Goal: Task Accomplishment & Management: Manage account settings

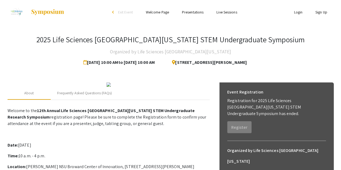
click at [295, 13] on link "Login" at bounding box center [298, 12] width 9 height 5
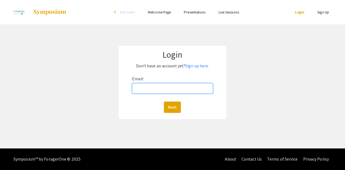
click at [169, 88] on input "Email:" at bounding box center [172, 88] width 81 height 10
type input "[EMAIL_ADDRESS][DOMAIN_NAME]"
click at [164, 102] on button "Next" at bounding box center [172, 107] width 17 height 11
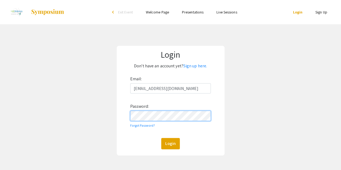
click at [161, 138] on button "Login" at bounding box center [170, 143] width 19 height 11
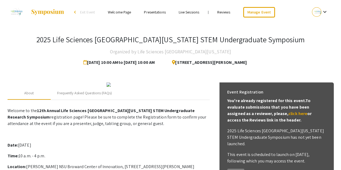
scroll to position [1, 0]
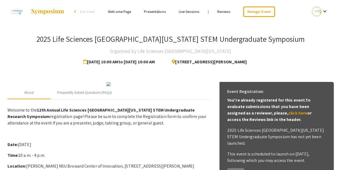
click at [154, 13] on link "Presentations" at bounding box center [155, 11] width 22 height 5
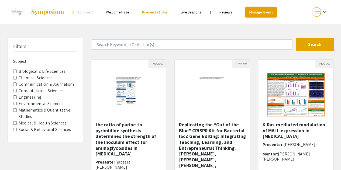
click at [257, 15] on link "Manage Event" at bounding box center [261, 12] width 32 height 11
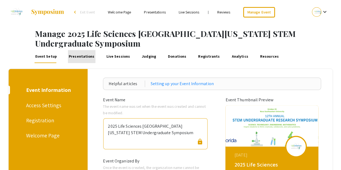
click at [81, 50] on link "Presentations" at bounding box center [81, 56] width 27 height 13
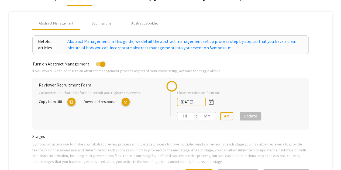
scroll to position [58, 0]
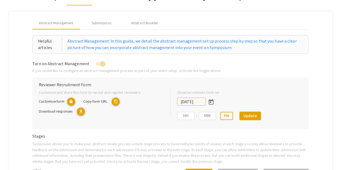
type input "[DATE]"
type input "05"
type input "00"
click at [99, 20] on div "Submissions" at bounding box center [102, 23] width 20 height 6
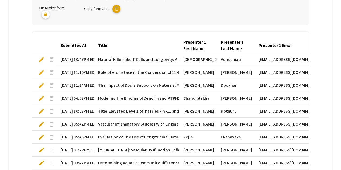
scroll to position [149, 0]
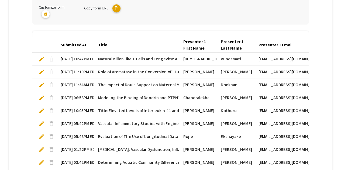
click at [32, 30] on mat-tab-group "Abstract Management Submissions Abstract Booklet Helpful articles Presentation …" at bounding box center [171, 64] width 324 height 289
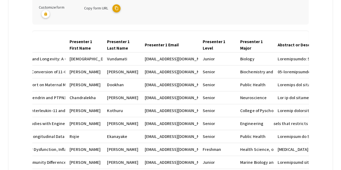
scroll to position [0, 0]
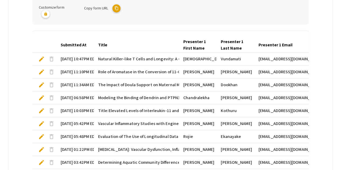
click at [42, 56] on span "edit" at bounding box center [41, 59] width 6 height 6
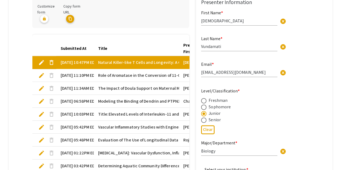
type input "1"
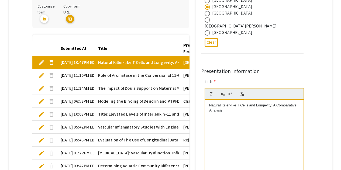
scroll to position [225, 0]
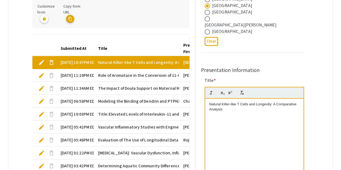
click at [210, 102] on p "Natural Killer-like T Cells and Longevity: A Comparative Analysis" at bounding box center [254, 107] width 90 height 10
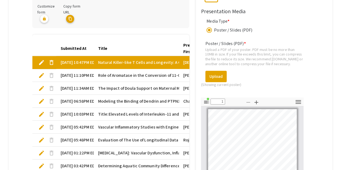
scroll to position [215, 0]
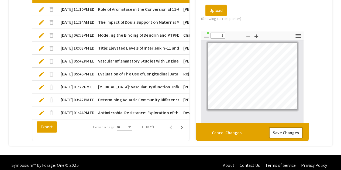
click at [292, 127] on button "Save Changes" at bounding box center [286, 132] width 34 height 11
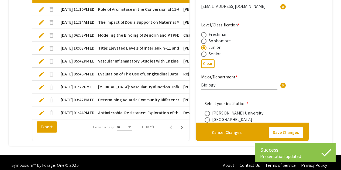
type input "1"
click at [324, 69] on mat-tab-group "Abstract Management Submissions Abstract Booklet Helpful articles Presentation …" at bounding box center [171, 0] width 324 height 292
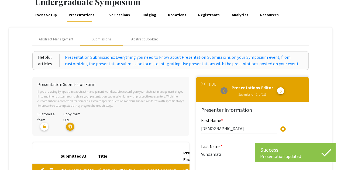
scroll to position [41, 0]
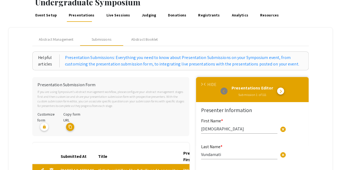
click at [207, 83] on span "arrow_back_ios" at bounding box center [206, 85] width 4 height 4
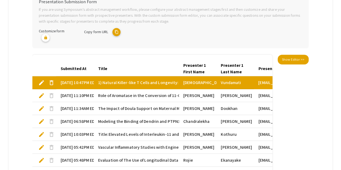
scroll to position [126, 0]
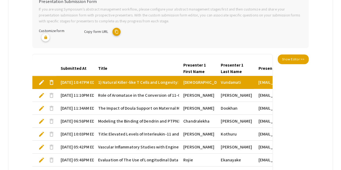
click at [42, 92] on span "edit" at bounding box center [41, 95] width 6 height 6
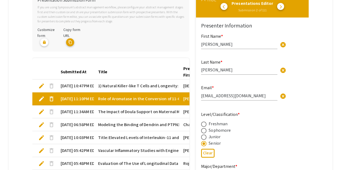
type input "1"
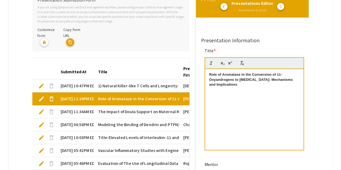
scroll to position [278, 0]
click at [212, 73] on strong "Role of Aromatase in the Conversion of 11-Oxyandrogens to Estrogens: Mechanisms…" at bounding box center [251, 80] width 85 height 14
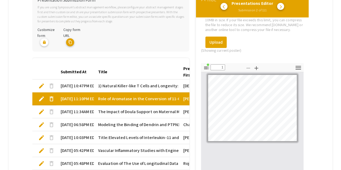
scroll to position [811, 0]
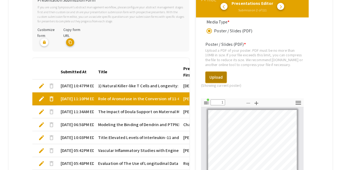
click at [219, 72] on button "Upload" at bounding box center [215, 77] width 21 height 11
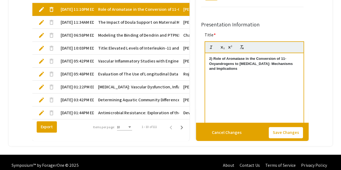
scroll to position [204, 0]
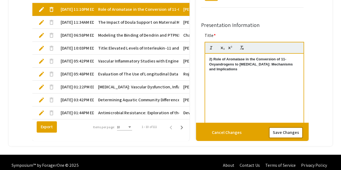
click at [293, 127] on button "Save Changes" at bounding box center [286, 132] width 34 height 11
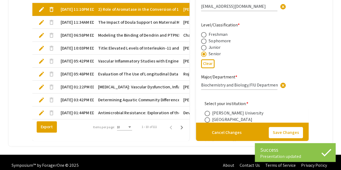
type input "1"
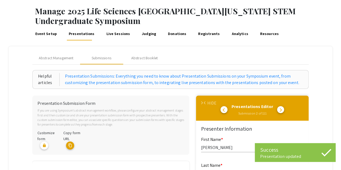
scroll to position [0, 0]
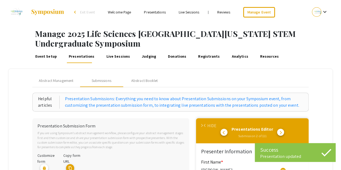
click at [207, 124] on span "arrow_back_ios" at bounding box center [206, 126] width 4 height 4
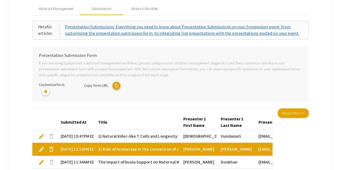
scroll to position [137, 0]
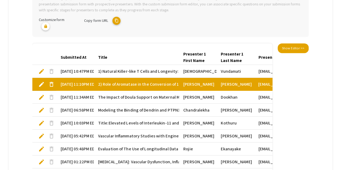
click at [39, 94] on span "edit" at bounding box center [41, 97] width 6 height 6
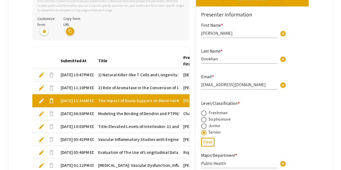
type input "1"
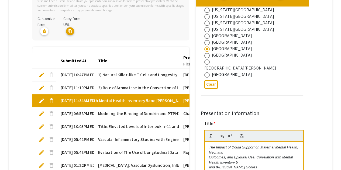
scroll to position [204, 0]
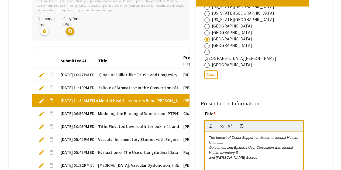
click at [210, 136] on em "The Impact of Doula Support on Maternal Mental Health, Neonatal" at bounding box center [254, 140] width 90 height 9
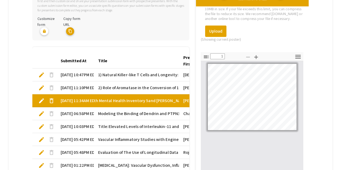
scroll to position [215, 0]
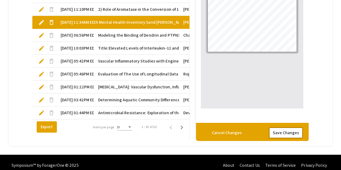
click at [298, 127] on button "Save Changes" at bounding box center [286, 132] width 34 height 11
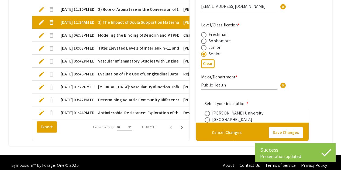
type input "1"
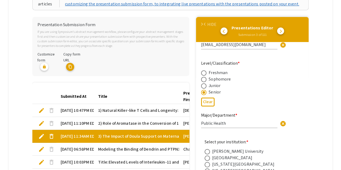
scroll to position [104, 0]
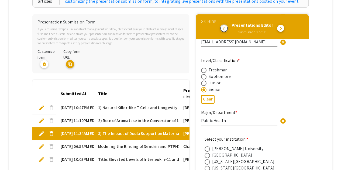
click at [226, 26] on span "arrow_back_ios" at bounding box center [225, 28] width 4 height 4
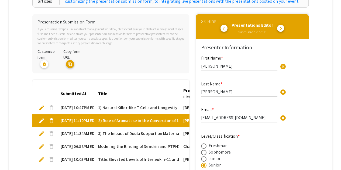
type input "1"
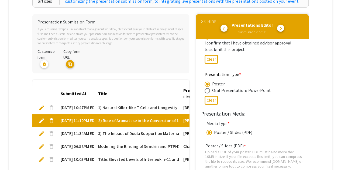
scroll to position [731, 0]
click at [228, 21] on div "Presentations Editor Submission 2 of 111 arrow_back_ios arrow_forward_ios" at bounding box center [252, 27] width 104 height 16
click at [226, 26] on span "arrow_back_ios" at bounding box center [225, 28] width 4 height 4
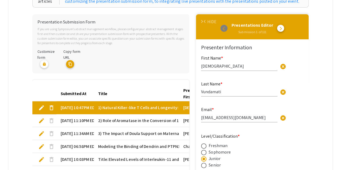
type input "1"
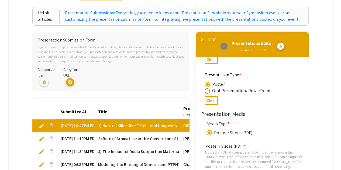
scroll to position [82, 0]
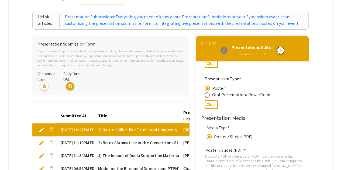
click at [283, 49] on span "arrow_forward_ios" at bounding box center [281, 51] width 4 height 4
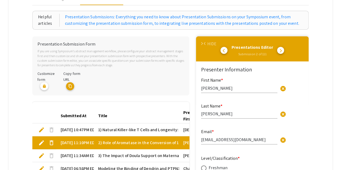
type input "1"
click at [283, 49] on span "arrow_forward_ios" at bounding box center [281, 51] width 4 height 4
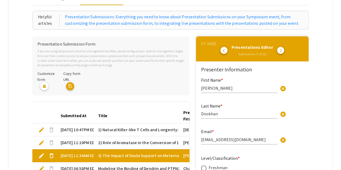
type input "1"
click at [283, 49] on span "arrow_forward_ios" at bounding box center [281, 51] width 4 height 4
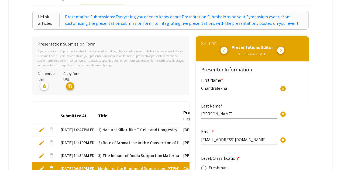
type input "0"
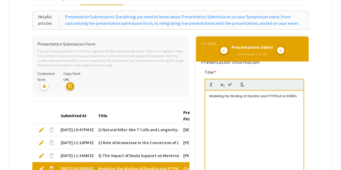
scroll to position [301, 0]
click at [209, 91] on div "Modeling the Binding of Dendrin and PTPN14 to KIBRA" at bounding box center [254, 131] width 98 height 81
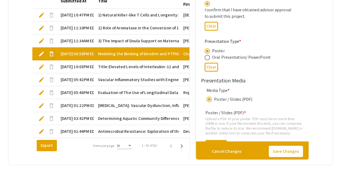
scroll to position [671, 0]
click at [292, 146] on button "Save Changes" at bounding box center [286, 151] width 34 height 11
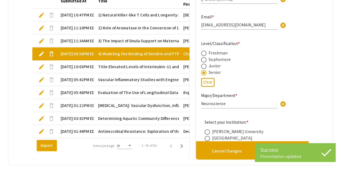
type input "1"
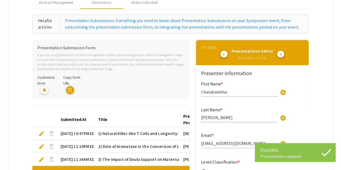
scroll to position [48, 0]
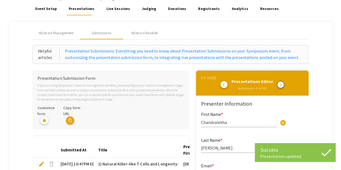
click at [281, 81] on button "arrow_forward_ios" at bounding box center [280, 84] width 7 height 7
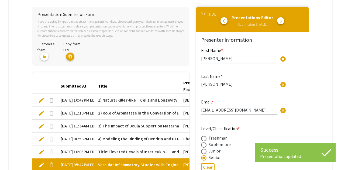
scroll to position [116, 0]
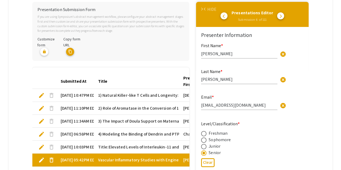
type input "1"
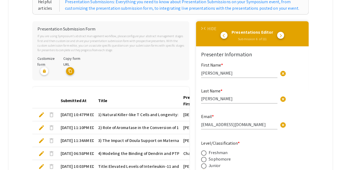
scroll to position [2, 0]
click at [227, 33] on span "arrow_back_ios" at bounding box center [225, 35] width 4 height 4
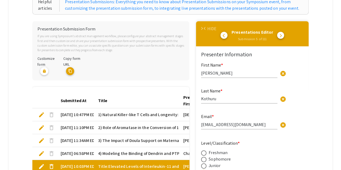
type input "1"
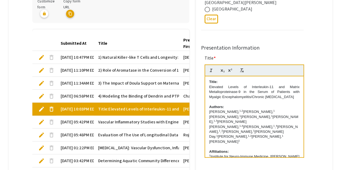
scroll to position [242, 0]
drag, startPoint x: 209, startPoint y: 70, endPoint x: 207, endPoint y: 63, distance: 7.7
click at [207, 77] on div "Title: Elevated Levels of Interleukin-11 and Matrix Metalloproteinase-9 in the …" at bounding box center [254, 117] width 98 height 81
click at [209, 77] on div "Title: Elevated Levels of Interleukin-11 and Matrix Metalloproteinase-9 in the …" at bounding box center [254, 117] width 98 height 81
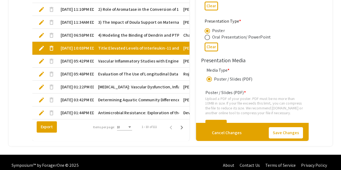
scroll to position [673, 0]
click at [293, 127] on button "Save Changes" at bounding box center [286, 132] width 34 height 11
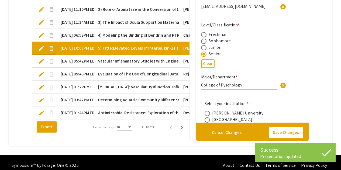
type input "1"
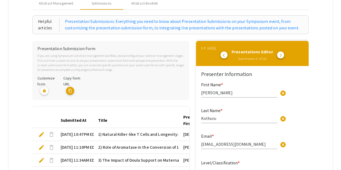
scroll to position [76, 0]
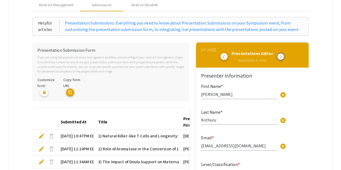
click at [283, 55] on span "arrow_forward_ios" at bounding box center [281, 57] width 4 height 4
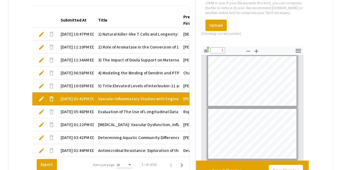
scroll to position [846, 0]
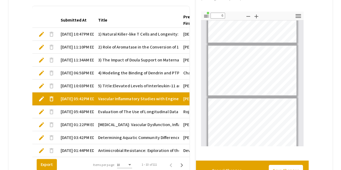
type input "7"
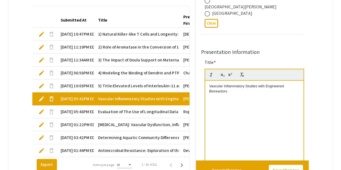
scroll to position [216, 0]
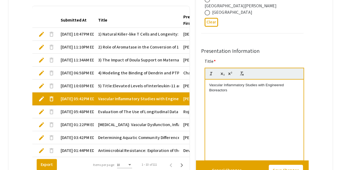
click at [210, 83] on p "Vascular Inflammatory Studies with Engineered Bioreactors" at bounding box center [254, 88] width 90 height 10
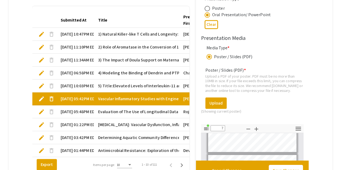
scroll to position [809, 0]
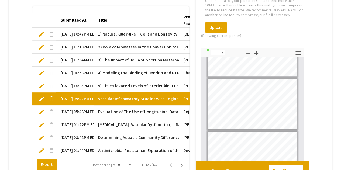
type input "8"
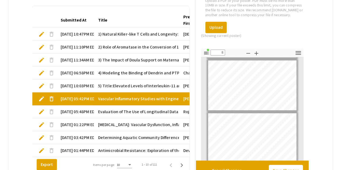
scroll to position [370, 0]
click at [290, 165] on button "Save Changes" at bounding box center [286, 170] width 34 height 11
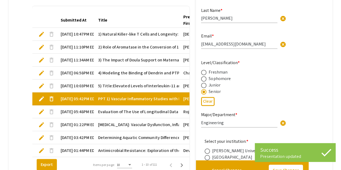
type input "1"
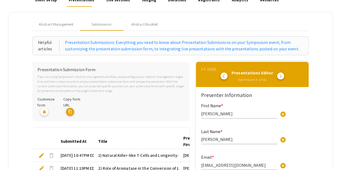
scroll to position [61, 0]
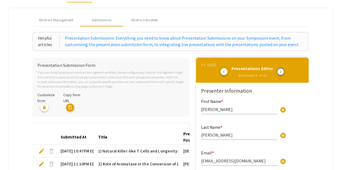
click at [282, 70] on span "arrow_forward_ios" at bounding box center [281, 72] width 4 height 4
type input "1"
click at [291, 42] on div "Helpful articles Presentation Submissions: Everything you need to know about Pr…" at bounding box center [170, 164] width 276 height 264
click at [224, 68] on button "arrow_back_ios" at bounding box center [224, 71] width 7 height 7
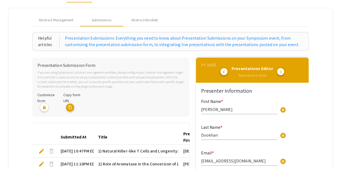
click at [224, 68] on button "arrow_back_ios" at bounding box center [224, 71] width 7 height 7
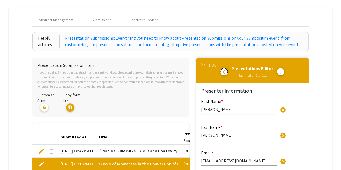
type input "0"
click at [224, 68] on button "arrow_back_ios" at bounding box center [224, 71] width 7 height 7
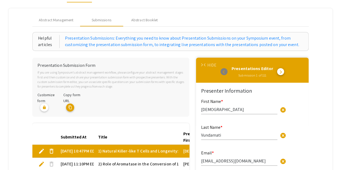
type input "1"
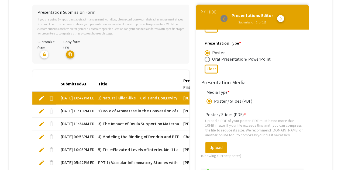
scroll to position [94, 0]
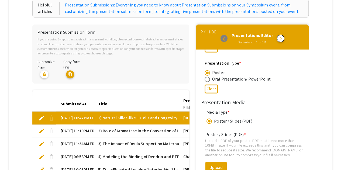
click at [283, 37] on span "arrow_forward_ios" at bounding box center [281, 39] width 4 height 4
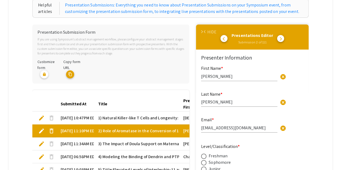
type input "1"
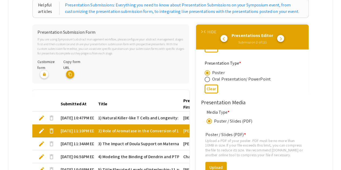
scroll to position [752, 0]
click at [283, 37] on span "arrow_forward_ios" at bounding box center [281, 39] width 4 height 4
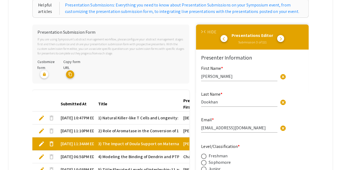
type input "1"
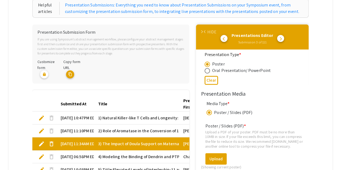
scroll to position [760, 0]
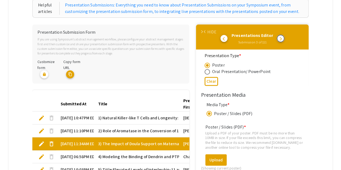
click at [284, 35] on button "arrow_forward_ios" at bounding box center [280, 38] width 7 height 7
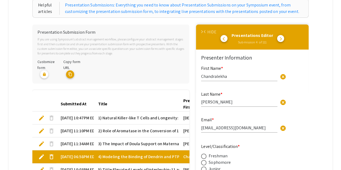
type input "1"
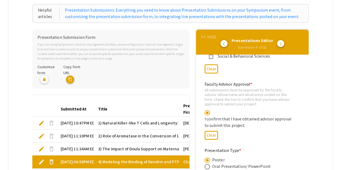
scroll to position [84, 0]
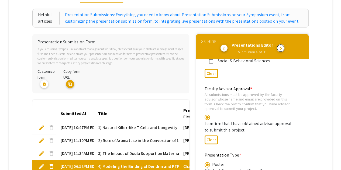
click at [283, 46] on span "arrow_forward_ios" at bounding box center [281, 48] width 4 height 4
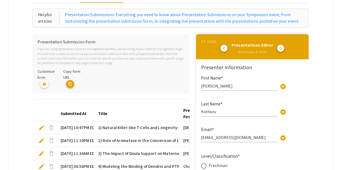
type input "1"
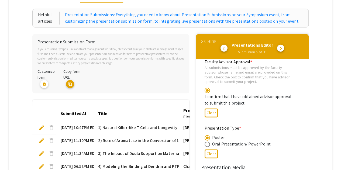
scroll to position [705, 0]
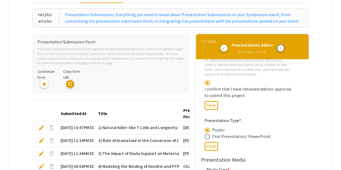
click at [284, 45] on button "arrow_forward_ios" at bounding box center [280, 48] width 7 height 7
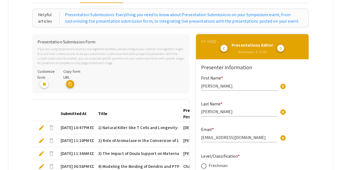
type input "1"
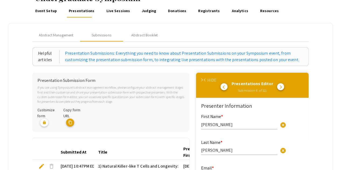
scroll to position [25, 0]
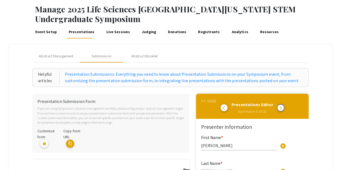
click at [284, 104] on button "arrow_forward_ios" at bounding box center [280, 107] width 7 height 7
type input "1"
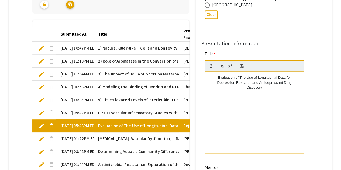
scroll to position [237, 0]
click at [218, 76] on p "Evaluation of The Use of Longitudinal Data for Depression Research and Antidepr…" at bounding box center [254, 83] width 90 height 15
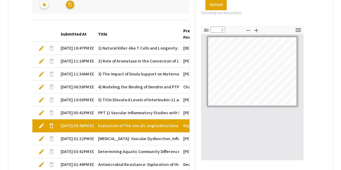
scroll to position [215, 0]
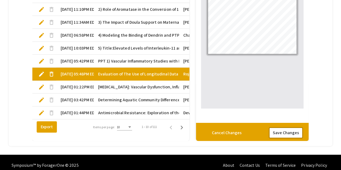
click at [295, 127] on button "Save Changes" at bounding box center [286, 132] width 34 height 11
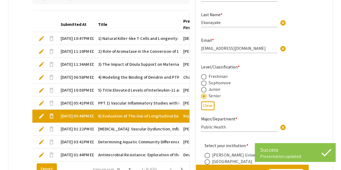
type input "1"
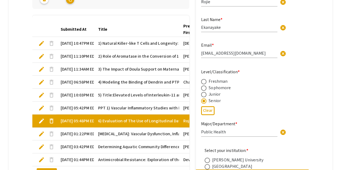
click at [313, 83] on mat-tab-group "Abstract Management Submissions Abstract Booklet Helpful articles Presentation …" at bounding box center [171, 47] width 324 height 292
click at [314, 81] on mat-tab-group "Abstract Management Submissions Abstract Booklet Helpful articles Presentation …" at bounding box center [171, 47] width 324 height 292
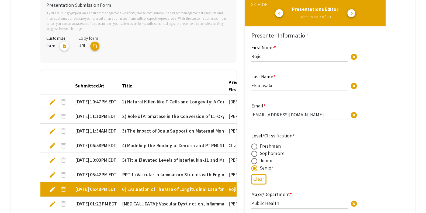
scroll to position [123, 0]
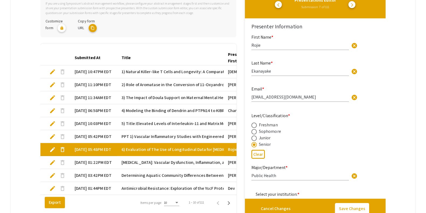
drag, startPoint x: 321, startPoint y: 1, endPoint x: 246, endPoint y: 166, distance: 181.1
click at [246, 166] on div "Presentation Submission Form If you are using Symposium’s abstract management w…" at bounding box center [212, 103] width 345 height 228
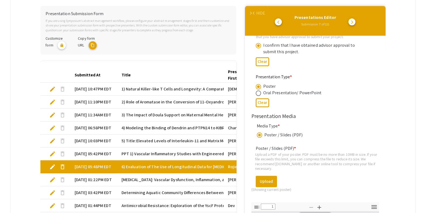
scroll to position [687, 0]
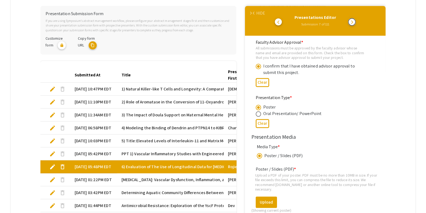
click at [341, 23] on span "arrow_forward_ios" at bounding box center [352, 22] width 4 height 4
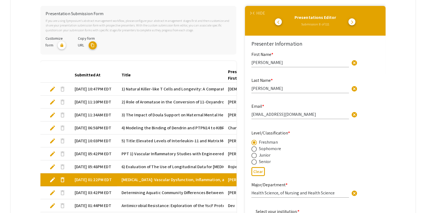
type input "1"
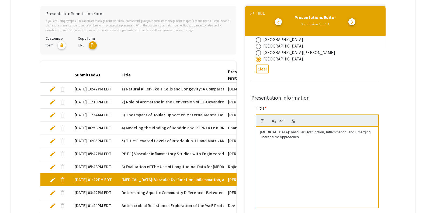
scroll to position [240, 0]
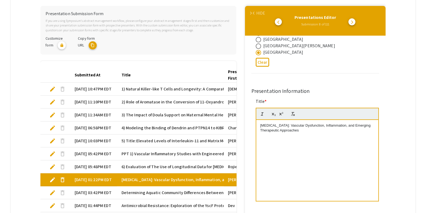
click at [263, 122] on div "Cerebral Amyloid Angiopathy: Vascular Dysfunction, Inflammation, and Emerging T…" at bounding box center [317, 160] width 122 height 81
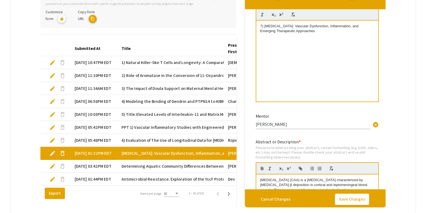
scroll to position [130, 0]
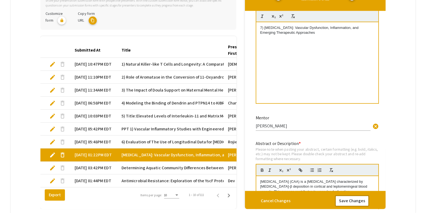
click at [341, 170] on button "Save Changes" at bounding box center [352, 200] width 34 height 11
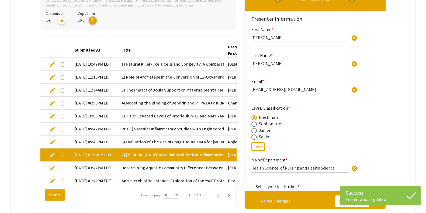
type input "1"
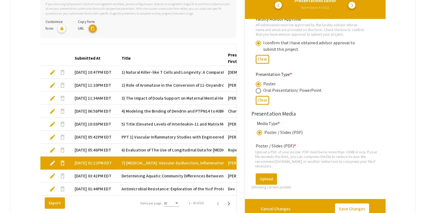
scroll to position [122, 0]
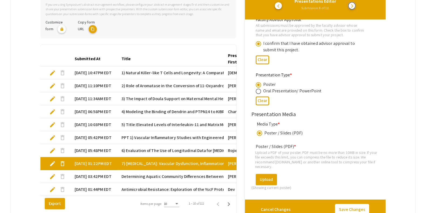
click at [341, 4] on span "arrow_forward_ios" at bounding box center [352, 6] width 4 height 4
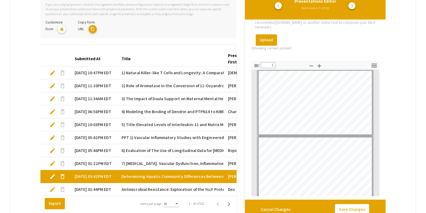
scroll to position [835, 0]
type input "7"
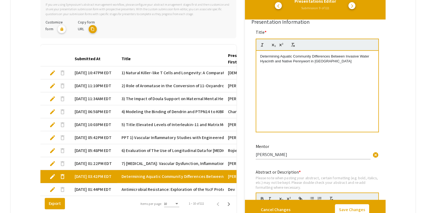
scroll to position [292, 0]
click at [264, 58] on p "Determining Aquatic Community Differences Between Invasive Water Hyacinth and N…" at bounding box center [317, 60] width 114 height 10
click at [341, 170] on button "Save Changes" at bounding box center [352, 209] width 34 height 11
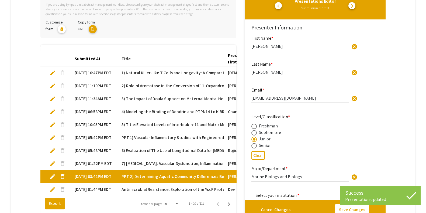
type input "1"
click at [341, 6] on span "arrow_forward_ios" at bounding box center [352, 6] width 4 height 4
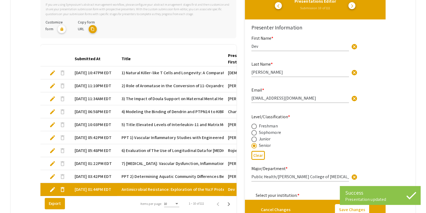
type input "1"
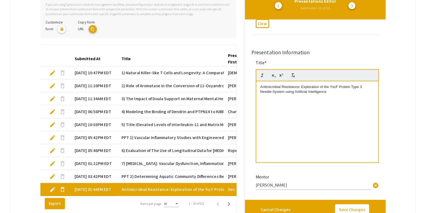
scroll to position [261, 0]
click at [260, 88] on div "Antimicrobial Resistance: Exploration of the YscF Protein Type 3 Needle-System …" at bounding box center [317, 122] width 122 height 81
click at [341, 170] on button "Save Changes" at bounding box center [352, 209] width 34 height 11
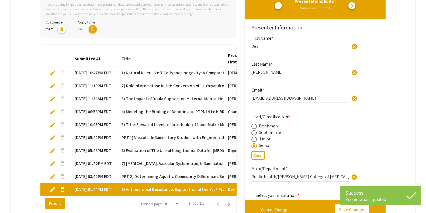
type input "1"
click at [341, 4] on button "arrow_forward_ios" at bounding box center [352, 5] width 7 height 7
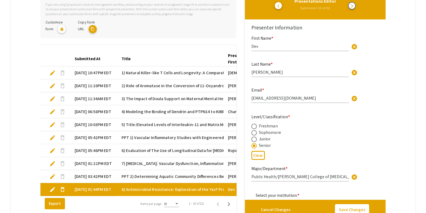
click at [341, 4] on span "arrow_forward_ios" at bounding box center [352, 6] width 4 height 4
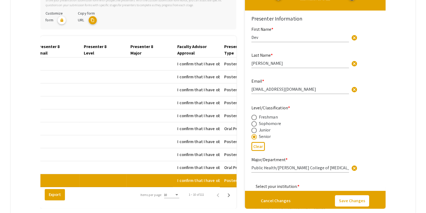
scroll to position [0, 2316]
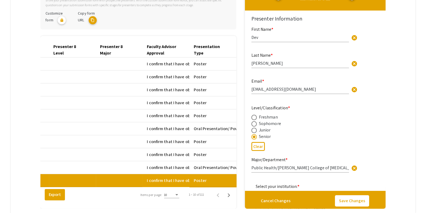
click at [227, 170] on mat-cell "Poster" at bounding box center [213, 180] width 47 height 13
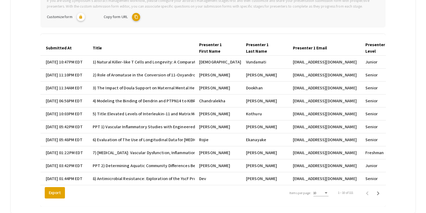
scroll to position [0, 0]
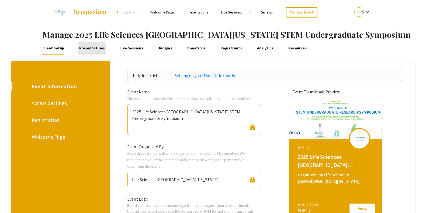
click at [101, 48] on link "Presentations" at bounding box center [92, 48] width 28 height 13
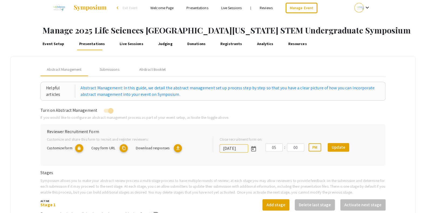
scroll to position [4, 0]
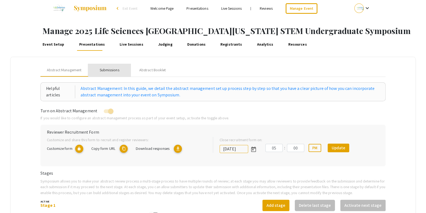
click at [109, 68] on div "Submissions" at bounding box center [110, 70] width 20 height 6
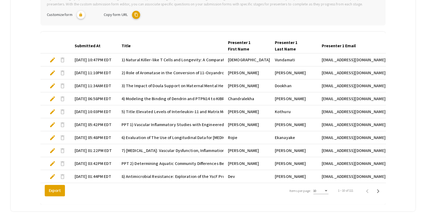
scroll to position [131, 0]
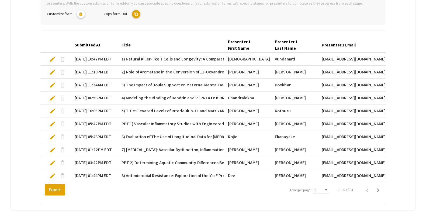
click at [50, 170] on span "edit" at bounding box center [52, 175] width 6 height 6
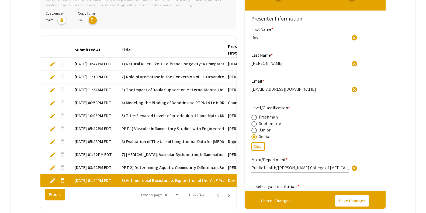
type input "1"
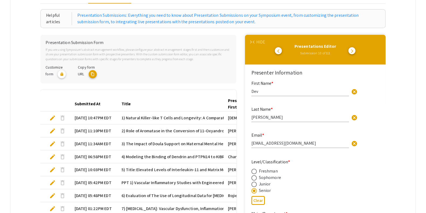
scroll to position [70, 0]
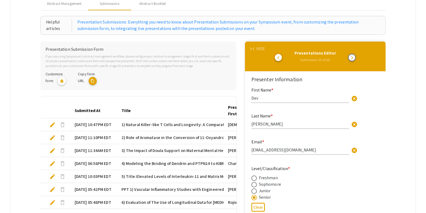
click at [341, 58] on button "arrow_forward_ios" at bounding box center [352, 57] width 7 height 7
click at [259, 49] on div "HIDE" at bounding box center [260, 49] width 9 height 6
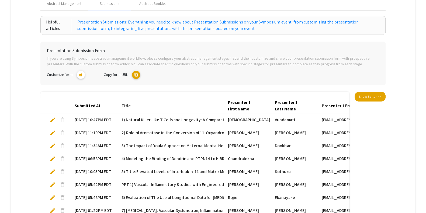
click at [341, 91] on div "Presentation Submission Form If you are using Symposium’s abstract management w…" at bounding box center [212, 153] width 345 height 223
click at [341, 98] on span "Show Editor >>" at bounding box center [370, 96] width 22 height 5
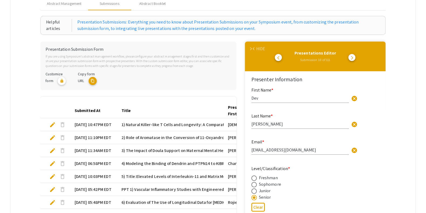
type input "1"
click at [285, 56] on div "Presentations Editor Submission 10 of 111 arrow_back_ios arrow_forward_ios" at bounding box center [315, 54] width 132 height 17
click at [282, 58] on span "arrow_back_ios" at bounding box center [279, 58] width 4 height 4
type input "1"
click at [282, 58] on span "arrow_back_ios" at bounding box center [279, 58] width 4 height 4
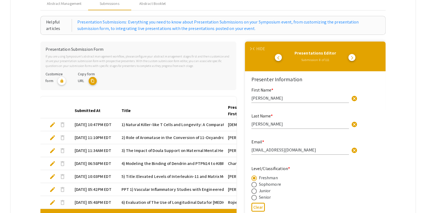
type input "1"
click at [341, 58] on button "arrow_forward_ios" at bounding box center [352, 57] width 7 height 7
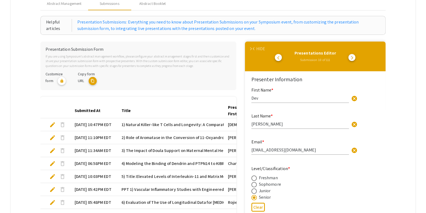
click at [341, 58] on button "arrow_forward_ios" at bounding box center [352, 57] width 7 height 7
type input "1"
click at [341, 58] on button "arrow_forward_ios" at bounding box center [352, 57] width 7 height 7
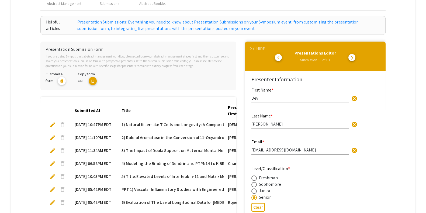
click at [341, 58] on button "arrow_forward_ios" at bounding box center [352, 57] width 7 height 7
click at [263, 46] on div "HIDE" at bounding box center [260, 49] width 9 height 6
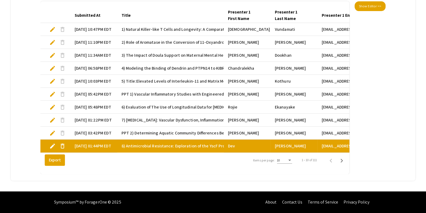
scroll to position [165, 0]
click at [287, 158] on div "10" at bounding box center [282, 160] width 10 height 4
click at [288, 169] on span "25" at bounding box center [289, 170] width 15 height 10
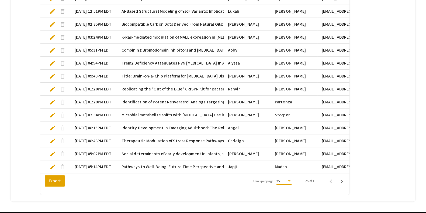
scroll to position [359, 0]
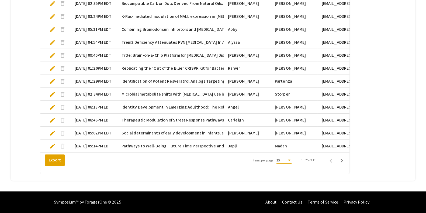
click at [287, 162] on div "25" at bounding box center [282, 160] width 10 height 4
click at [287, 147] on span "10" at bounding box center [289, 151] width 15 height 10
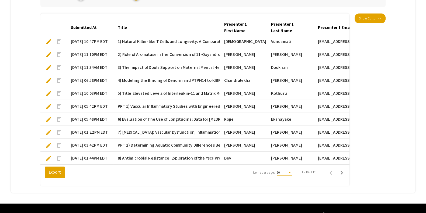
scroll to position [0, 4]
click at [341, 170] on icon "Next page" at bounding box center [342, 173] width 2 height 4
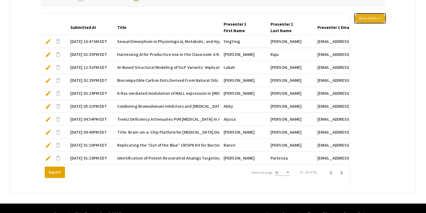
click at [341, 20] on span "Show Editor >>" at bounding box center [370, 18] width 22 height 5
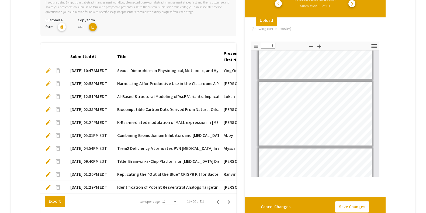
scroll to position [82, 0]
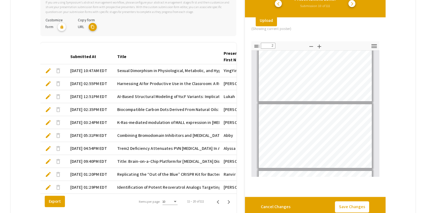
type input "1"
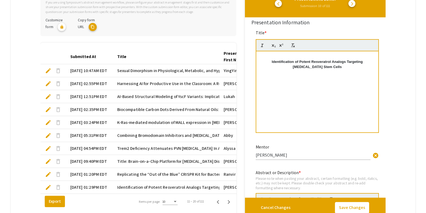
scroll to position [290, 0]
click at [260, 59] on div "Identification of Potent Resveratrol Analogs Targeting Glioblastoma Stem Cells" at bounding box center [317, 91] width 122 height 81
click at [341, 170] on button "Save Changes" at bounding box center [352, 207] width 34 height 11
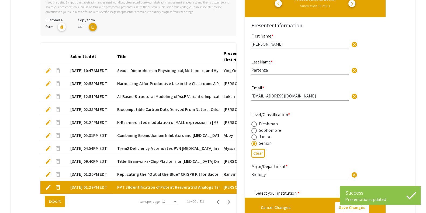
type input "1"
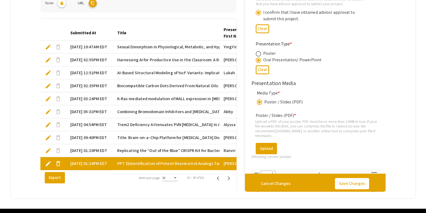
scroll to position [149, 0]
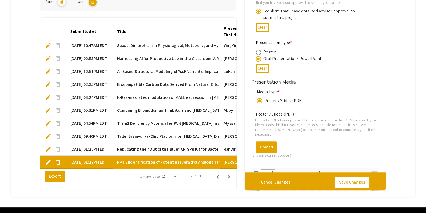
click at [176, 44] on span "Sexual Dimorphism in Physiological, Metabolic, and Hypothalamic Alterations in …" at bounding box center [238, 45] width 242 height 6
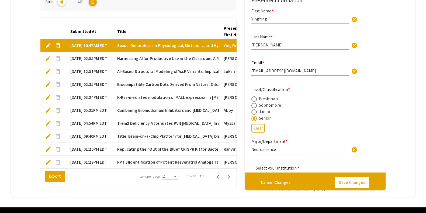
type input "1"
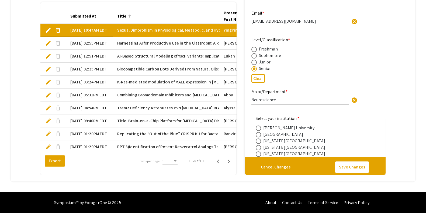
scroll to position [170, 0]
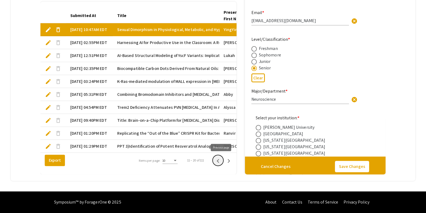
click at [220, 161] on icon "Previous page" at bounding box center [218, 161] width 8 height 8
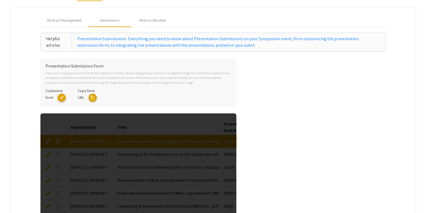
scroll to position [53, 0]
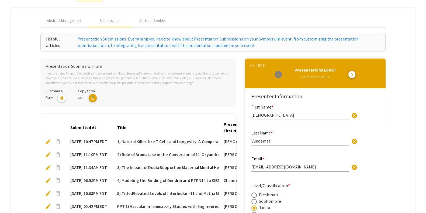
type input "1"
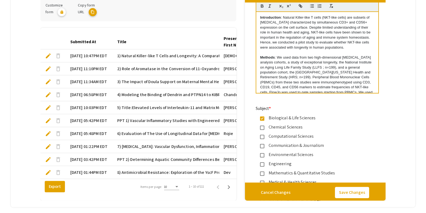
scroll to position [170, 0]
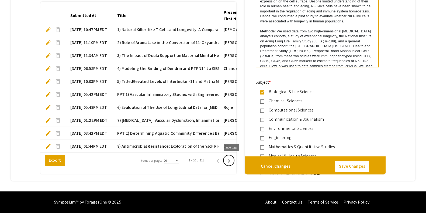
click at [232, 163] on icon "Next page" at bounding box center [229, 161] width 8 height 8
type input "YingYing"
type input "[PERSON_NAME]"
type input "[EMAIL_ADDRESS][DOMAIN_NAME]"
radio input "false"
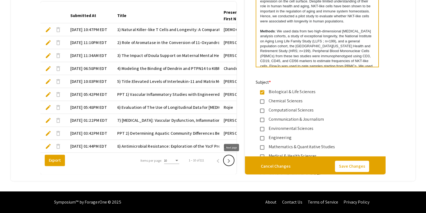
radio input "true"
type input "Neuroscience"
type input "[PERSON_NAME]"
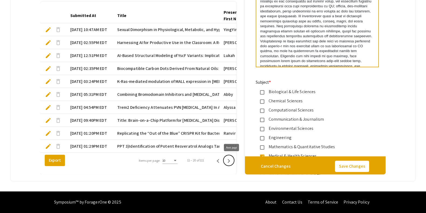
type input "1"
click at [170, 26] on span "Sexual Dimorphism in Physiological, Metabolic, and Hypothalamic Alterations in …" at bounding box center [238, 29] width 242 height 6
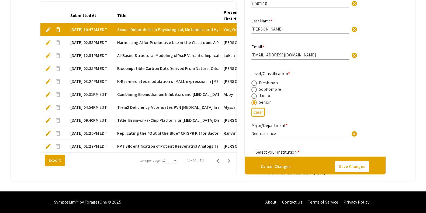
type input "1"
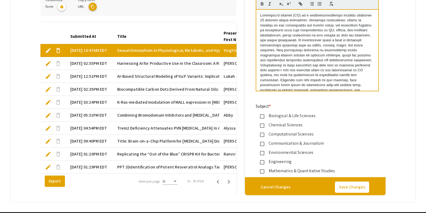
scroll to position [457, 0]
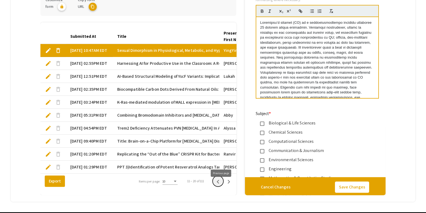
click at [220, 170] on icon "Previous page" at bounding box center [218, 182] width 8 height 8
type input "[DEMOGRAPHIC_DATA]"
type input "Vundamati"
type input "[EMAIL_ADDRESS][DOMAIN_NAME]"
radio input "true"
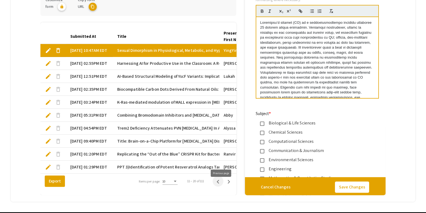
type input "Biology"
type input "Zach Flaten & Bharat Thyagarajan"
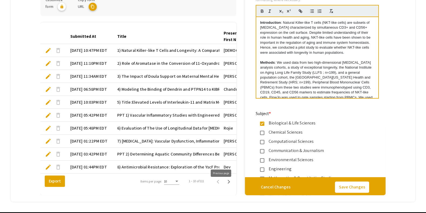
type input "1"
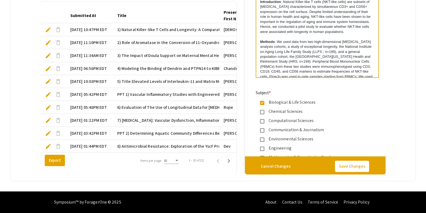
scroll to position [165, 0]
click at [228, 164] on icon "Next page" at bounding box center [229, 161] width 8 height 8
type input "YingYing"
type input "[PERSON_NAME]"
type input "[EMAIL_ADDRESS][DOMAIN_NAME]"
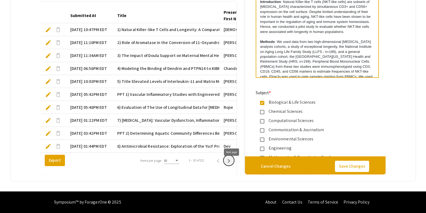
radio input "false"
radio input "true"
type input "Neuroscience"
type input "[PERSON_NAME]"
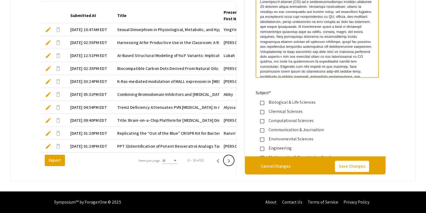
type input "1"
click at [136, 26] on span "Sexual Dimorphism in Physiological, Metabolic, and Hypothalamic Alterations in …" at bounding box center [238, 29] width 242 height 6
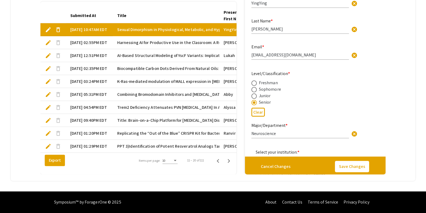
type input "1"
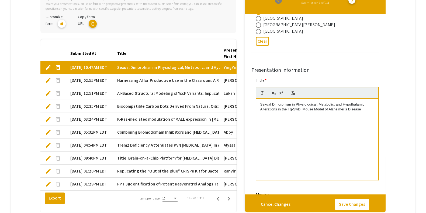
scroll to position [125, 0]
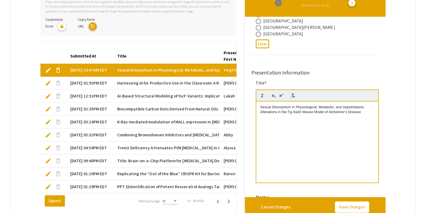
click at [263, 107] on p "Sexual Dimorphism in Physiological, Metabolic, and Hypothalamic Alterations in …" at bounding box center [317, 110] width 114 height 10
click at [341, 170] on button "Save Changes" at bounding box center [352, 206] width 34 height 11
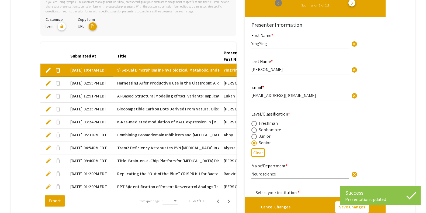
type input "1"
click at [341, 3] on span "arrow_forward_ios" at bounding box center [352, 3] width 4 height 4
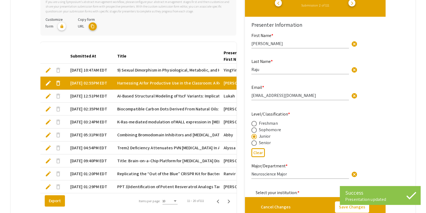
type input "1"
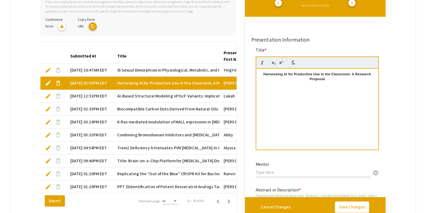
scroll to position [271, 0]
click at [265, 76] on strong "Harnessing AI for Productive Use in the Classroom: A Research Proposal" at bounding box center [318, 77] width 109 height 9
click at [341, 170] on button "Save Changes" at bounding box center [352, 206] width 34 height 11
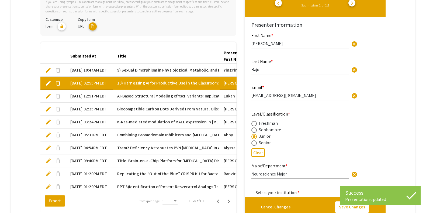
type input "1"
click at [341, 5] on button "arrow_forward_ios" at bounding box center [352, 2] width 7 height 7
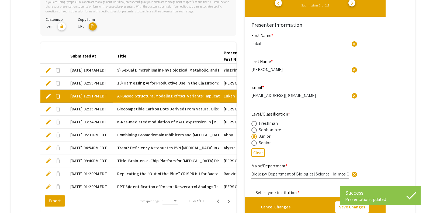
type input "1"
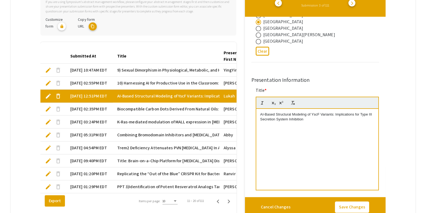
scroll to position [233, 0]
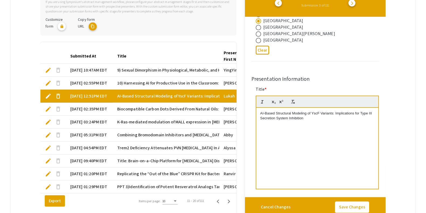
click at [261, 113] on p "AI-Based Structural Modeling of YscF Variants: Implications for Type III Secret…" at bounding box center [317, 116] width 114 height 10
click at [341, 170] on button "Save Changes" at bounding box center [352, 206] width 34 height 11
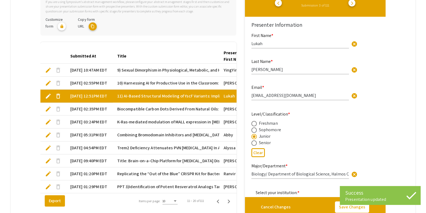
type input "1"
click at [341, 1] on span "arrow_forward_ios" at bounding box center [352, 3] width 4 height 4
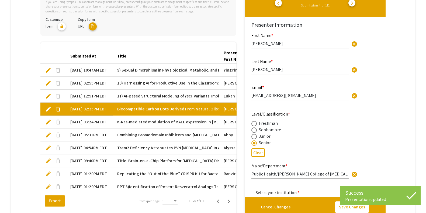
type input "1"
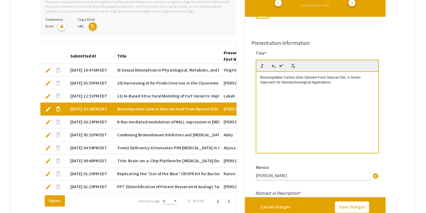
scroll to position [267, 0]
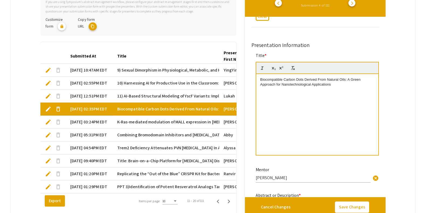
click at [259, 79] on div "Biocompatible Carbon Dots Derived From Natural Oils: A Green Approach for Nanot…" at bounding box center [317, 114] width 122 height 81
click at [341, 170] on button "Save Changes" at bounding box center [352, 206] width 34 height 11
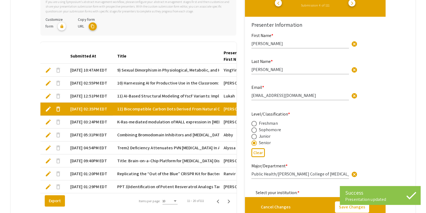
type input "1"
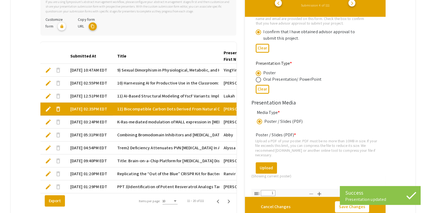
scroll to position [727, 0]
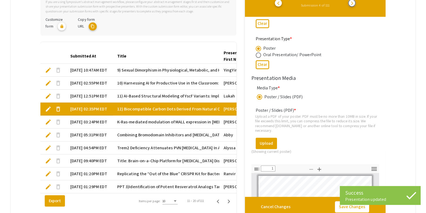
click at [341, 1] on span "arrow_forward_ios" at bounding box center [352, 3] width 4 height 4
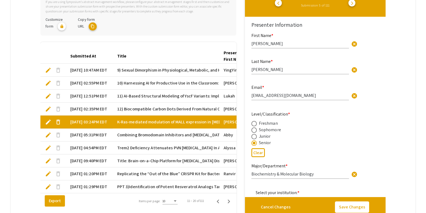
type input "1"
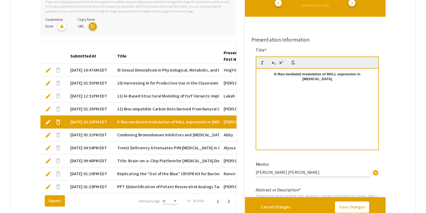
scroll to position [236, 0]
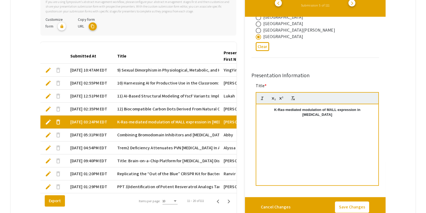
click at [263, 106] on div "K-Ras-mediated modulation of MALL expression in Pancreatic cancer" at bounding box center [317, 144] width 122 height 81
click at [341, 170] on button "Save Changes" at bounding box center [352, 206] width 34 height 11
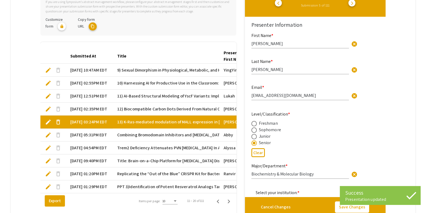
type input "1"
click at [341, 4] on span "arrow_forward_ios" at bounding box center [352, 3] width 4 height 4
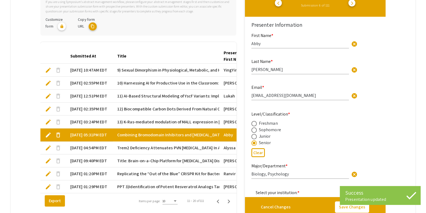
type input "1"
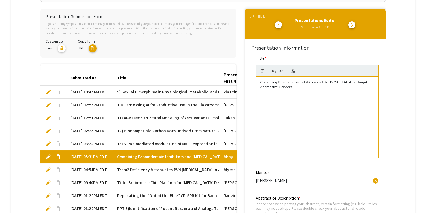
scroll to position [285, 0]
click at [264, 79] on div "Combining Bromodomain Inhibitors and Chemotherapy to Target Aggressive Cancers" at bounding box center [317, 117] width 122 height 81
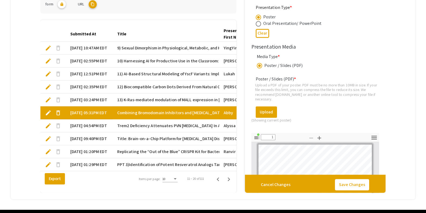
scroll to position [153, 0]
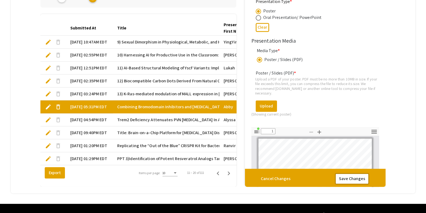
click at [341, 170] on button "Save Changes" at bounding box center [352, 178] width 34 height 11
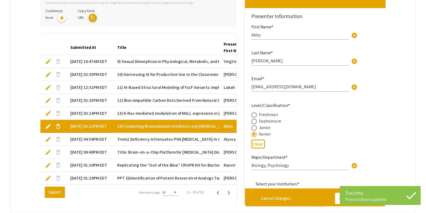
scroll to position [133, 0]
type input "1"
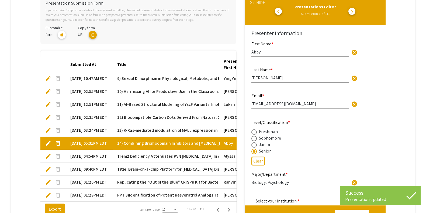
scroll to position [122, 0]
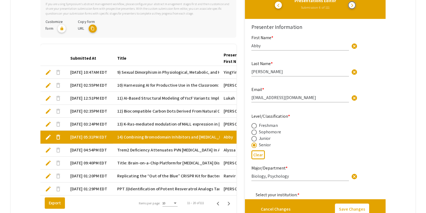
click at [341, 3] on span "arrow_forward_ios" at bounding box center [352, 5] width 4 height 4
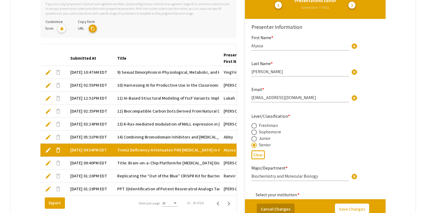
type input "1"
click at [341, 139] on app-form-preview-presenter-fields "First Name * Alyssa cancel This field is required. Last Name * Maye cancel This…" at bounding box center [316, 162] width 128 height 257
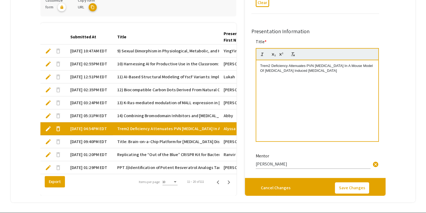
scroll to position [263, 0]
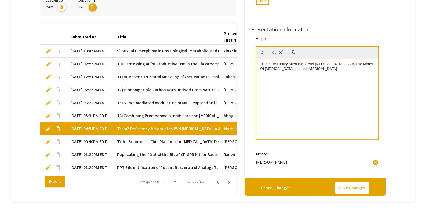
click at [261, 60] on div "Trem2 Deficiency Attenuates PVN Astrogliosis In A Mouse Model Of Hypoxia Induce…" at bounding box center [317, 98] width 122 height 81
click at [341, 170] on button "Save Changes" at bounding box center [352, 187] width 34 height 11
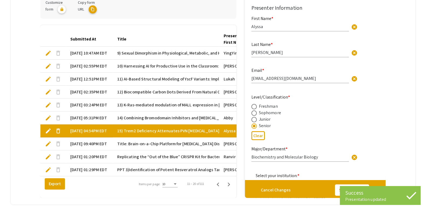
type input "1"
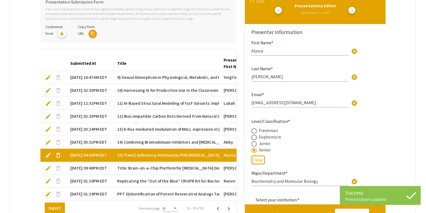
scroll to position [2, 0]
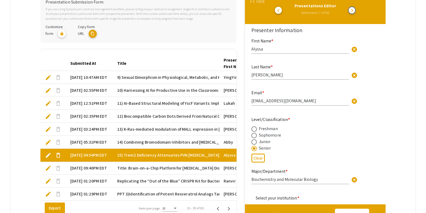
click at [341, 12] on span "arrow_forward_ios" at bounding box center [352, 10] width 4 height 4
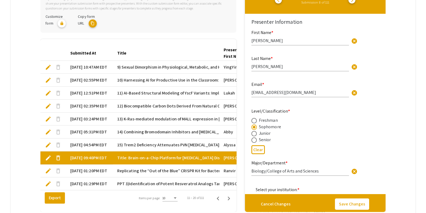
type input "1"
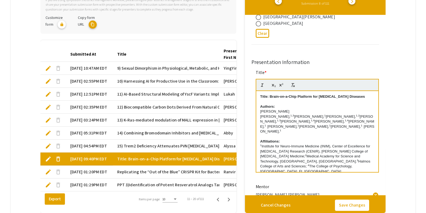
scroll to position [248, 0]
click at [262, 94] on p "Title: Brain-on-a-Chip Platform for Neurodegenerative Diseases" at bounding box center [317, 96] width 114 height 5
click at [258, 95] on div "Title: Brain-on-a-Chip Platform for Neurodegenerative Diseases Authors: Prathiv…" at bounding box center [317, 131] width 122 height 81
click at [341, 170] on button "Save Changes" at bounding box center [352, 204] width 34 height 11
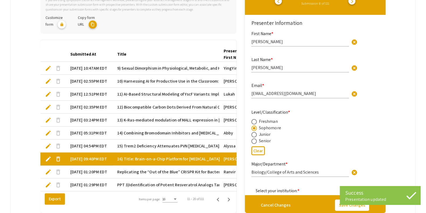
type input "1"
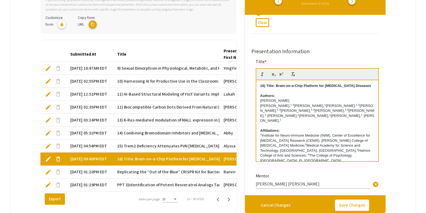
scroll to position [257, 0]
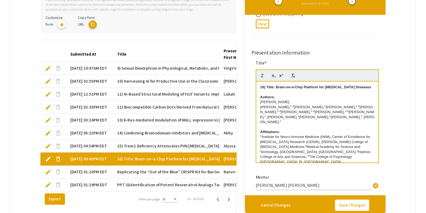
click at [341, 2] on button "arrow_forward_ios" at bounding box center [352, 1] width 7 height 7
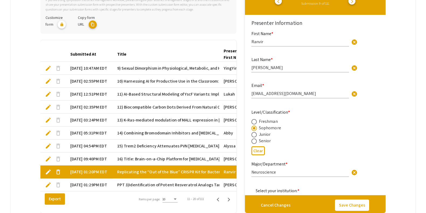
type input "1"
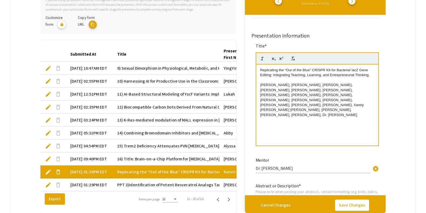
scroll to position [264, 0]
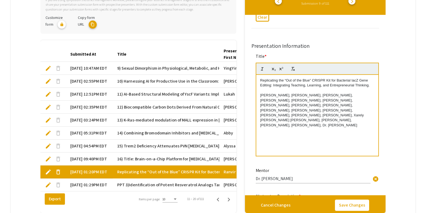
click at [259, 80] on div "Replicating the “Out of the Blue” CRISPR Kit for Bacterial lacZ Gene Editing: I…" at bounding box center [317, 115] width 122 height 81
click at [341, 170] on button "Save Changes" at bounding box center [352, 204] width 34 height 11
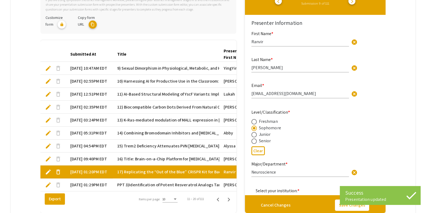
type input "1"
click at [341, 3] on span "arrow_forward_ios" at bounding box center [352, 1] width 4 height 4
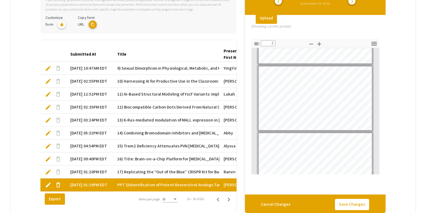
scroll to position [0, 0]
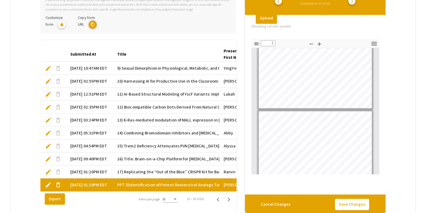
type input "1"
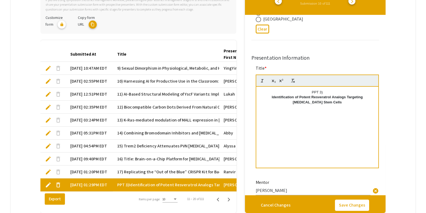
scroll to position [252, 0]
click at [325, 90] on p "PPT 3)" at bounding box center [317, 92] width 114 height 5
click at [341, 170] on button "Save Changes" at bounding box center [352, 204] width 34 height 11
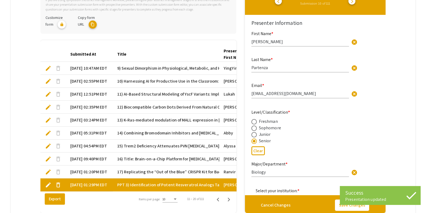
type input "1"
click at [230, 170] on icon "Next page" at bounding box center [229, 199] width 2 height 4
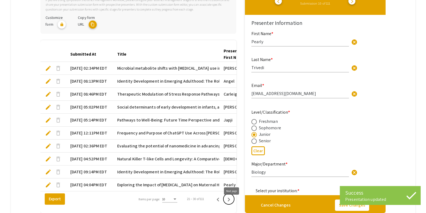
type input "1"
click at [219, 170] on icon "Previous page" at bounding box center [218, 199] width 8 height 8
type input "[PERSON_NAME]"
type input "Partenza"
type input "[EMAIL_ADDRESS][DOMAIN_NAME]"
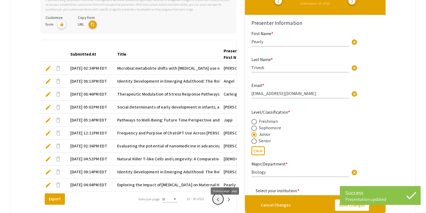
radio input "false"
radio input "true"
type input "Regina Graham"
type input "1"
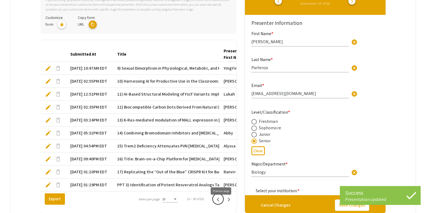
scroll to position [2, 0]
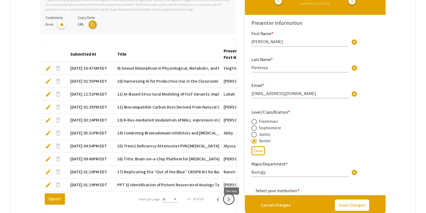
click at [229, 170] on icon "Next page" at bounding box center [229, 199] width 8 height 8
type input "Pearly"
type input "Trivedi"
type input "[EMAIL_ADDRESS][DOMAIN_NAME]"
radio input "true"
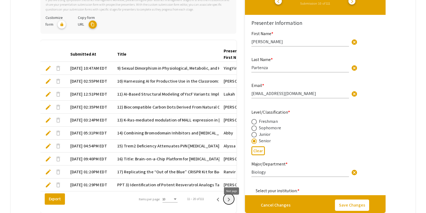
type input "Dr. Gesulla Cavanaugh"
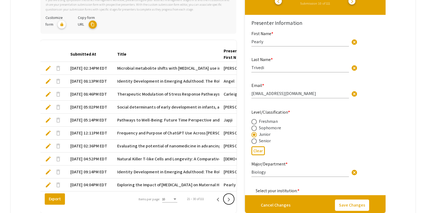
type input "1"
click at [95, 64] on mat-cell "[DATE] 02:34PM EDT" at bounding box center [89, 68] width 47 height 13
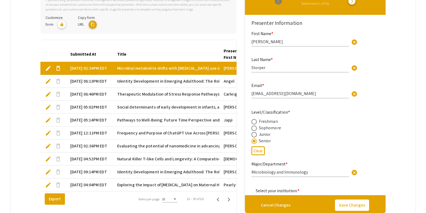
type input "1"
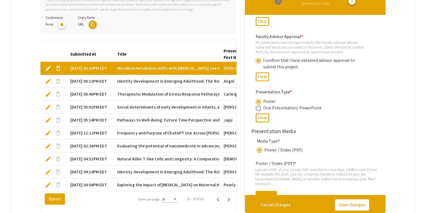
scroll to position [0, 0]
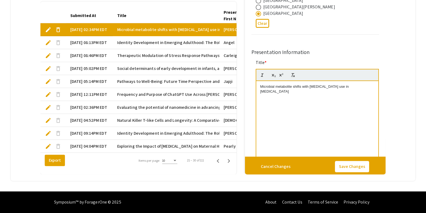
click at [258, 81] on div "Microbial metabolite shifts with antidepressant use in multiple sclerosis" at bounding box center [317, 121] width 122 height 81
click at [341, 162] on button "Save Changes" at bounding box center [352, 166] width 34 height 11
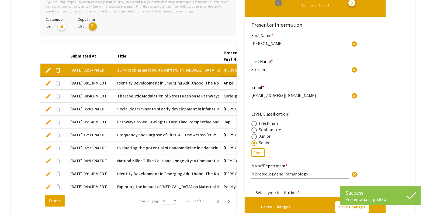
scroll to position [106, 0]
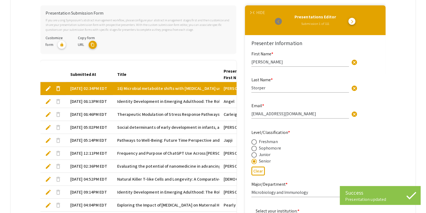
type input "1"
click at [341, 22] on span "arrow_forward_ios" at bounding box center [352, 21] width 4 height 4
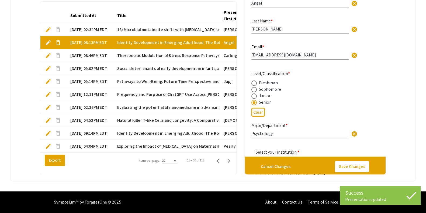
type input "1"
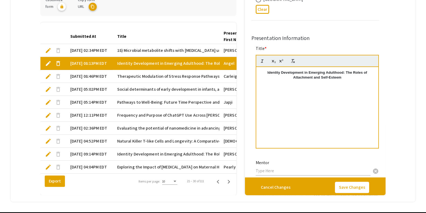
scroll to position [253, 0]
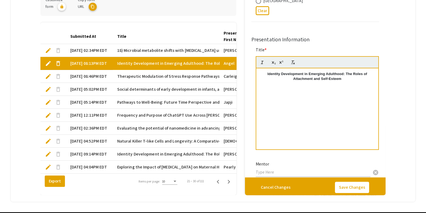
click at [268, 74] on p "Identity Development in Emerging Adulthood: The Roles of Attachment and Self-Es…" at bounding box center [317, 76] width 114 height 10
click at [341, 170] on button "Save Changes" at bounding box center [352, 186] width 34 height 11
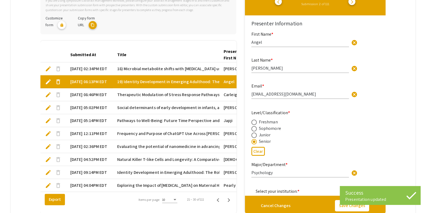
scroll to position [122, 0]
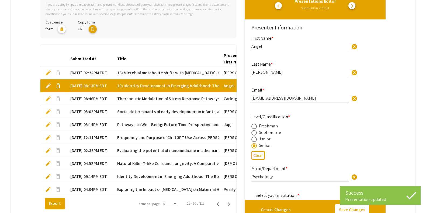
type input "1"
click at [341, 7] on span "arrow_forward_ios" at bounding box center [352, 6] width 4 height 4
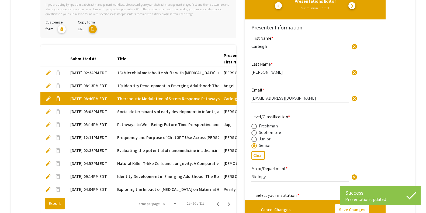
type input "1"
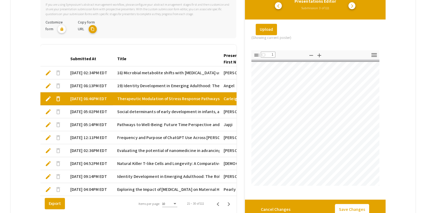
scroll to position [0, 230]
click at [315, 55] on icon "button" at bounding box center [311, 55] width 6 height 6
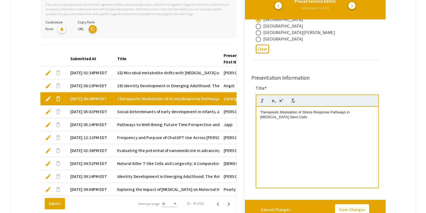
scroll to position [267, 0]
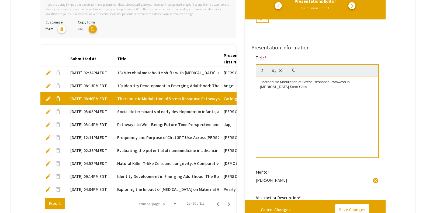
click at [264, 84] on p "Therapeutic Modulation of Stress Response Pathways in Glioblastoma Stem Cells" at bounding box center [317, 85] width 114 height 10
click at [341, 170] on button "Save Changes" at bounding box center [352, 209] width 34 height 11
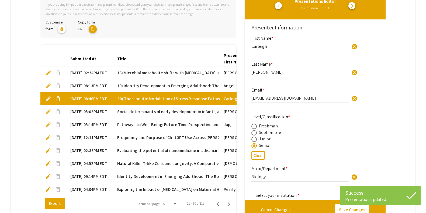
type input "1"
click at [341, 5] on button "arrow_forward_ios" at bounding box center [352, 5] width 7 height 7
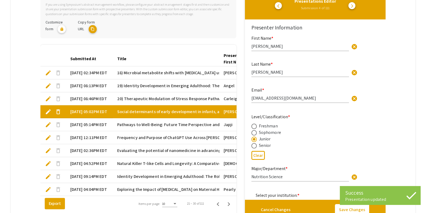
type input "1"
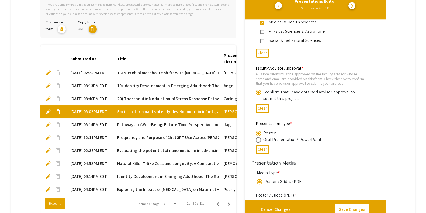
scroll to position [248, 0]
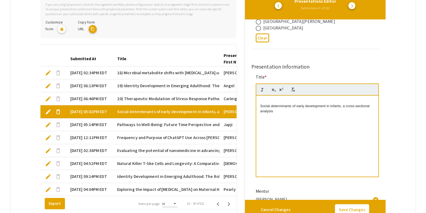
click at [261, 106] on p "Social determinants of early development in infants, a cross-sectional analysis" at bounding box center [317, 109] width 114 height 10
click at [341, 170] on button "Save Changes" at bounding box center [352, 209] width 34 height 11
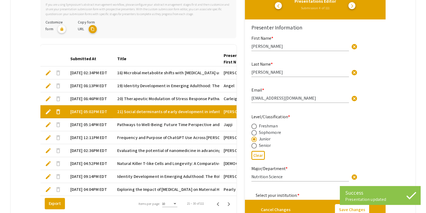
type input "1"
click at [341, 6] on span "arrow_forward_ios" at bounding box center [352, 6] width 4 height 4
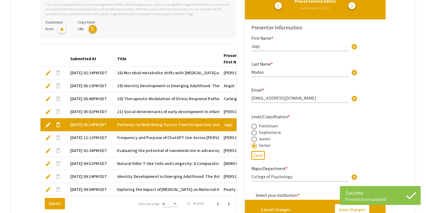
type input "1"
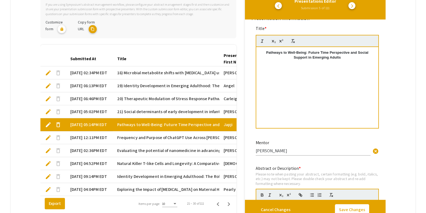
scroll to position [295, 0]
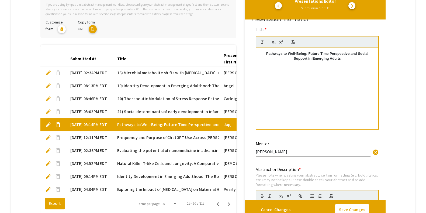
click at [267, 55] on p "Pathways to Well-Being: Future Time Perspective and Social Support in Emerging …" at bounding box center [317, 56] width 114 height 10
click at [341, 170] on button "Save Changes" at bounding box center [352, 209] width 34 height 11
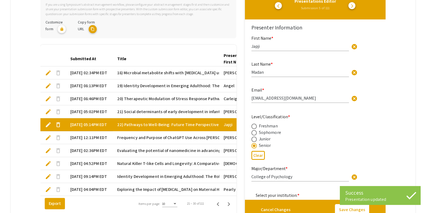
type input "1"
click at [341, 6] on span "arrow_forward_ios" at bounding box center [352, 6] width 4 height 4
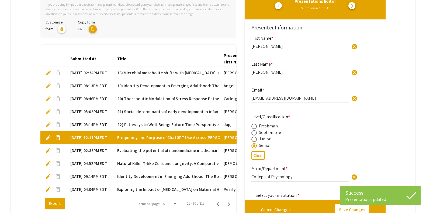
type input "1"
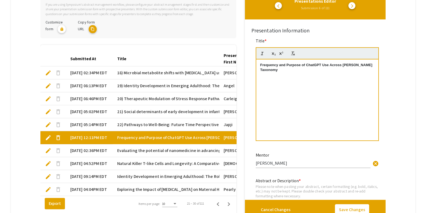
scroll to position [268, 0]
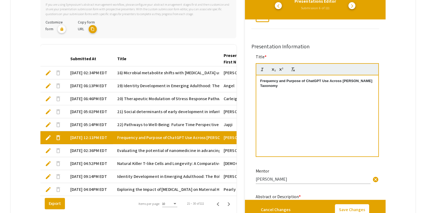
click at [263, 80] on strong "Frequency and Purpose of ChatGPT Use Across Bloom’s Taxonomy" at bounding box center [316, 83] width 113 height 9
click at [341, 170] on button "Save Changes" at bounding box center [352, 209] width 34 height 11
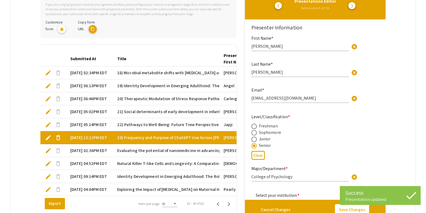
type input "1"
click at [341, 2] on div "Presentations Editor Submission 6 of 111 arrow_back_ios arrow_forward_ios" at bounding box center [315, 2] width 132 height 17
click at [341, 7] on span "arrow_forward_ios" at bounding box center [352, 6] width 4 height 4
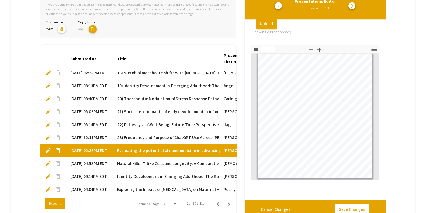
scroll to position [850, 0]
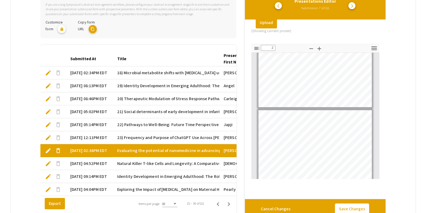
type input "1"
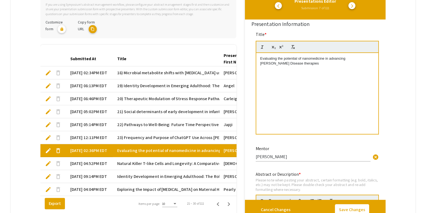
scroll to position [278, 0]
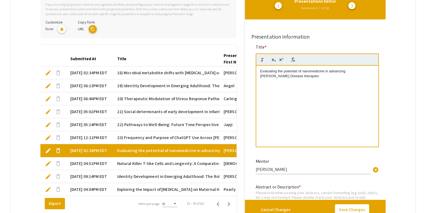
click at [259, 68] on div "Evaluating the potential of nanomedicine in advancing Parkinson’s Disease thera…" at bounding box center [317, 106] width 122 height 81
click at [341, 170] on button "Save Changes" at bounding box center [352, 209] width 34 height 11
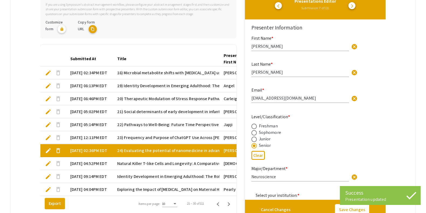
type input "1"
click at [341, 6] on span "arrow_forward_ios" at bounding box center [352, 6] width 4 height 4
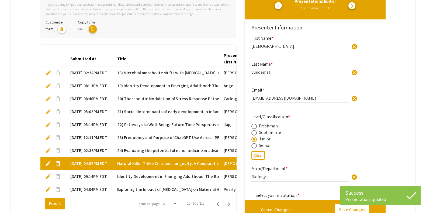
type input "1"
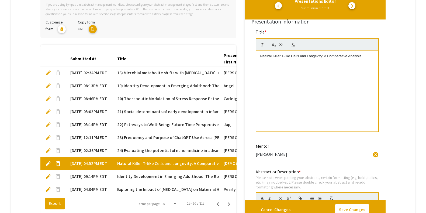
scroll to position [273, 0]
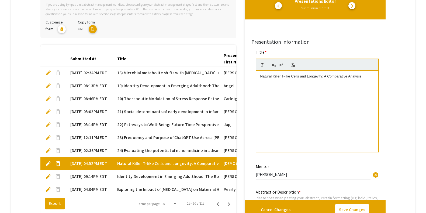
click at [261, 78] on p "Natural Killer T-like Cells and Longevity: A Comparative Analysis" at bounding box center [317, 76] width 114 height 5
click at [341, 170] on button "Save Changes" at bounding box center [352, 209] width 34 height 11
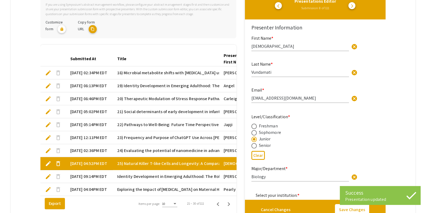
type input "1"
drag, startPoint x: 385, startPoint y: 27, endPoint x: 359, endPoint y: 32, distance: 26.6
click at [341, 6] on span "arrow_forward_ios" at bounding box center [352, 6] width 4 height 4
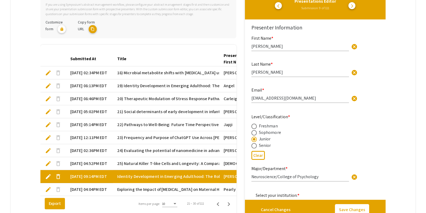
click at [341, 65] on mat-tab-group "Abstract Management Submissions Abstract Booklet Helpful articles Presentation …" at bounding box center [213, 81] width 405 height 285
type input "1"
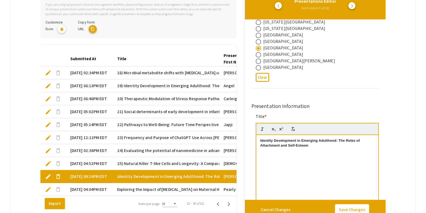
scroll to position [209, 0]
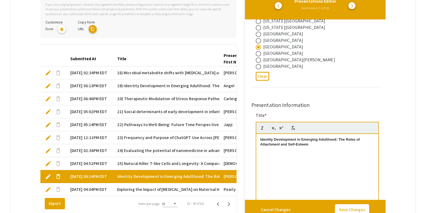
click at [261, 137] on strong "Identity Development in Emerging Adulthood: The Roles of Attachment and Self-Es…" at bounding box center [310, 141] width 101 height 9
click at [341, 170] on button "Save Changes" at bounding box center [352, 209] width 34 height 11
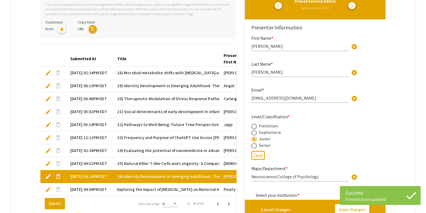
type input "1"
click at [341, 6] on button "arrow_forward_ios" at bounding box center [352, 5] width 7 height 7
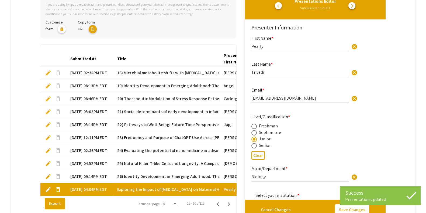
type input "1"
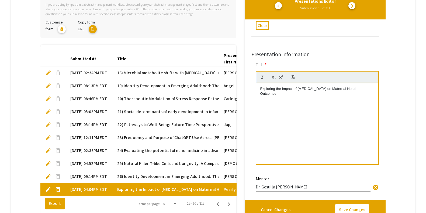
scroll to position [278, 0]
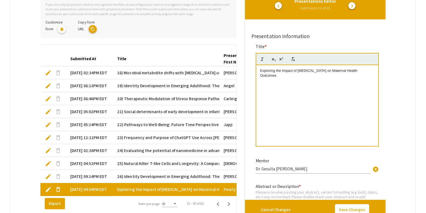
click at [259, 72] on div "Exploring the Impact of Chronic Stress on Maternal Health Outcomes" at bounding box center [317, 105] width 122 height 81
click at [341, 170] on button "Save Changes" at bounding box center [352, 209] width 34 height 11
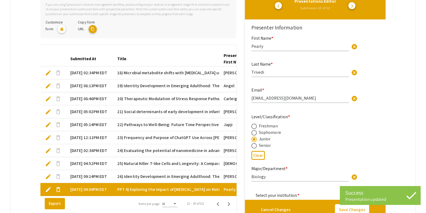
type input "1"
click at [341, 7] on span "arrow_forward_ios" at bounding box center [352, 6] width 4 height 4
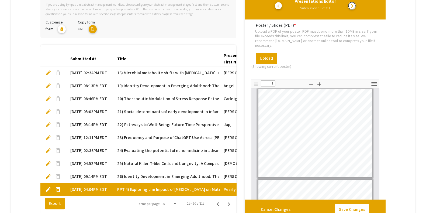
scroll to position [850, 0]
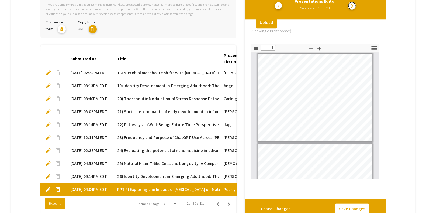
click at [341, 5] on span "arrow_forward_ios" at bounding box center [352, 6] width 4 height 4
click at [232, 170] on icon "Next page" at bounding box center [229, 204] width 8 height 8
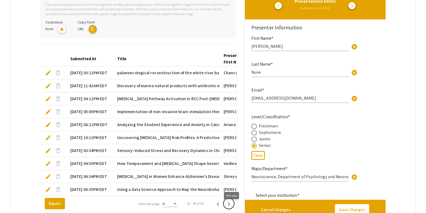
type input "1"
click at [222, 170] on icon "Previous page" at bounding box center [218, 204] width 8 height 8
type input "Pearly"
type input "Trivedi"
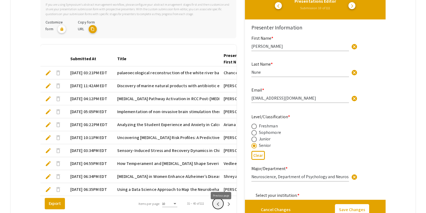
type input "[EMAIL_ADDRESS][DOMAIN_NAME]"
radio input "true"
type input "Biology"
type input "Dr. Gesulla Cavanaugh"
radio input "false"
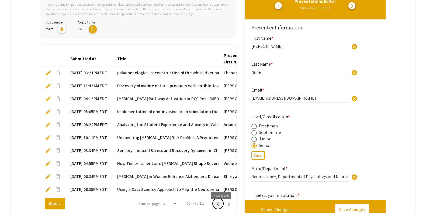
radio input "true"
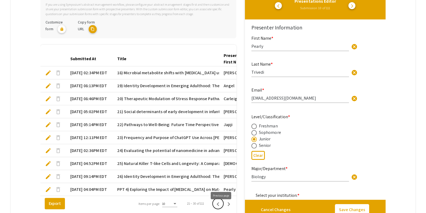
scroll to position [0, 0]
type input "1"
click at [230, 170] on icon "Next page" at bounding box center [229, 204] width 2 height 4
type input "[PERSON_NAME]"
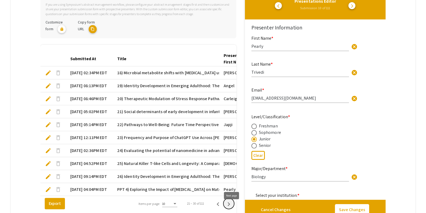
type input "Nune"
type input "[EMAIL_ADDRESS][DOMAIN_NAME]"
radio input "false"
radio input "true"
type input "Neuroscience, Department of Psychology and Neuroscience"
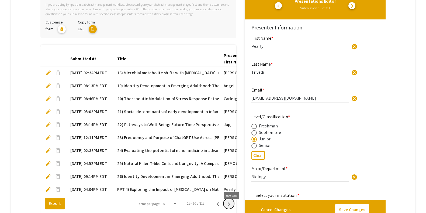
type input "Akshay Naraine"
radio input "true"
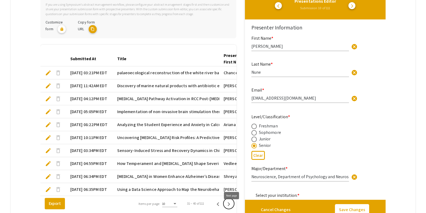
scroll to position [0, 0]
type input "1"
click at [140, 70] on span "palaeoecological reconstruction of the white river badlands, last glacial maxim…" at bounding box center [222, 73] width 210 height 6
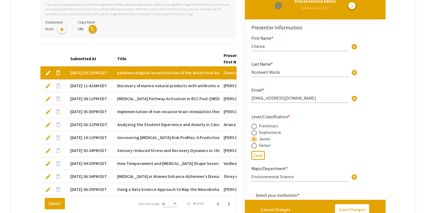
type input "1"
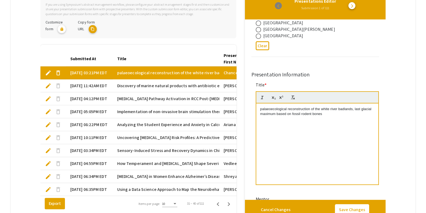
scroll to position [237, 0]
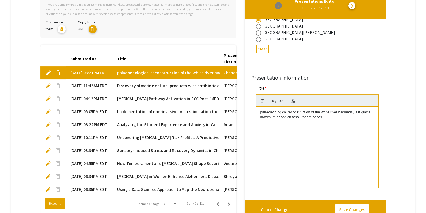
click at [261, 112] on p "palaeoecological reconstruction of the white river badlands, last glacial maxim…" at bounding box center [317, 115] width 114 height 10
click at [341, 170] on button "Save Changes" at bounding box center [352, 209] width 34 height 11
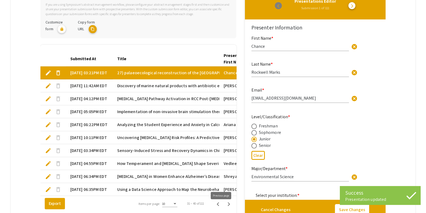
type input "1"
click at [221, 170] on icon "Previous page" at bounding box center [218, 204] width 8 height 8
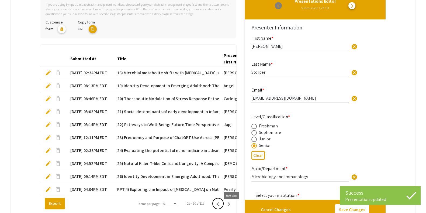
type input "1"
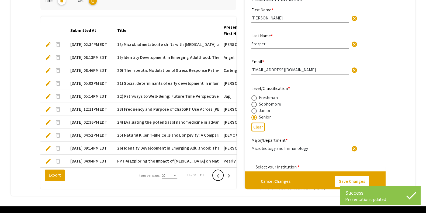
scroll to position [158, 0]
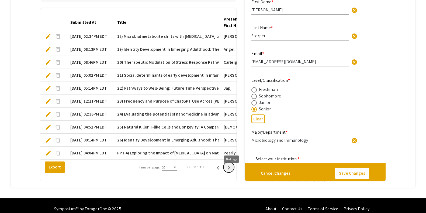
click at [229, 170] on icon "Next page" at bounding box center [229, 168] width 8 height 8
type input "Chance"
type input "Rockwell Marks"
type input "[EMAIL_ADDRESS][DOMAIN_NAME]"
radio input "true"
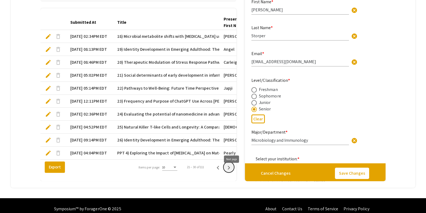
type input "Environmental Science"
radio input "true"
type input "Paul Baldauf, PhD"
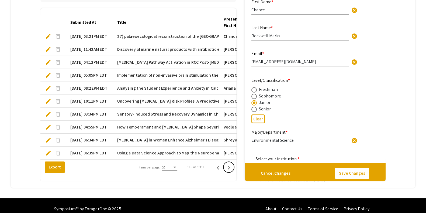
type input "1"
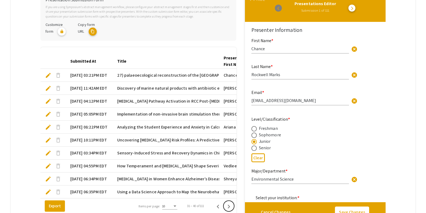
scroll to position [118, 0]
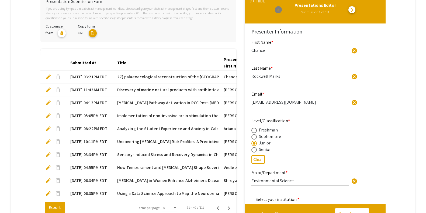
click at [184, 90] on mat-cell "Discovery of marine natural products with antibiotic effects from an Aplysina s…" at bounding box center [166, 89] width 106 height 13
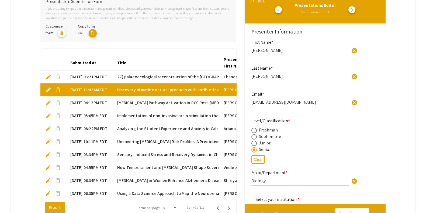
type input "0"
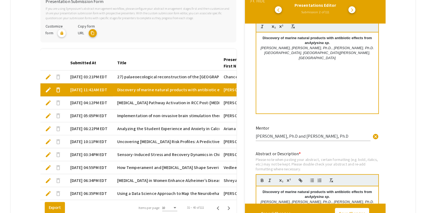
scroll to position [260, 0]
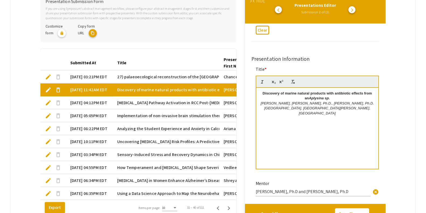
click at [262, 94] on p "Discovery of marine natural products with antibiotic effects from an Aplysina s…" at bounding box center [317, 96] width 114 height 10
click at [349, 207] on div "Cancel Changes Save Changes" at bounding box center [315, 214] width 141 height 20
click at [349, 208] on button "Save Changes" at bounding box center [352, 213] width 34 height 11
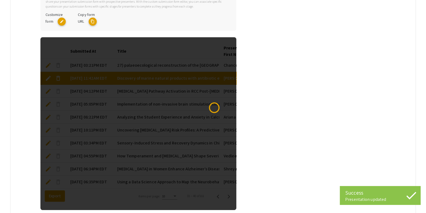
scroll to position [130, 0]
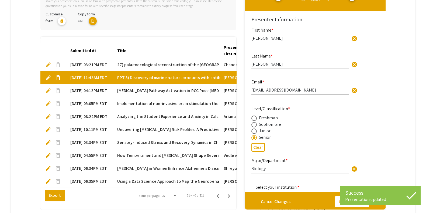
type input "1"
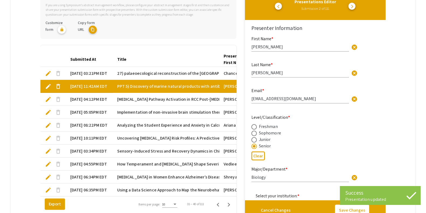
scroll to position [1, 0]
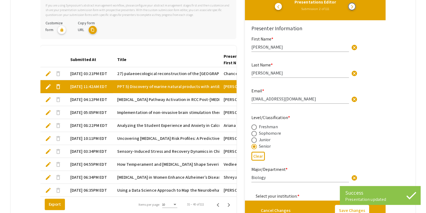
click at [355, 5] on span "arrow_forward_ios" at bounding box center [352, 7] width 4 height 4
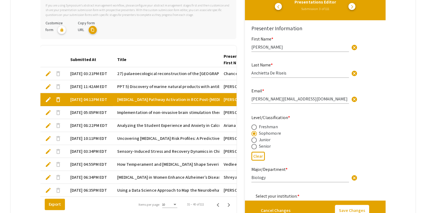
type input "1"
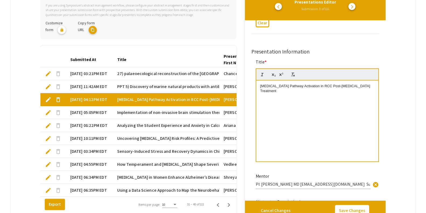
scroll to position [254, 0]
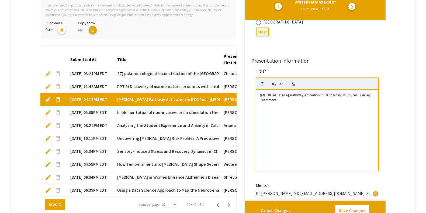
click at [259, 96] on div "Adenosine Pathway Activation in RCC Post-Oncolytic Virus Treatment" at bounding box center [317, 130] width 122 height 81
click at [357, 209] on button "Save Changes" at bounding box center [352, 210] width 34 height 11
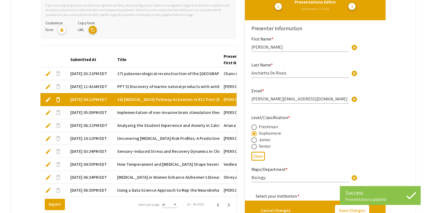
type input "1"
click at [356, 4] on button "arrow_forward_ios" at bounding box center [352, 6] width 7 height 7
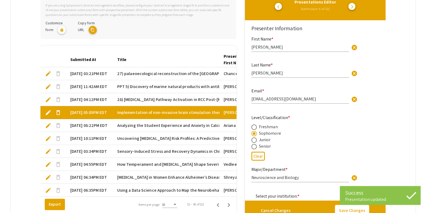
type input "0"
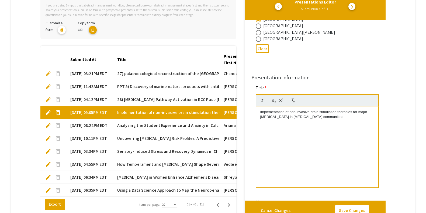
scroll to position [240, 0]
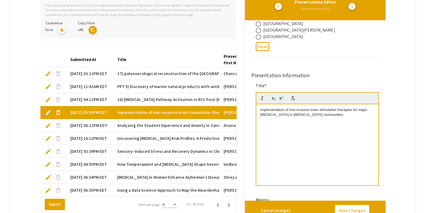
click at [259, 110] on div "Implementation of non-invasive brain stimulation therapies for major depressive…" at bounding box center [317, 144] width 122 height 81
click at [360, 211] on button "Save Changes" at bounding box center [352, 210] width 34 height 11
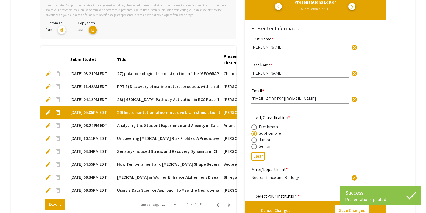
type input "1"
click at [355, 6] on span "arrow_forward_ios" at bounding box center [352, 7] width 4 height 4
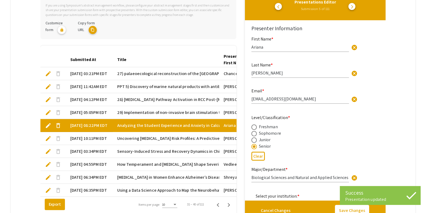
type input "1"
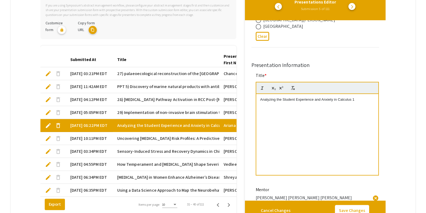
scroll to position [249, 0]
click at [257, 98] on div "Analyzing the Student Experience and Anxiety in Calculus 1" at bounding box center [317, 135] width 122 height 81
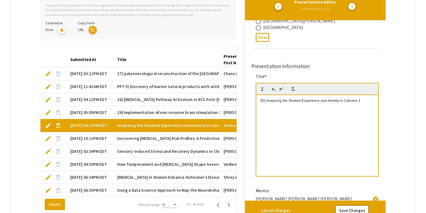
click at [350, 207] on button "Save Changes" at bounding box center [352, 210] width 34 height 11
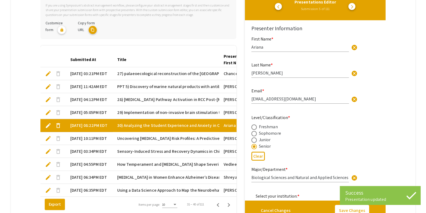
type input "1"
click at [355, 2] on div "Presentations Editor Submission 5 of 111 arrow_back_ios arrow_forward_ios" at bounding box center [315, 3] width 132 height 17
click at [355, 6] on span "arrow_forward_ios" at bounding box center [352, 7] width 4 height 4
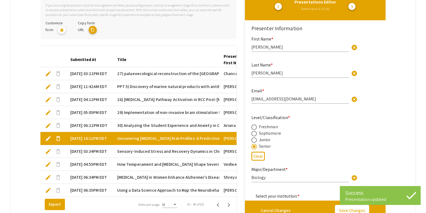
type input "1"
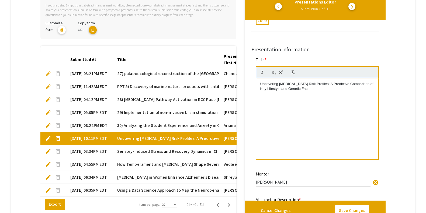
scroll to position [247, 0]
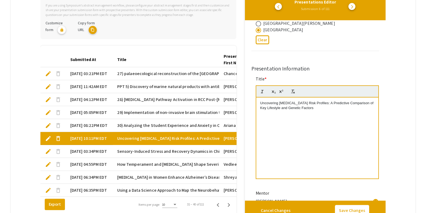
click at [255, 104] on div "Title * Uncovering Cancer Risk Profiles: A Predictive Comparison of Key Lifesty…" at bounding box center [316, 131] width 128 height 111
click at [264, 101] on p "Uncovering Cancer Risk Profiles: A Predictive Comparison of Key Lifestyle and G…" at bounding box center [317, 106] width 114 height 10
click at [260, 104] on div "Uncovering Cancer Risk Profiles: A Predictive Comparison of Key Lifestyle and G…" at bounding box center [317, 137] width 122 height 81
click at [350, 209] on button "Save Changes" at bounding box center [352, 210] width 34 height 11
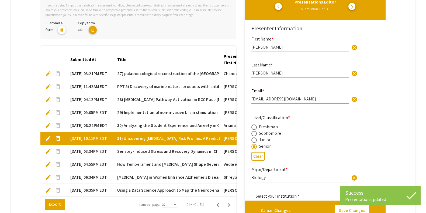
type input "1"
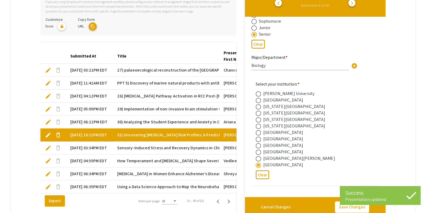
scroll to position [110, 0]
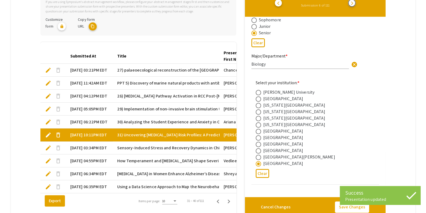
click at [356, 3] on button "arrow_forward_ios" at bounding box center [352, 2] width 7 height 7
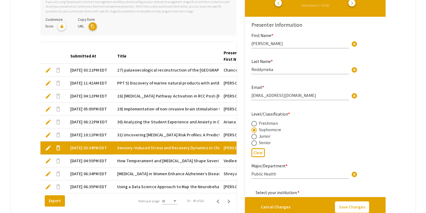
type input "1"
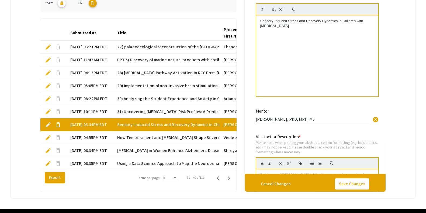
scroll to position [275, 0]
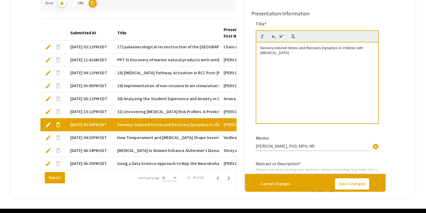
click at [261, 46] on p "Sensory-Induced Stress and Recovery Dynamics in Children with Autism Spectrum D…" at bounding box center [317, 51] width 114 height 10
click at [352, 181] on button "Save Changes" at bounding box center [352, 183] width 34 height 11
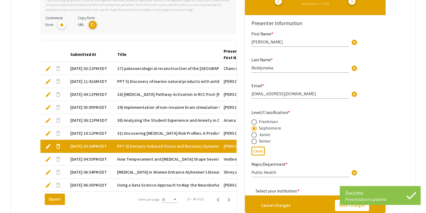
type input "1"
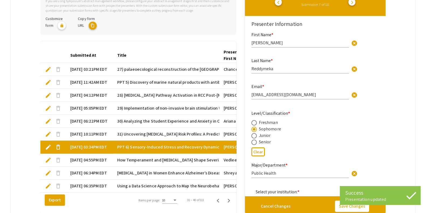
scroll to position [2, 0]
click at [355, 3] on span "arrow_forward_ios" at bounding box center [352, 2] width 4 height 4
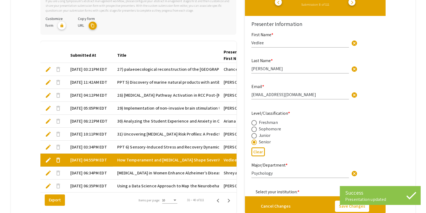
type input "1"
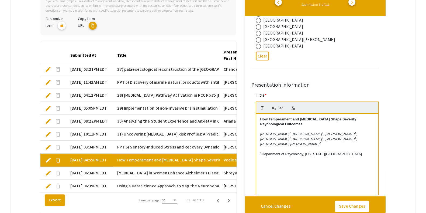
scroll to position [246, 0]
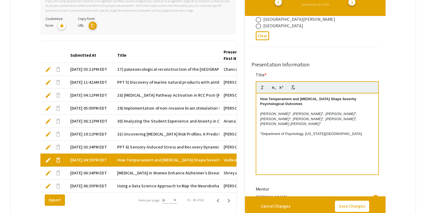
click at [261, 95] on div "How Temperament and Traumatic Brain Injury Shape Severity Psychological Outcome…" at bounding box center [317, 133] width 122 height 81
click at [348, 200] on button "Save Changes" at bounding box center [352, 205] width 34 height 11
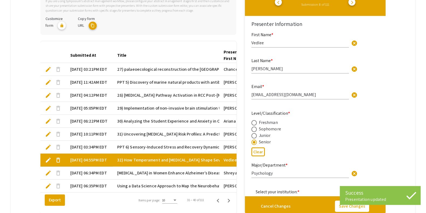
type input "1"
click at [355, 4] on span "arrow_forward_ios" at bounding box center [352, 2] width 4 height 4
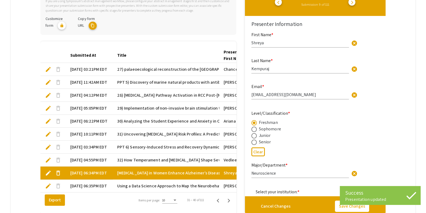
type input "1"
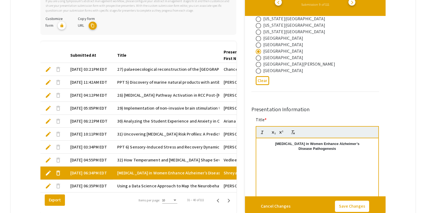
scroll to position [215, 0]
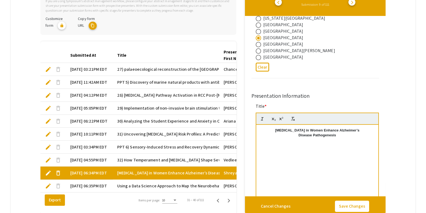
click at [278, 129] on strong "Sleep Disorders in Women Enhance Alzheimer’s" at bounding box center [317, 130] width 84 height 4
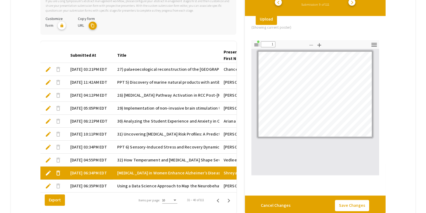
scroll to position [771, 0]
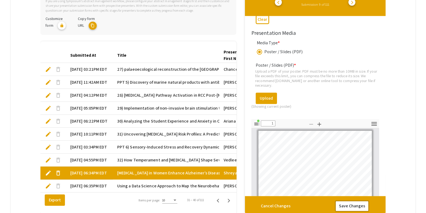
click at [354, 205] on button "Save Changes" at bounding box center [352, 205] width 34 height 11
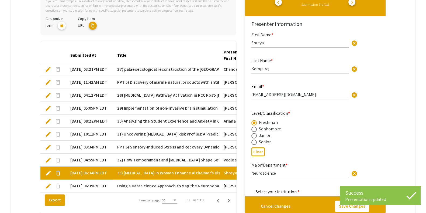
type input "1"
click at [356, 5] on button "arrow_forward_ios" at bounding box center [352, 2] width 7 height 7
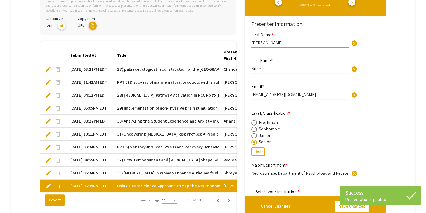
type input "1"
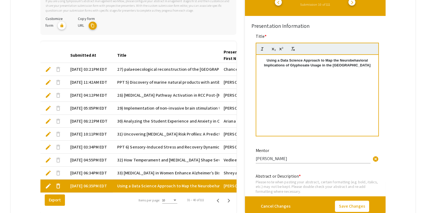
scroll to position [270, 0]
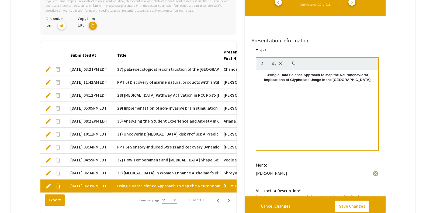
click at [269, 75] on strong "Using a Data Science Approach to Map the Neurobehavioral Implications of Glypho…" at bounding box center [317, 77] width 106 height 9
click at [358, 208] on button "Save Changes" at bounding box center [352, 205] width 34 height 11
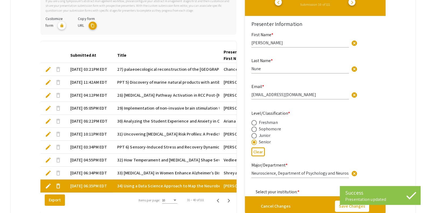
type input "1"
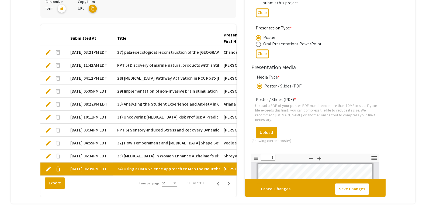
scroll to position [132, 0]
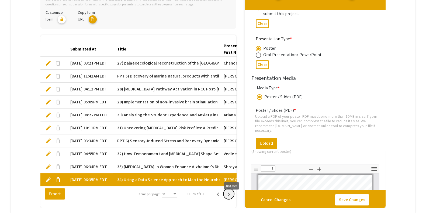
click at [230, 196] on icon "Next page" at bounding box center [229, 194] width 8 height 8
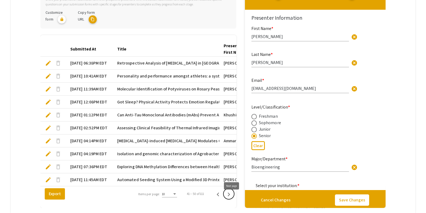
type input "1"
click at [218, 197] on icon "Previous page" at bounding box center [218, 194] width 8 height 8
type input "[PERSON_NAME]"
type input "Nune"
type input "[EMAIL_ADDRESS][DOMAIN_NAME]"
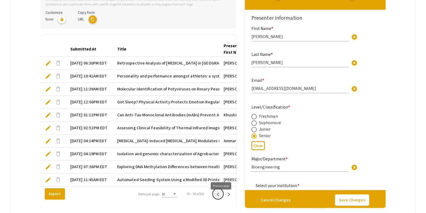
type input "Neuroscience, Department of Psychology and Neuroscience"
radio input "false"
radio input "true"
type input "Akshay Naraine"
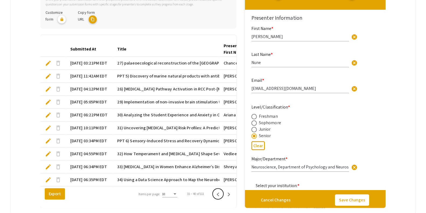
type input "1"
click at [231, 198] on icon "Next page" at bounding box center [229, 194] width 8 height 8
type input "[PERSON_NAME]"
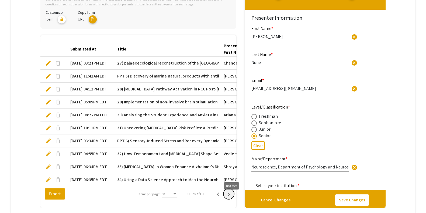
type input "[EMAIL_ADDRESS][DOMAIN_NAME]"
type input "Bioengineering"
radio input "true"
type input "Derek Lura, PhD"
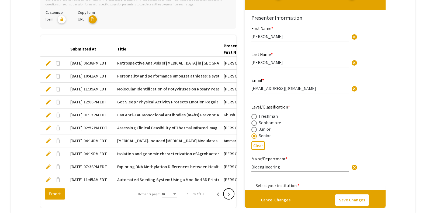
type input "1"
click at [176, 61] on span "Retrospective Analysis of Breast Cancer in South Florida Sub-ethnic Hispanics: …" at bounding box center [277, 63] width 320 height 6
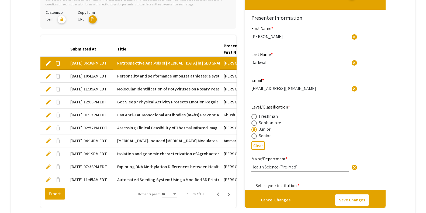
type input "1"
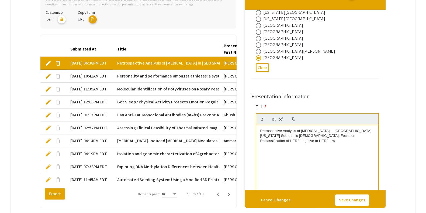
scroll to position [225, 0]
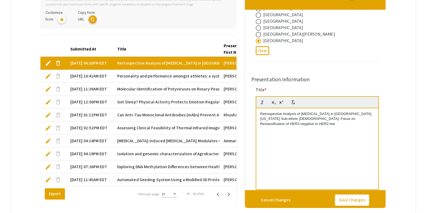
click at [258, 116] on div "Retrospective Analysis of Breast Cancer in South Florida Sub-ethnic Hispanics: …" at bounding box center [317, 148] width 122 height 81
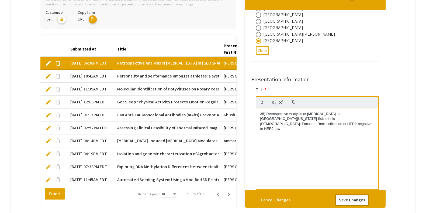
click at [359, 200] on button "Save Changes" at bounding box center [352, 199] width 34 height 11
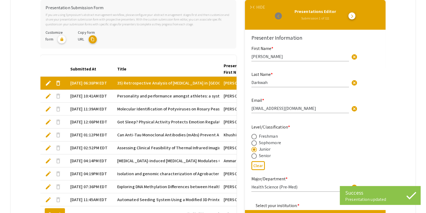
type input "1"
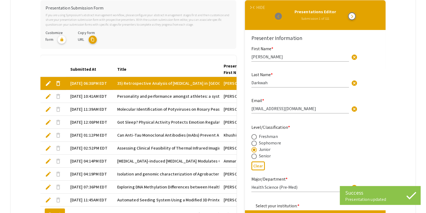
click at [356, 19] on button "arrow_forward_ios" at bounding box center [352, 16] width 7 height 7
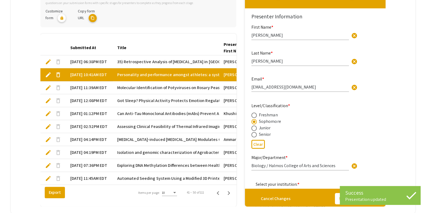
type input "1"
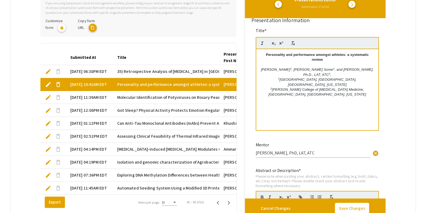
scroll to position [280, 0]
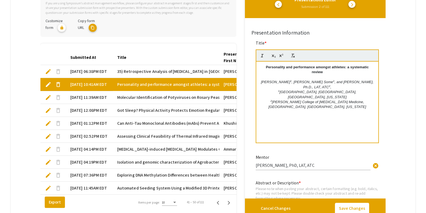
click at [264, 75] on p at bounding box center [317, 77] width 114 height 5
click at [259, 67] on div "Personality and performance amongst athletes: a systematic review Auston Hsieh …" at bounding box center [317, 101] width 122 height 81
click at [350, 205] on button "Save Changes" at bounding box center [352, 207] width 34 height 11
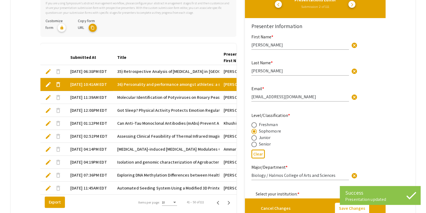
type input "1"
click at [355, 6] on span "arrow_forward_ios" at bounding box center [352, 4] width 4 height 4
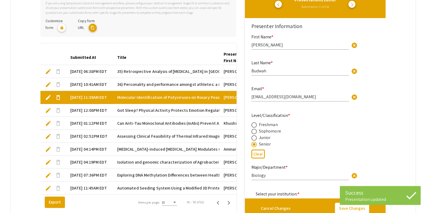
type input "0"
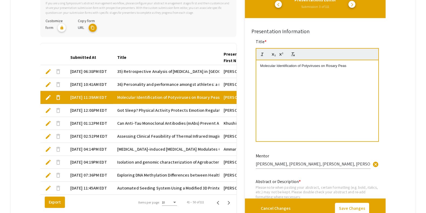
scroll to position [239, 0]
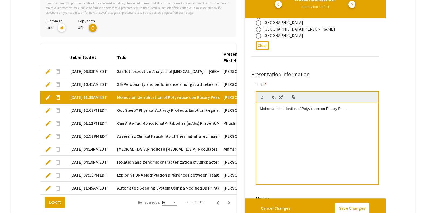
click at [263, 108] on p "Molecular Identification of Potyviruses on Rosary Peas" at bounding box center [317, 108] width 114 height 5
click at [362, 205] on button "Save Changes" at bounding box center [352, 207] width 34 height 11
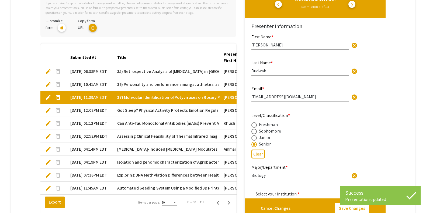
type input "1"
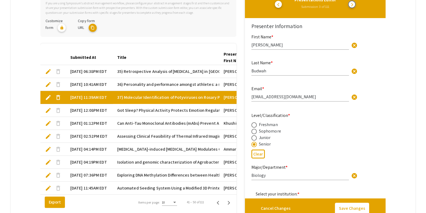
click at [355, 3] on span "arrow_forward_ios" at bounding box center [352, 4] width 4 height 4
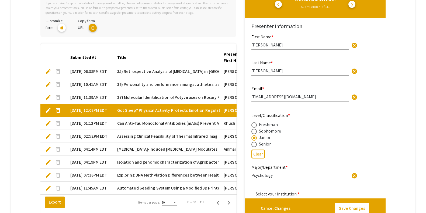
type input "1"
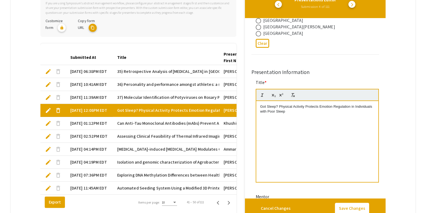
scroll to position [246, 0]
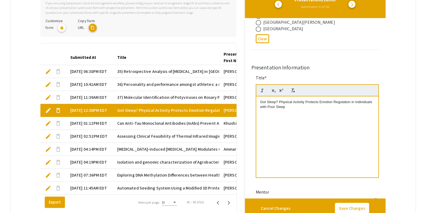
click at [264, 97] on div "Got Sleep? Physical Activity Protects Emotion Regulation in Individuals with Po…" at bounding box center [317, 136] width 122 height 81
click at [346, 208] on button "Save Changes" at bounding box center [352, 207] width 34 height 11
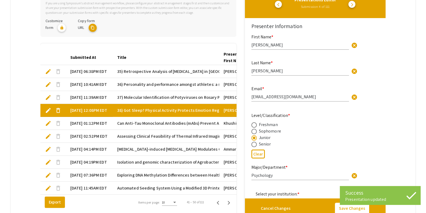
type input "1"
click at [355, 5] on span "arrow_forward_ios" at bounding box center [352, 4] width 4 height 4
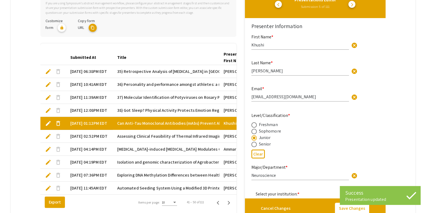
type input "1"
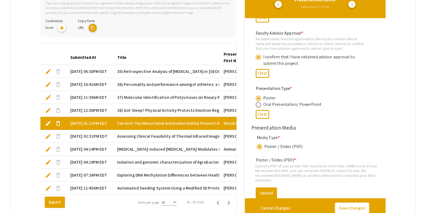
scroll to position [273, 0]
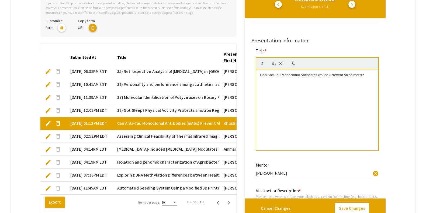
click at [257, 74] on div "Can Anti-Tau Monoclonal Antibodies (mAbs) Prevent Alzheimer's?" at bounding box center [317, 109] width 122 height 81
click at [259, 74] on div "Can Anti-Tau Monoclonal Antibodies (mAbs) Prevent Alzheimer's?" at bounding box center [317, 109] width 122 height 81
click at [350, 205] on button "Save Changes" at bounding box center [352, 207] width 34 height 11
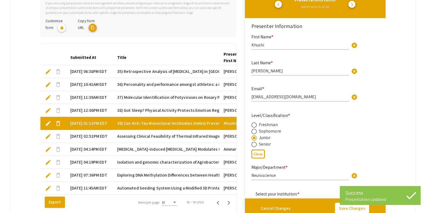
type input "1"
click at [355, 4] on span "arrow_forward_ios" at bounding box center [352, 4] width 4 height 4
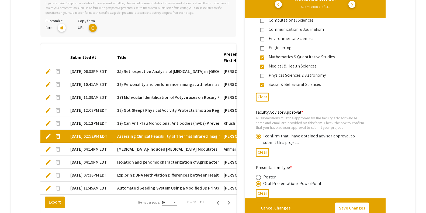
type input "1"
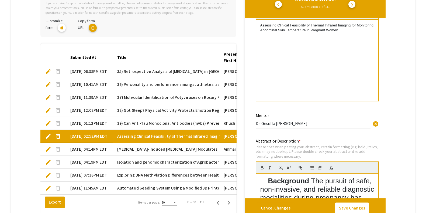
scroll to position [311, 0]
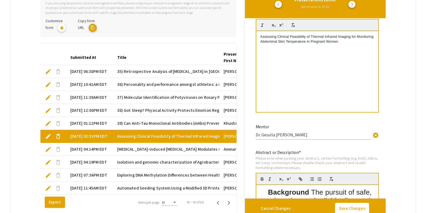
click at [259, 35] on div "Assessing Clinical Feasibility of Thermal Infrared Imaging for Monitoring Abdom…" at bounding box center [317, 71] width 122 height 81
click at [348, 203] on button "Save Changes" at bounding box center [352, 207] width 34 height 11
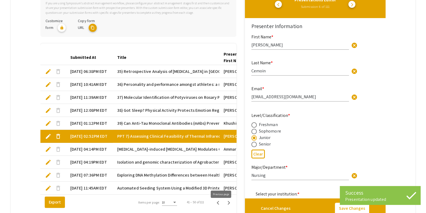
type input "0"
click at [219, 206] on icon "Previous page" at bounding box center [218, 203] width 8 height 8
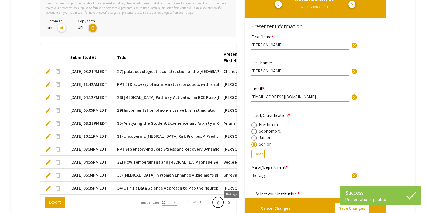
type input "1"
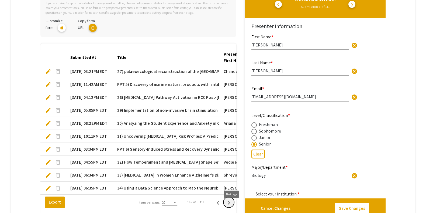
click at [230, 206] on icon "Next page" at bounding box center [229, 203] width 8 height 8
type input "[PERSON_NAME]"
type input "Cemoin"
type input "[EMAIL_ADDRESS][DOMAIN_NAME]"
radio input "true"
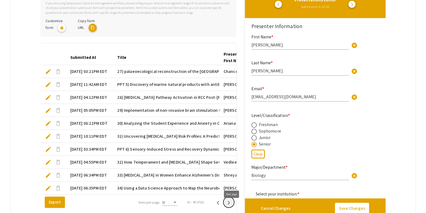
type input "Nursing"
radio input "true"
type input "Dr. Gesulla Cavanaugh"
radio input "false"
radio input "true"
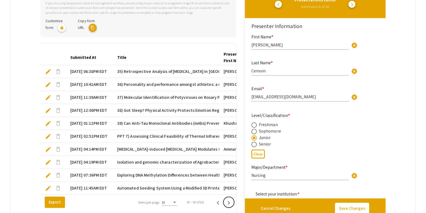
type input "1"
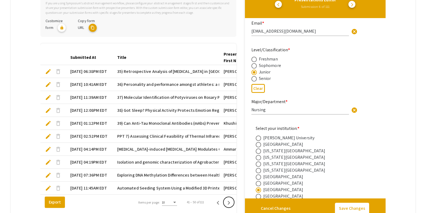
scroll to position [64, 0]
click at [355, 5] on span "arrow_forward_ios" at bounding box center [352, 4] width 4 height 4
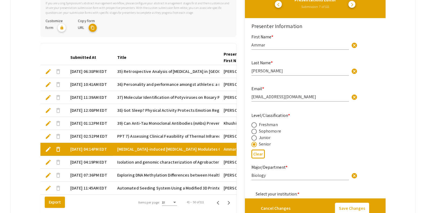
type input "1"
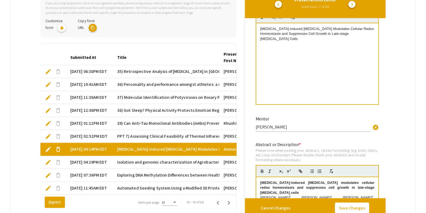
scroll to position [278, 0]
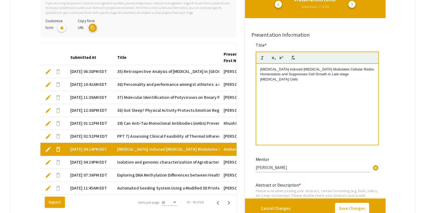
click at [259, 71] on div "Metformin-induced Oxidative Stress Modulates Cellular Redox Homeostasis and Sup…" at bounding box center [317, 104] width 122 height 81
drag, startPoint x: 353, startPoint y: 203, endPoint x: 270, endPoint y: 142, distance: 103.3
click at [270, 142] on div "arrow_forward_ios arrow_back_ios HIDE Presentations Editor Submission 7 of 111 …" at bounding box center [315, 102] width 141 height 228
click at [357, 209] on button "Save Changes" at bounding box center [352, 207] width 34 height 11
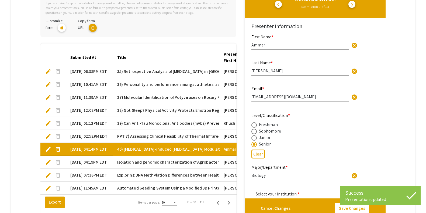
type input "1"
click at [355, 2] on span "arrow_forward_ios" at bounding box center [352, 4] width 4 height 4
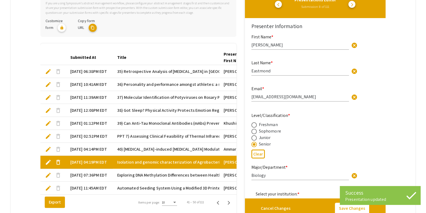
type input "1"
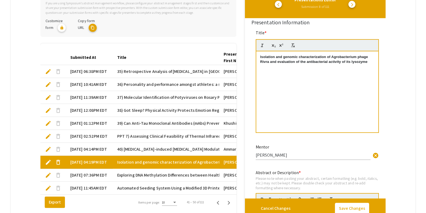
scroll to position [290, 0]
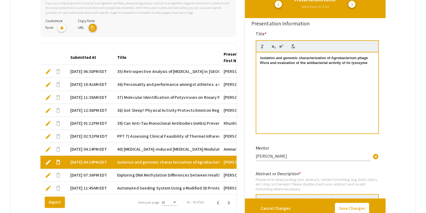
click at [262, 57] on strong "Isolation and genomic characterization of Agrobacterium phage Rivra and evaluat…" at bounding box center [314, 60] width 109 height 9
click at [349, 210] on button "Save Changes" at bounding box center [352, 207] width 34 height 11
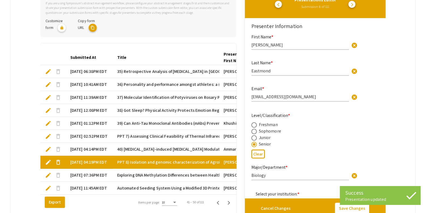
type input "1"
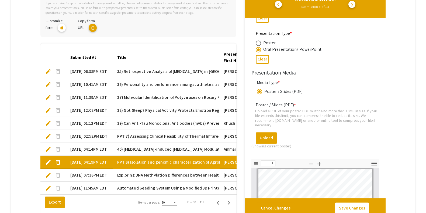
scroll to position [730, 0]
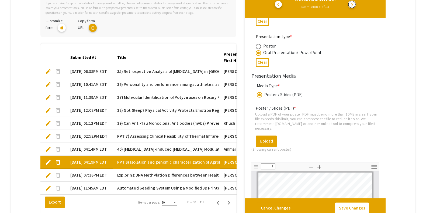
click at [355, 3] on span "arrow_forward_ios" at bounding box center [352, 4] width 4 height 4
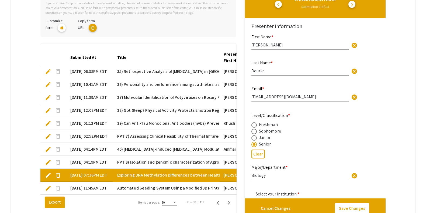
type input "1"
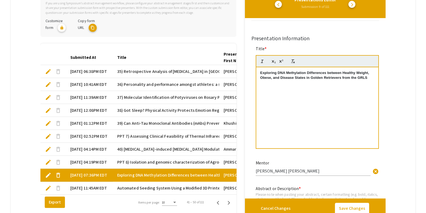
scroll to position [274, 0]
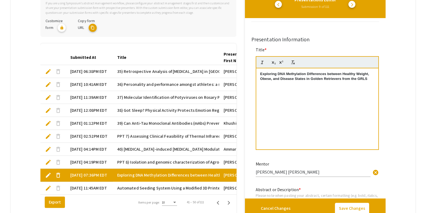
click at [263, 74] on strong "Exploring DNA Methylation Differences between Healthy Weight, Obese, and Diseas…" at bounding box center [315, 76] width 110 height 9
click at [350, 208] on button "Save Changes" at bounding box center [352, 207] width 34 height 11
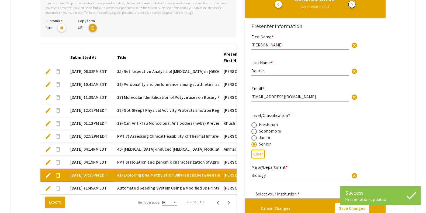
type input "1"
click at [356, 6] on button "arrow_forward_ios" at bounding box center [352, 4] width 7 height 7
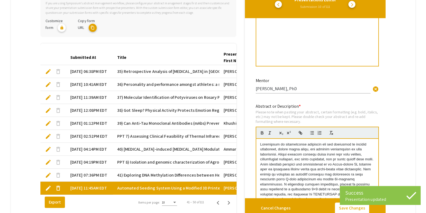
type input "1"
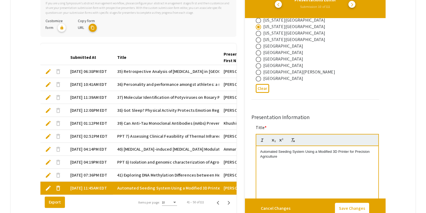
scroll to position [212, 0]
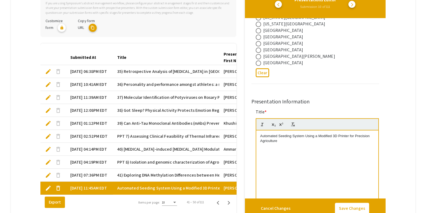
click at [262, 136] on p "Automated Seeding System Using a Modified 3D Printer for Precision Agriculture" at bounding box center [317, 138] width 114 height 10
click at [363, 209] on button "Save Changes" at bounding box center [352, 207] width 34 height 11
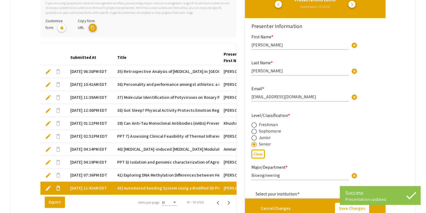
type input "1"
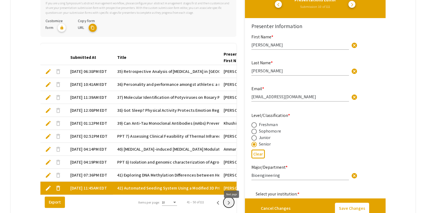
click at [233, 206] on icon "Next page" at bounding box center [229, 203] width 8 height 8
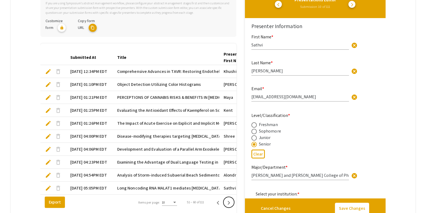
type input "1"
click at [167, 68] on span "Comprehensive Advances in TAVR: Restoring Endothelial Function" at bounding box center [179, 71] width 125 height 6
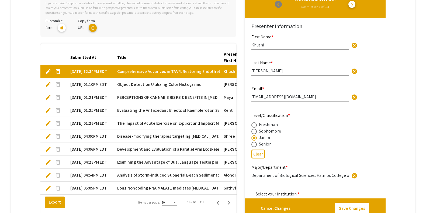
type input "1"
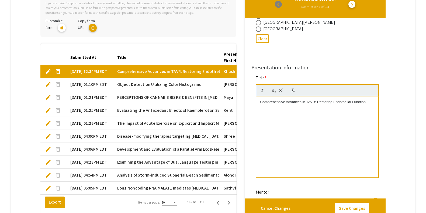
scroll to position [245, 0]
click at [263, 103] on p "Comprehensive Advances in TAVR: Restoring Endothelial Function" at bounding box center [317, 103] width 114 height 5
click at [352, 207] on button "Save Changes" at bounding box center [352, 207] width 34 height 11
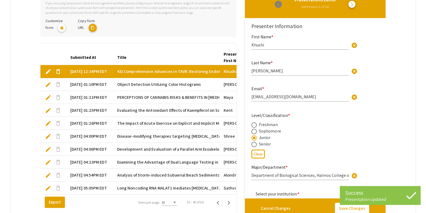
type input "1"
click at [354, 3] on button "arrow_forward_ios" at bounding box center [352, 4] width 7 height 7
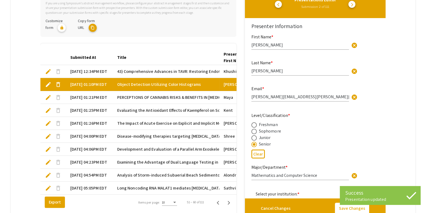
type input "1"
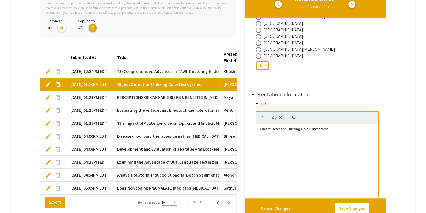
scroll to position [218, 0]
click at [258, 127] on div "Object Detection Utilizing Color Histograms" at bounding box center [317, 164] width 122 height 81
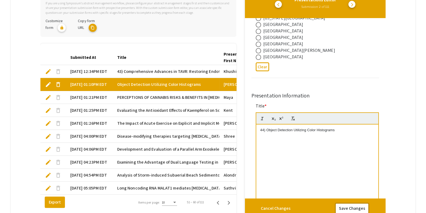
click at [348, 204] on button "Save Changes" at bounding box center [352, 207] width 34 height 11
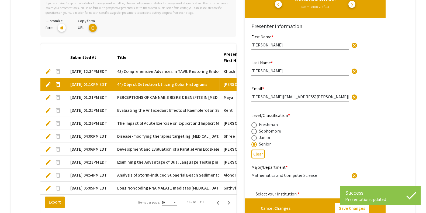
click at [355, 7] on div "Presentations Editor Submission 2 of 111 arrow_back_ios arrow_forward_ios" at bounding box center [315, 1] width 132 height 17
type input "1"
click at [355, 6] on span "arrow_forward_ios" at bounding box center [352, 4] width 4 height 4
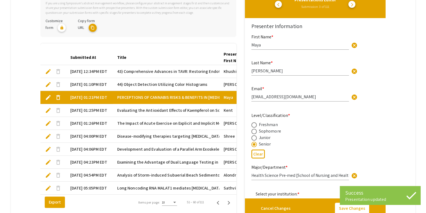
type input "1"
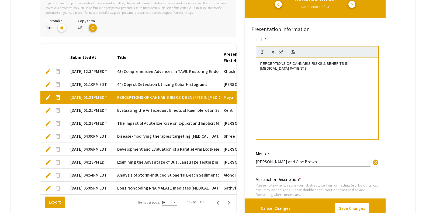
scroll to position [320, 0]
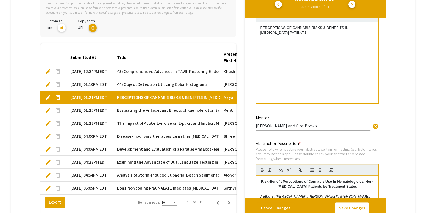
click at [263, 26] on p "PERCEPTIONS OF CANNABIS RISKS & BENEFITS IN CANCER PATIENTS" at bounding box center [317, 30] width 114 height 10
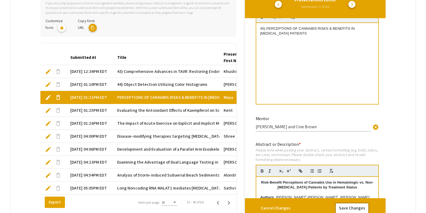
click at [349, 210] on button "Save Changes" at bounding box center [352, 207] width 34 height 11
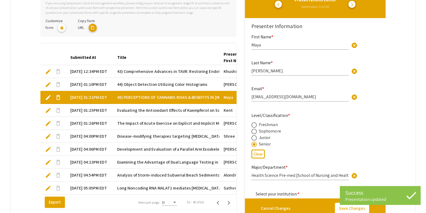
type input "1"
click at [356, 6] on button "arrow_forward_ios" at bounding box center [352, 4] width 7 height 7
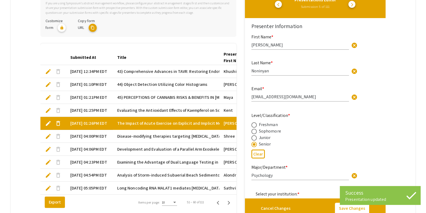
type input "1"
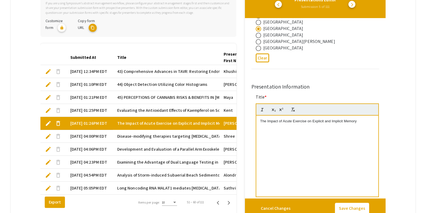
scroll to position [225, 0]
click at [260, 122] on div "The Impact of Acute Exercise on Explicit and Implicit Memory" at bounding box center [317, 156] width 122 height 81
click at [227, 108] on mat-cell "Kent" at bounding box center [242, 110] width 47 height 13
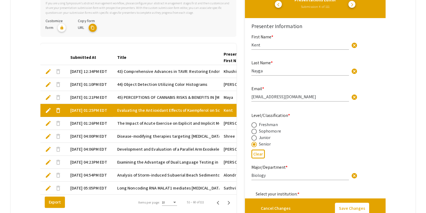
type input "1"
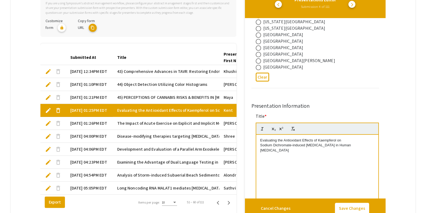
scroll to position [237, 0]
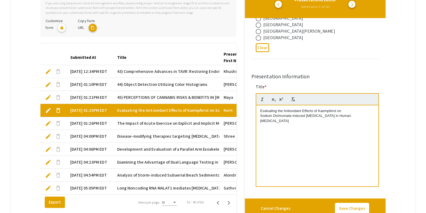
click at [258, 111] on div "Evaluating the Antioxidant Effects of Kaempferol on Sodium Dichromate-induced O…" at bounding box center [317, 145] width 122 height 81
click at [360, 210] on button "Save Changes" at bounding box center [352, 207] width 34 height 11
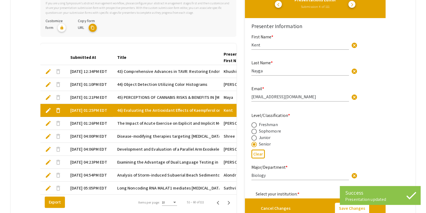
type input "1"
click at [357, 8] on div "Presentations Editor Submission 4 of 111 arrow_back_ios arrow_forward_ios" at bounding box center [315, 1] width 132 height 17
click at [355, 6] on span "arrow_forward_ios" at bounding box center [352, 4] width 4 height 4
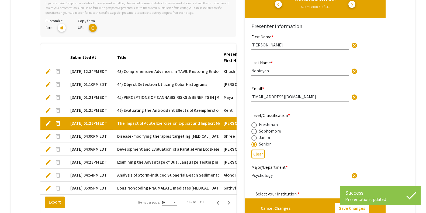
type input "0"
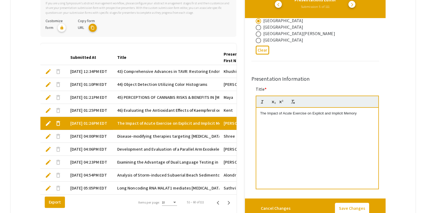
scroll to position [233, 0]
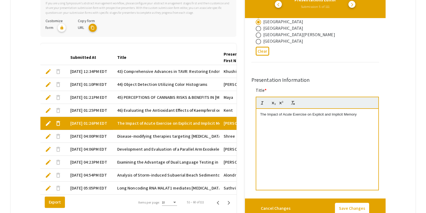
click at [260, 112] on div "The Impact of Acute Exercise on Explicit and Implicit Memory" at bounding box center [317, 149] width 122 height 81
click at [348, 205] on button "Save Changes" at bounding box center [352, 207] width 34 height 11
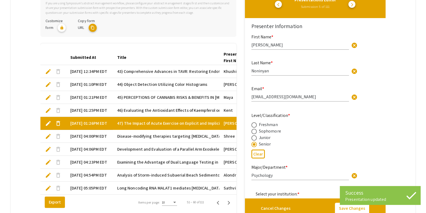
type input "1"
click at [355, 2] on span "arrow_forward_ios" at bounding box center [352, 4] width 4 height 4
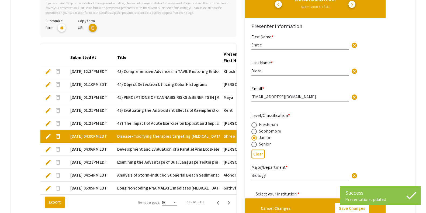
type input "1"
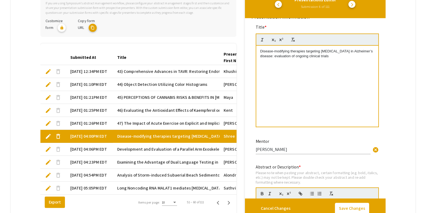
scroll to position [297, 0]
click at [261, 49] on p "Disease-modifying therapies targeting [MEDICAL_DATA] in Alzheimer’s disease: ev…" at bounding box center [317, 53] width 114 height 10
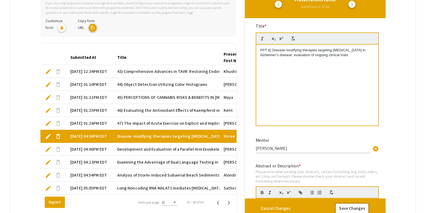
click at [354, 203] on button "Save Changes" at bounding box center [352, 207] width 34 height 11
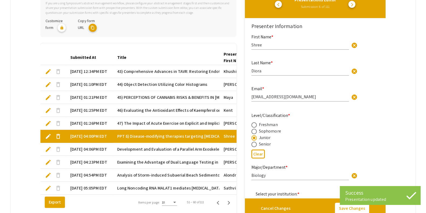
type input "1"
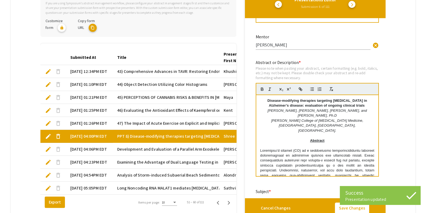
scroll to position [358, 0]
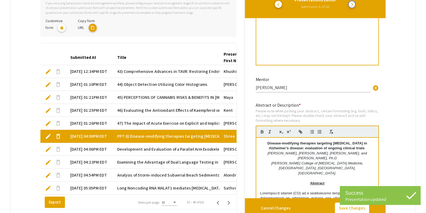
click at [355, 5] on span "arrow_forward_ios" at bounding box center [352, 4] width 4 height 4
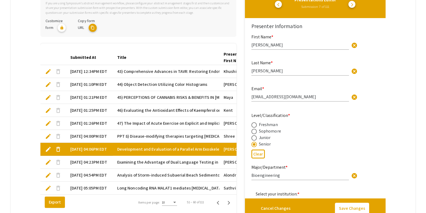
type input "1"
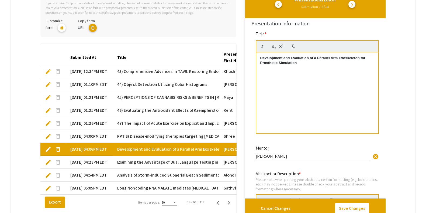
scroll to position [287, 0]
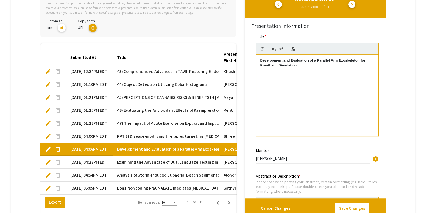
click at [260, 57] on div "Development and Evaluation of a Parallel Arm Exoskeleton for Prosthetic Simulat…" at bounding box center [317, 95] width 122 height 81
click at [349, 208] on button "Save Changes" at bounding box center [352, 207] width 34 height 11
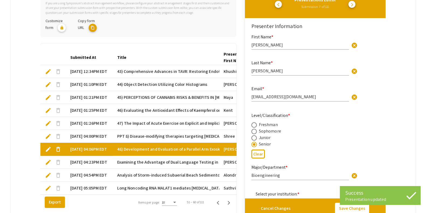
type input "1"
click at [355, 4] on span "arrow_forward_ios" at bounding box center [352, 4] width 4 height 4
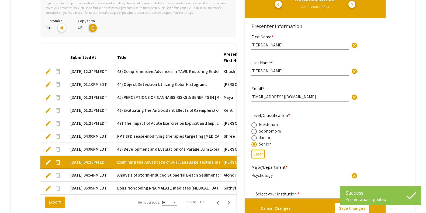
type input "1"
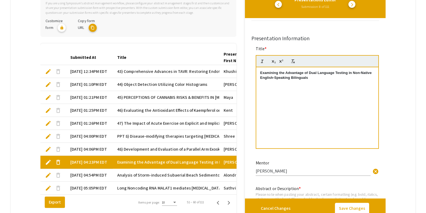
scroll to position [241, 0]
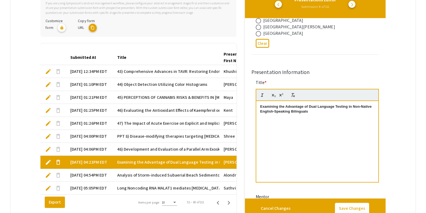
click at [262, 104] on p "Examining the Advantage of Dual Language Testing in Non-Native English-Speaking…" at bounding box center [317, 109] width 114 height 10
click at [346, 208] on button "Save Changes" at bounding box center [352, 207] width 34 height 11
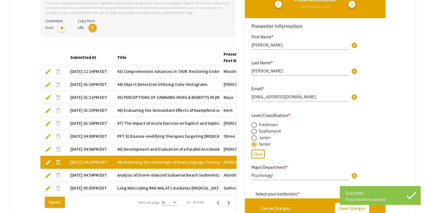
type input "1"
click at [355, 5] on span "arrow_forward_ios" at bounding box center [352, 4] width 4 height 4
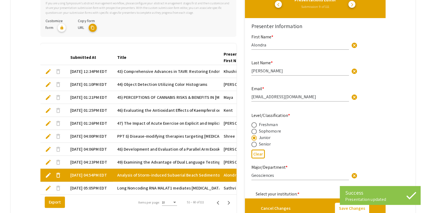
type input "1"
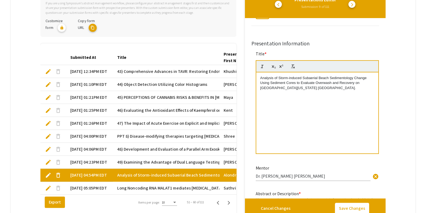
scroll to position [269, 0]
click at [259, 78] on div "Analysis of Storm-induced Subaerial Beach Sedimentology Change Using Sediment C…" at bounding box center [317, 113] width 122 height 81
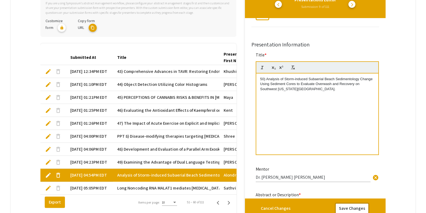
click at [359, 208] on button "Save Changes" at bounding box center [352, 207] width 34 height 11
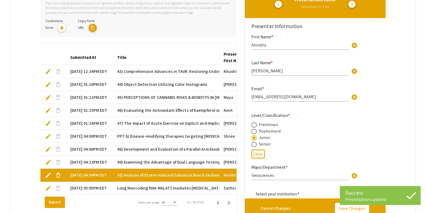
type input "1"
click at [354, 2] on button "arrow_forward_ios" at bounding box center [352, 4] width 7 height 7
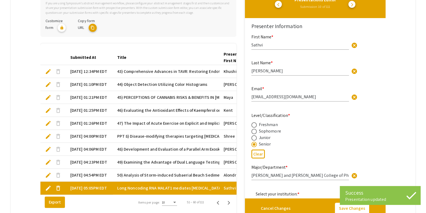
type input "1"
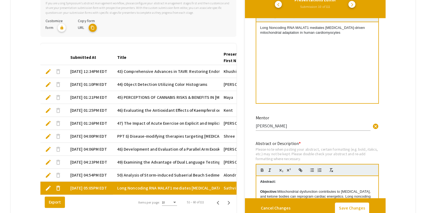
scroll to position [292, 0]
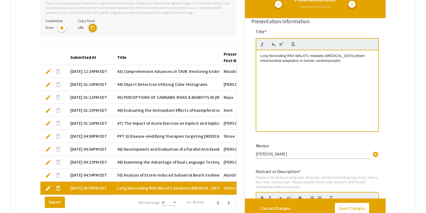
click at [259, 57] on div "Long Noncoding RNA MALAT1 mediates ketosis-driven mitochondrial adaptation in h…" at bounding box center [317, 90] width 122 height 81
click at [355, 204] on button "Save Changes" at bounding box center [352, 207] width 34 height 11
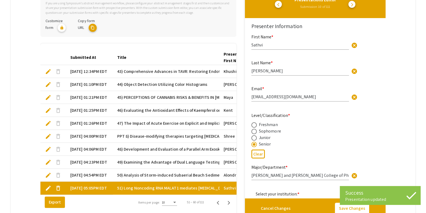
type input "1"
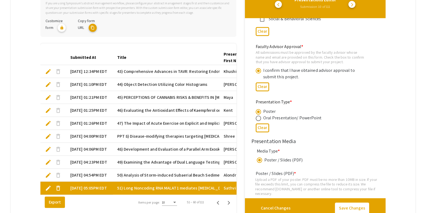
scroll to position [675, 0]
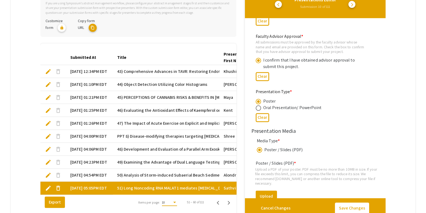
click at [164, 204] on span "10" at bounding box center [163, 202] width 3 height 4
click at [171, 201] on span "25" at bounding box center [171, 204] width 15 height 10
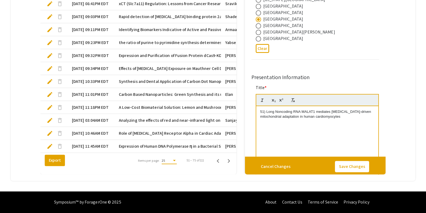
scroll to position [364, 0]
click at [176, 161] on div "Items per page:" at bounding box center [174, 160] width 3 height 1
click at [171, 149] on span "10" at bounding box center [171, 151] width 15 height 10
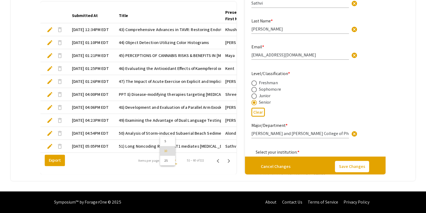
scroll to position [170, 0]
type input "1"
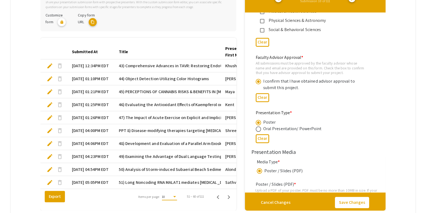
scroll to position [650, 2]
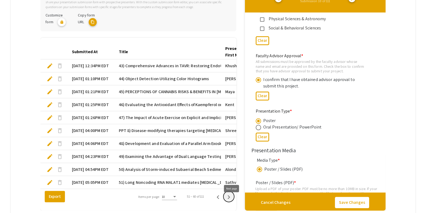
click at [233, 202] on button "Next page" at bounding box center [228, 196] width 11 height 11
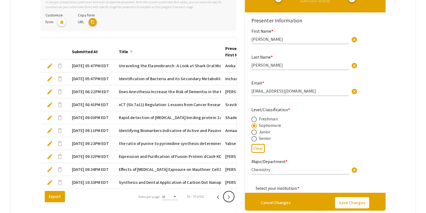
type input "1"
click at [146, 63] on span "Unraveling the Elasmobranch: A Look at Shark Oral Microbiomes in [GEOGRAPHIC_DA…" at bounding box center [213, 66] width 188 height 6
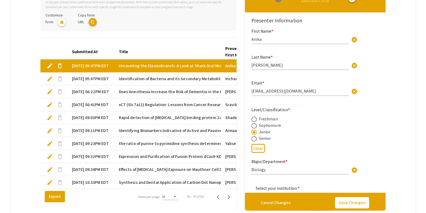
type input "0"
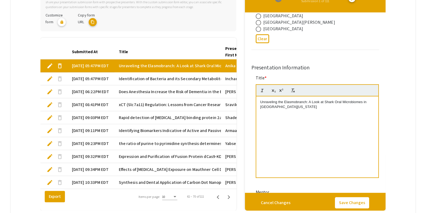
scroll to position [251, 0]
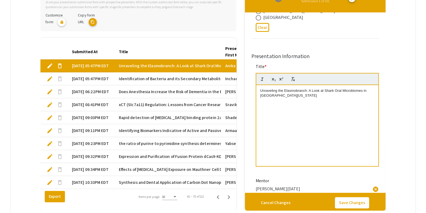
click at [260, 91] on div "Unraveling the Elasmobranch: A Look at Shark Oral Microbiomes in [GEOGRAPHIC_DA…" at bounding box center [317, 125] width 122 height 81
click at [355, 200] on button "Save Changes" at bounding box center [352, 202] width 34 height 11
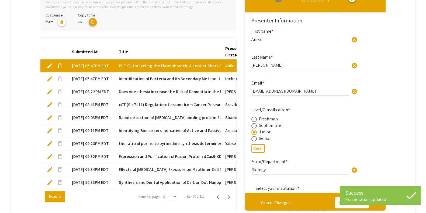
type input "1"
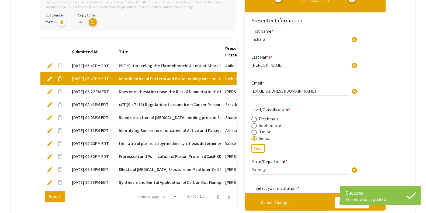
type input "1"
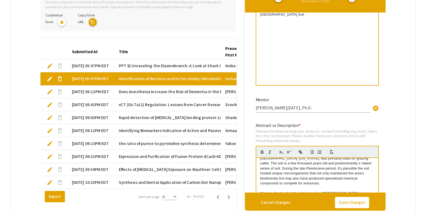
scroll to position [288, 0]
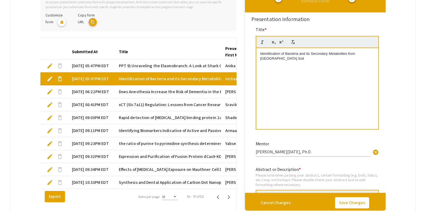
click at [261, 55] on p "Identification of Bacteria and its Secondary Metabolites from Conata Ranch Soil" at bounding box center [317, 56] width 114 height 10
click at [347, 203] on button "Save Changes" at bounding box center [352, 202] width 34 height 11
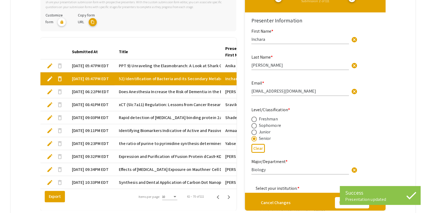
type input "1"
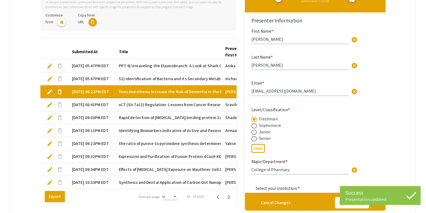
type input "1"
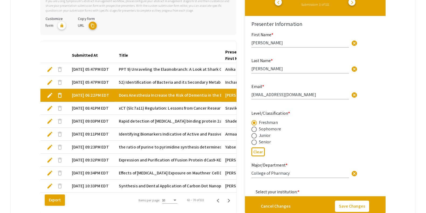
scroll to position [252, 0]
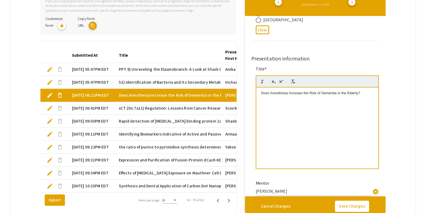
click at [261, 91] on strong at bounding box center [260, 93] width 1 height 4
click at [261, 92] on strong at bounding box center [260, 93] width 1 height 4
click at [350, 201] on button "Save Changes" at bounding box center [352, 205] width 34 height 11
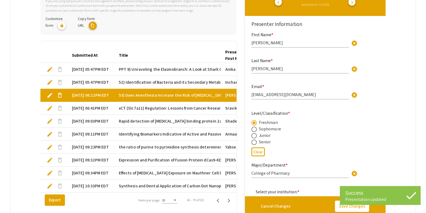
type input "1"
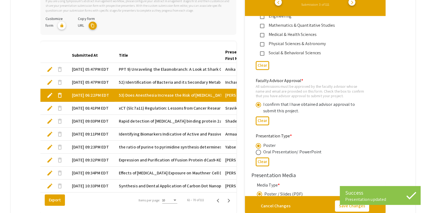
scroll to position [656, 0]
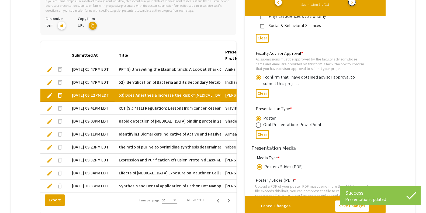
click at [355, 1] on span "arrow_forward_ios" at bounding box center [352, 2] width 4 height 4
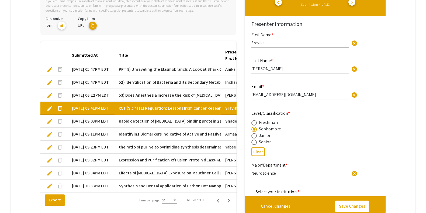
type input "1"
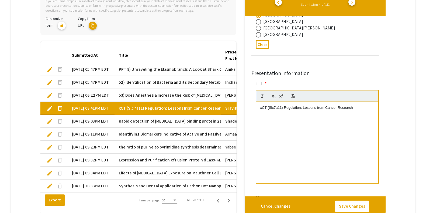
scroll to position [240, 0]
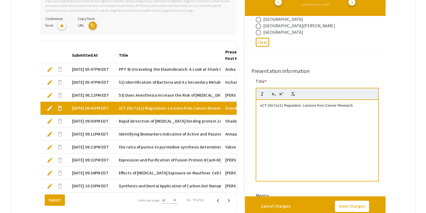
click at [258, 105] on div "﻿xCT (Slc7a11) Regulation: Lessons from Cancer Research" at bounding box center [317, 140] width 122 height 81
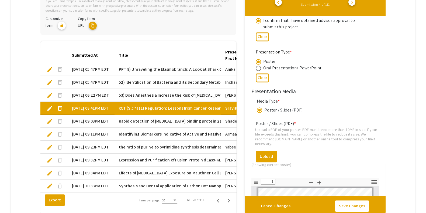
scroll to position [721, 0]
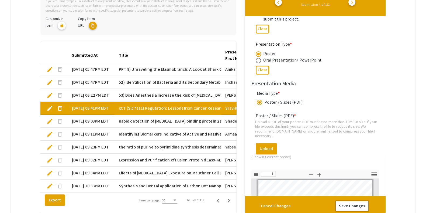
click at [364, 207] on button "Save Changes" at bounding box center [352, 205] width 34 height 11
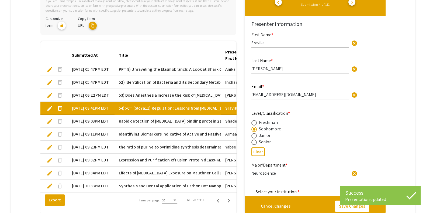
type input "1"
click at [356, 4] on button "arrow_forward_ios" at bounding box center [352, 2] width 7 height 7
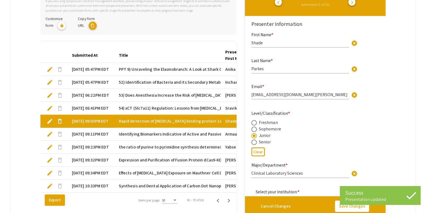
type input "1"
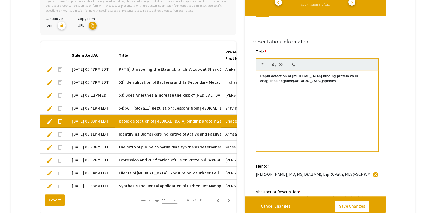
scroll to position [268, 0]
click at [259, 76] on div "Rapid detection of penicillin binding protein 2a in coagulase negative Staphylo…" at bounding box center [317, 112] width 122 height 81
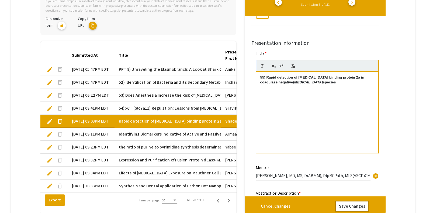
click at [355, 210] on button "Save Changes" at bounding box center [352, 205] width 34 height 11
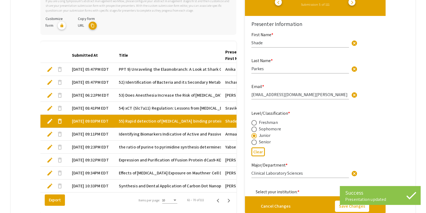
type input "1"
click at [355, 3] on span "arrow_forward_ios" at bounding box center [352, 2] width 4 height 4
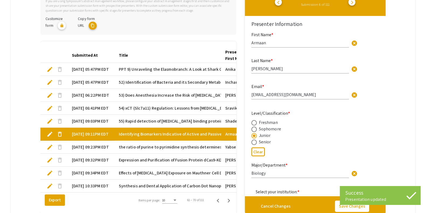
type input "1"
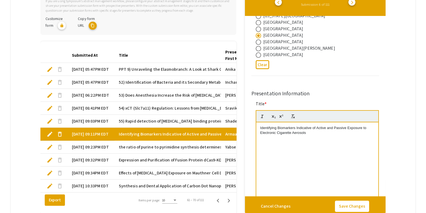
scroll to position [224, 0]
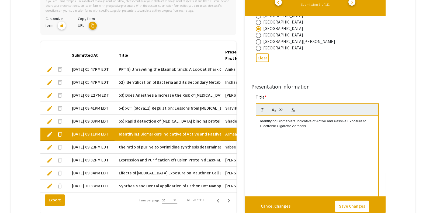
click at [354, 132] on div "Identifying Biomarkers Indicative of Active and Passive Exposure to Electronic …" at bounding box center [317, 155] width 122 height 81
click at [350, 201] on button "Save Changes" at bounding box center [352, 205] width 34 height 11
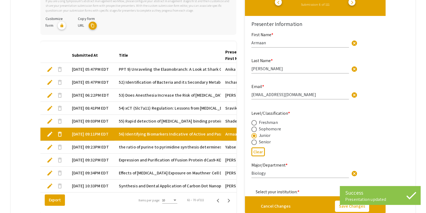
type input "1"
click at [355, 3] on span "arrow_forward_ios" at bounding box center [352, 2] width 4 height 4
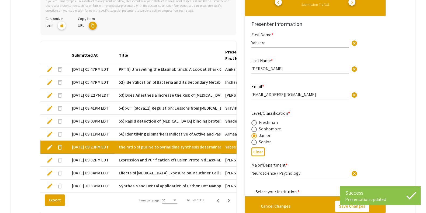
type input "1"
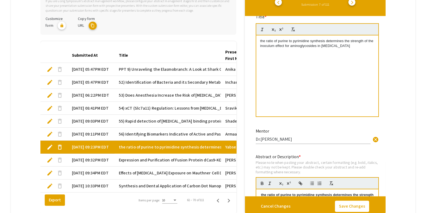
scroll to position [307, 0]
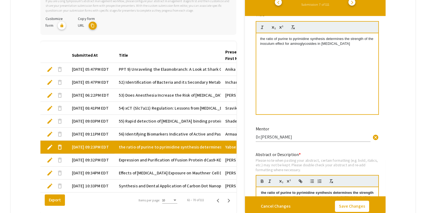
click at [356, 60] on div "the ratio of purine to pyrimidine synthesis determines the strength of the inoc…" at bounding box center [317, 73] width 122 height 81
click at [362, 206] on button "Save Changes" at bounding box center [352, 205] width 34 height 11
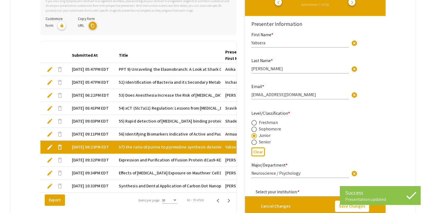
type input "1"
click at [355, 3] on span "arrow_forward_ios" at bounding box center [352, 2] width 4 height 4
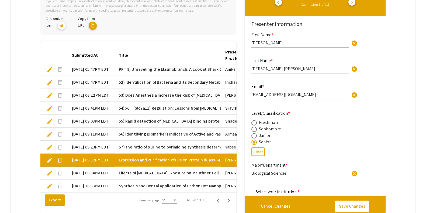
type input "1"
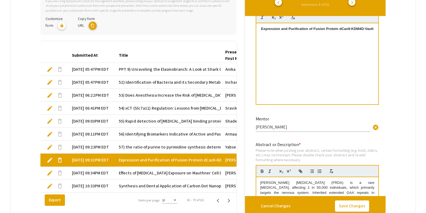
scroll to position [302, 0]
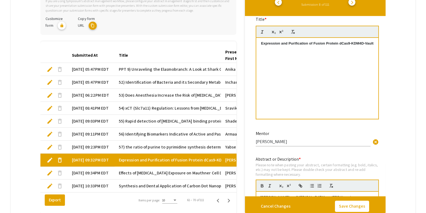
click at [358, 76] on div "Expression and Purification of Fusion Protein dCas9-KDM4D-Vault" at bounding box center [317, 78] width 122 height 81
click at [346, 206] on button "Save Changes" at bounding box center [352, 205] width 34 height 11
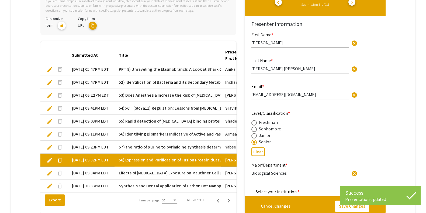
type input "1"
click at [355, 4] on span "arrow_forward_ios" at bounding box center [352, 2] width 4 height 4
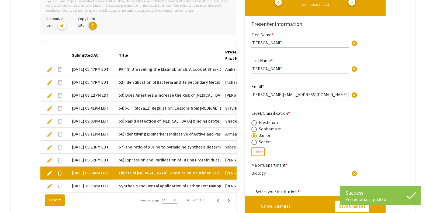
type input "1"
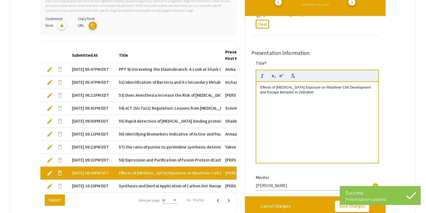
scroll to position [254, 0]
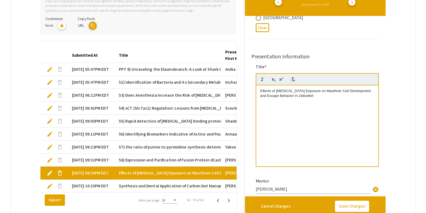
click at [353, 89] on p "Effects of Ethanol Exposure on Mauthner Cell Development and Escape Behavior in…" at bounding box center [317, 93] width 114 height 10
click at [364, 204] on button "Save Changes" at bounding box center [352, 205] width 34 height 11
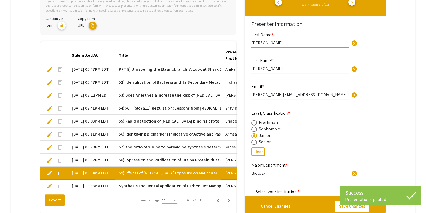
type input "1"
click at [355, 1] on span "arrow_forward_ios" at bounding box center [352, 2] width 4 height 4
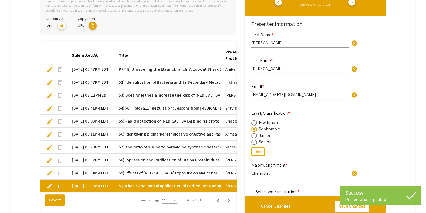
type input "1"
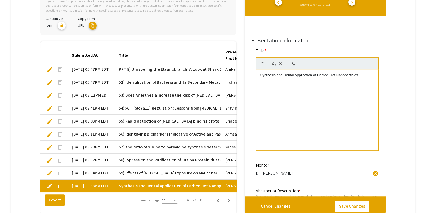
scroll to position [268, 0]
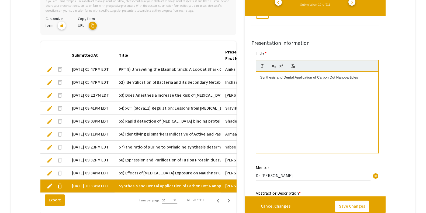
click at [335, 76] on p "Synthesis and Dental Application of Carbon Dot Nanoparticles" at bounding box center [317, 77] width 114 height 5
click at [352, 207] on button "Save Changes" at bounding box center [352, 205] width 34 height 11
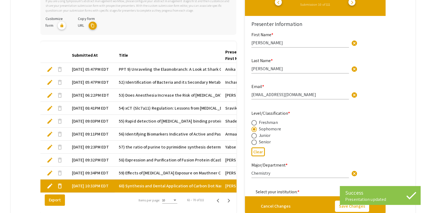
type input "1"
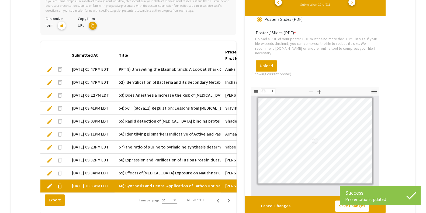
scroll to position [717, 0]
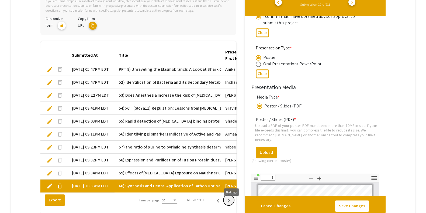
click at [230, 204] on icon "Next page" at bounding box center [229, 201] width 8 height 8
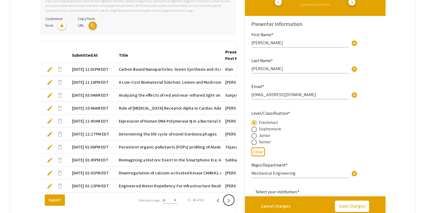
type input "1"
click at [403, 122] on mat-tab-group "Abstract Management Submissions Abstract Booklet Helpful articles Presentation …" at bounding box center [213, 78] width 405 height 285
click at [400, 65] on mat-tab-group "Abstract Management Submissions Abstract Booklet Helpful articles Presentation …" at bounding box center [213, 78] width 405 height 285
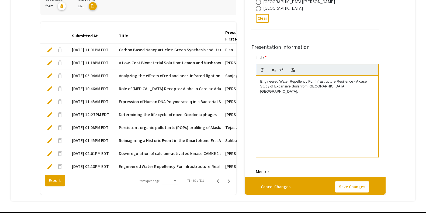
scroll to position [140, 0]
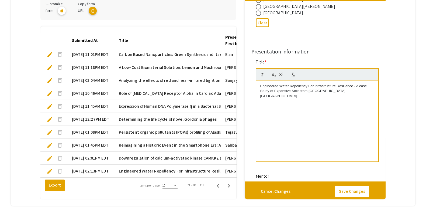
click at [147, 51] on span "Carbon Based Nanoparticles: Green Synthesis and its use in Dental Health" at bounding box center [189, 54] width 140 height 6
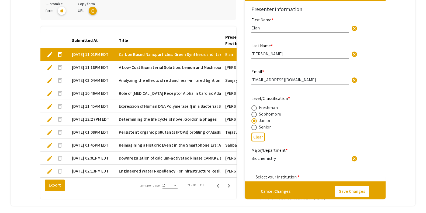
type input "1"
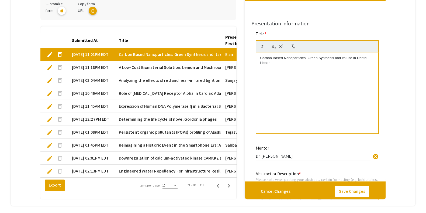
scroll to position [274, 0]
click at [263, 57] on p "Carbon Based Nanoparticles: Green Synthesis and its use in Dental Health" at bounding box center [317, 59] width 114 height 10
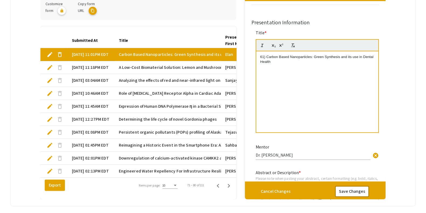
click at [359, 187] on button "Save Changes" at bounding box center [352, 190] width 34 height 11
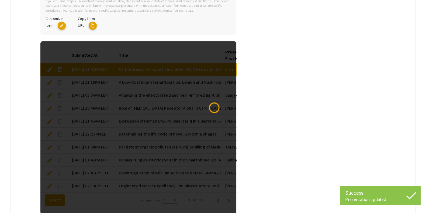
scroll to position [123, 0]
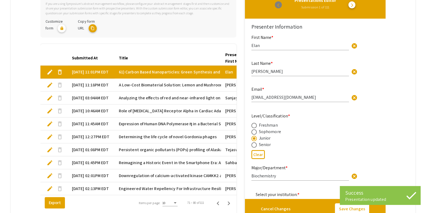
type input "1"
click at [355, 3] on span "arrow_forward_ios" at bounding box center [352, 5] width 4 height 4
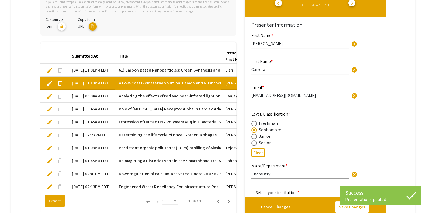
type input "1"
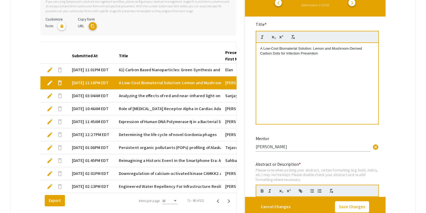
scroll to position [258, 0]
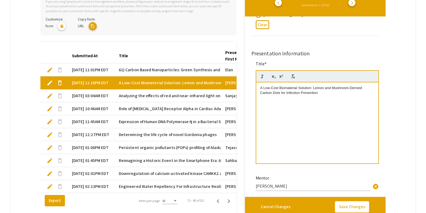
click at [261, 87] on p "A Low-Cost Biomaterial Solution: Lemon and Mushroom-Derived Carbon Dots for Inf…" at bounding box center [317, 90] width 114 height 10
click at [360, 209] on button "Save Changes" at bounding box center [352, 206] width 34 height 11
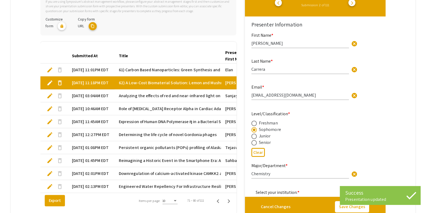
type input "1"
click at [354, 6] on div "Presentations Editor Submission 2 of 111 arrow_back_ios arrow_forward_ios" at bounding box center [315, -1] width 132 height 17
click at [355, 4] on span "arrow_forward_ios" at bounding box center [352, 3] width 4 height 4
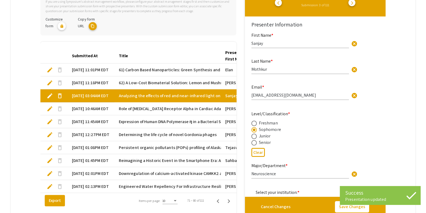
type input "0"
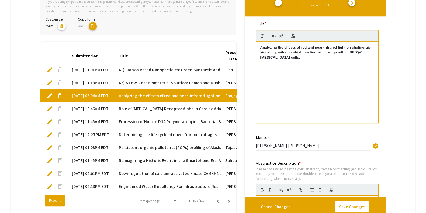
scroll to position [296, 0]
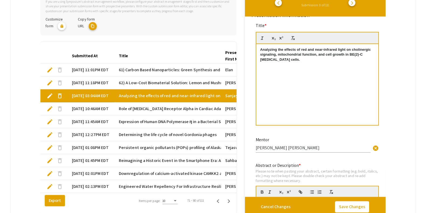
click at [260, 50] on div "Analyzing the effects of red and near-infrared light on cholinergic signaling, …" at bounding box center [317, 84] width 122 height 81
click at [347, 202] on button "Save Changes" at bounding box center [352, 206] width 34 height 11
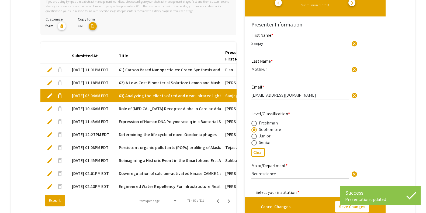
type input "1"
click at [355, 1] on span "arrow_forward_ios" at bounding box center [352, 3] width 4 height 4
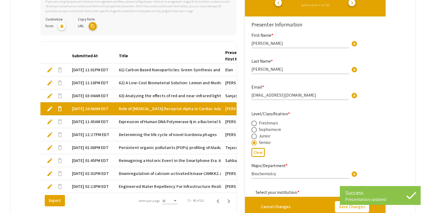
type input "1"
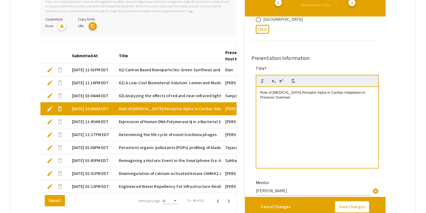
scroll to position [264, 0]
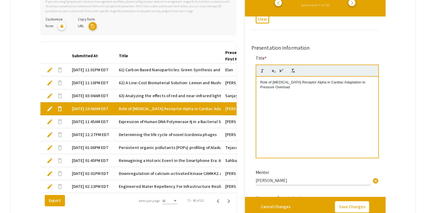
click at [261, 85] on p "Role of Estrogen Receptor Alpha in Cardiac Adaptation to Pressure Overload" at bounding box center [317, 85] width 114 height 10
click at [352, 210] on button "Save Changes" at bounding box center [352, 206] width 34 height 11
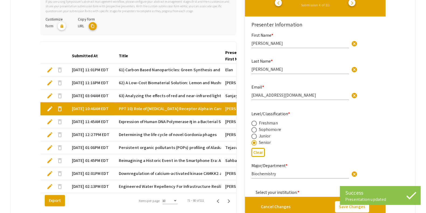
type input "1"
click at [355, 5] on span "arrow_forward_ios" at bounding box center [352, 3] width 4 height 4
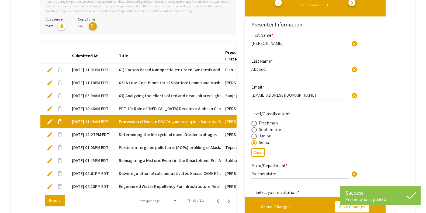
type input "1"
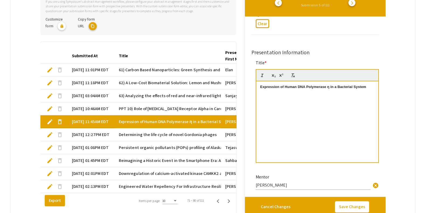
scroll to position [199, 0]
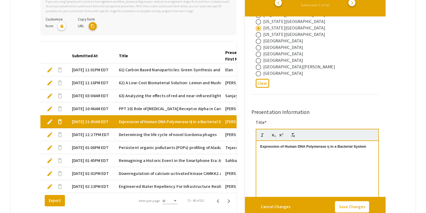
click at [262, 147] on strong "Expression of Human DNA Polymerase η in a Bacterial System" at bounding box center [313, 146] width 106 height 4
click at [347, 207] on button "Save Changes" at bounding box center [352, 206] width 34 height 11
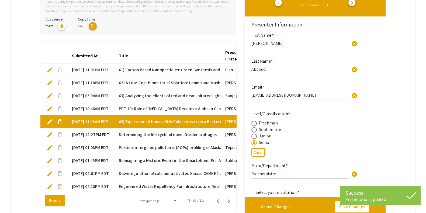
type input "1"
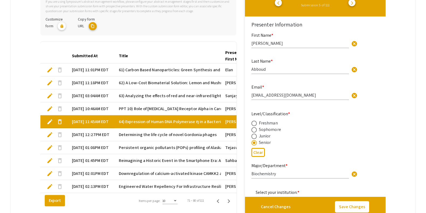
click at [328, 126] on div "Freshman" at bounding box center [299, 123] width 94 height 6
click at [353, 4] on button "arrow_forward_ios" at bounding box center [352, 2] width 7 height 7
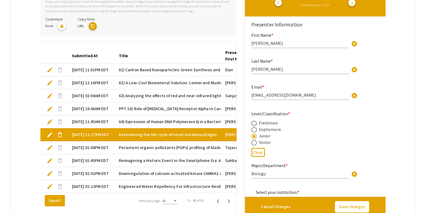
type input "1"
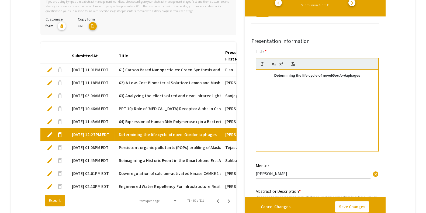
scroll to position [259, 0]
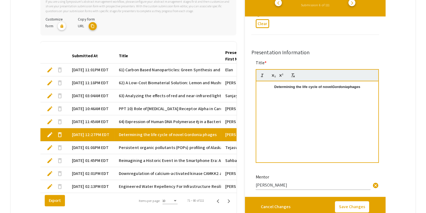
click at [268, 88] on p "Determining the life cycle of novel Gordonia phages" at bounding box center [317, 86] width 114 height 5
click at [363, 205] on button "Save Changes" at bounding box center [352, 206] width 34 height 11
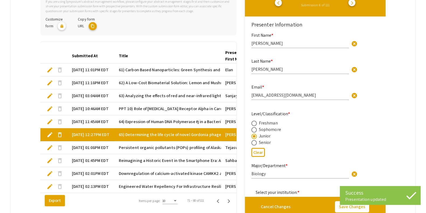
type input "1"
click at [355, 3] on span "arrow_forward_ios" at bounding box center [352, 3] width 4 height 4
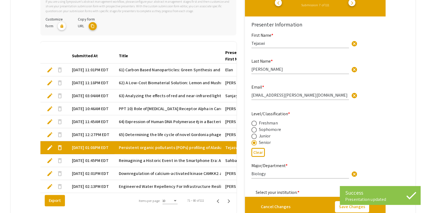
type input "1"
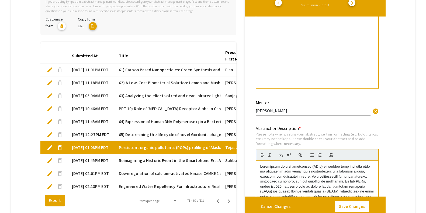
scroll to position [269, 0]
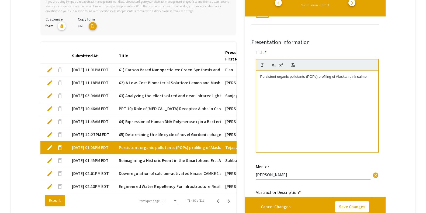
click at [273, 80] on div "Persistent organic pollutants (POPs) profiling of Alaskan pink salmon" at bounding box center [317, 111] width 122 height 81
click at [357, 204] on button "Save Changes" at bounding box center [352, 206] width 34 height 11
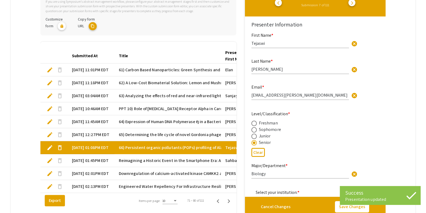
type input "1"
click at [355, 4] on span "arrow_forward_ios" at bounding box center [352, 3] width 4 height 4
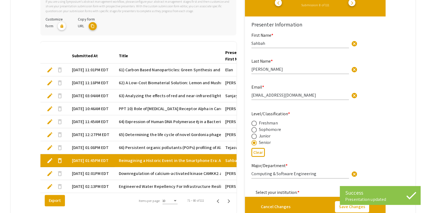
type input "1"
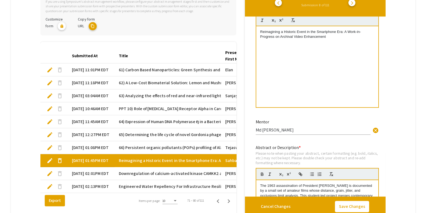
scroll to position [283, 0]
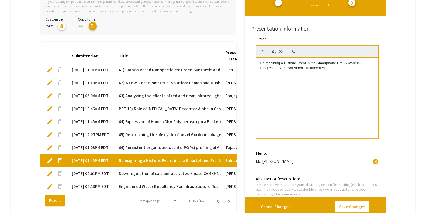
click at [259, 64] on div "Reimagining a Historic Event in the Smartphone Era: A Work-in-Progress on Archi…" at bounding box center [317, 97] width 122 height 81
click at [355, 202] on button "Save Changes" at bounding box center [352, 206] width 34 height 11
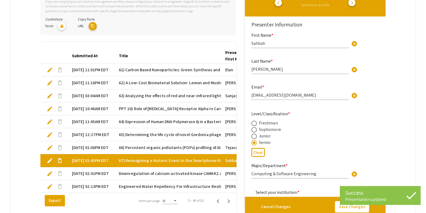
type input "1"
click at [352, 5] on div "Presentations Editor Submission 8 of 111 arrow_back_ios arrow_forward_ios" at bounding box center [315, -1] width 132 height 17
click at [355, 3] on span "arrow_forward_ios" at bounding box center [352, 3] width 4 height 4
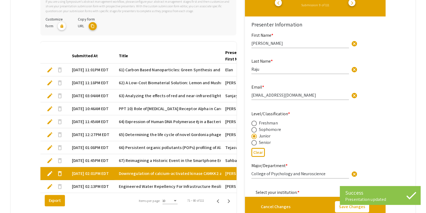
type input "1"
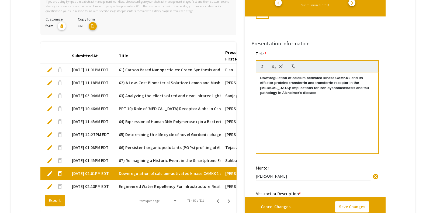
scroll to position [267, 0]
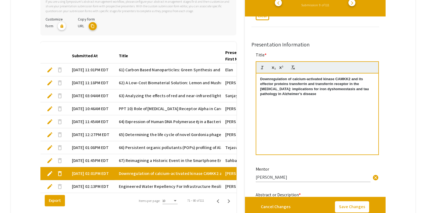
click at [259, 78] on div "Downregulation of calcium-activated kinase CAMKK2 and its effector proteins tra…" at bounding box center [317, 113] width 122 height 81
click at [364, 209] on button "Save Changes" at bounding box center [352, 206] width 34 height 11
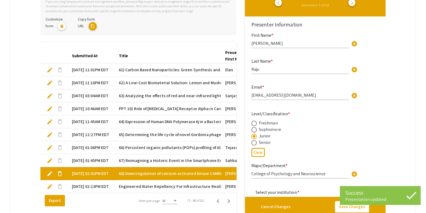
type input "1"
click at [355, 1] on span "arrow_forward_ios" at bounding box center [352, 3] width 4 height 4
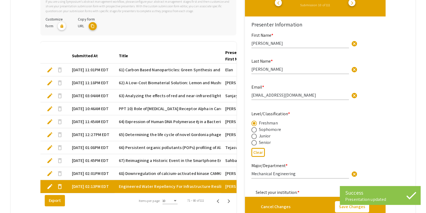
type input "1"
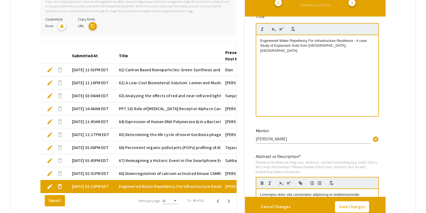
scroll to position [253, 0]
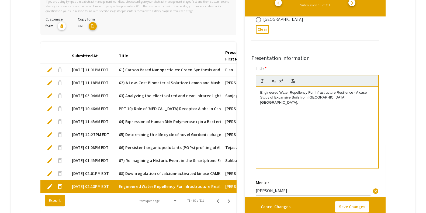
click at [259, 89] on div "Engineered Water Repellency For Infrastructure Resilience - A case Study of Exp…" at bounding box center [317, 127] width 122 height 81
click at [351, 208] on button "Save Changes" at bounding box center [352, 206] width 34 height 11
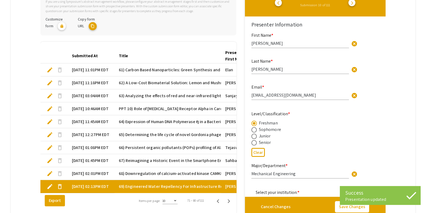
type input "1"
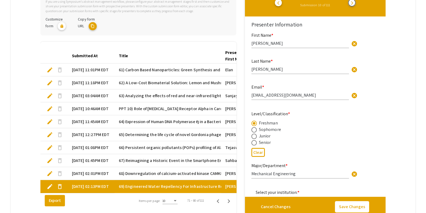
click at [356, 3] on button "arrow_forward_ios" at bounding box center [352, 2] width 7 height 7
click at [230, 202] on icon "Next page" at bounding box center [229, 201] width 8 height 8
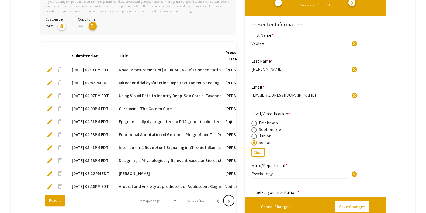
type input "1"
click at [156, 67] on span "Novel Measurement of Iron (III) Concentrations via Quenching of Phycocyanin Flu…" at bounding box center [242, 70] width 247 height 6
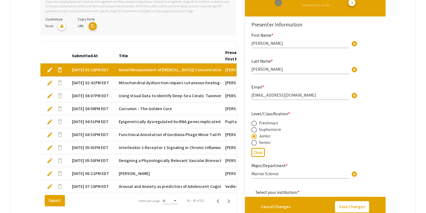
type input "1"
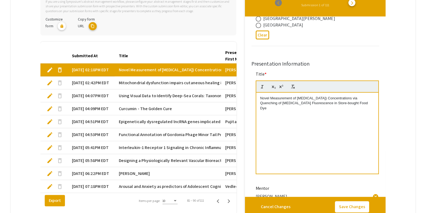
scroll to position [269, 0]
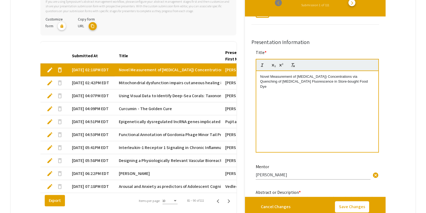
click at [259, 73] on div "Novel Measurement of Iron (III) Concentrations via Quenching of Phycocyanin Flu…" at bounding box center [317, 111] width 122 height 81
click at [361, 209] on button "Save Changes" at bounding box center [352, 206] width 34 height 11
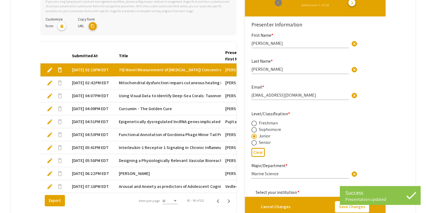
type input "1"
click at [355, 1] on span "arrow_forward_ios" at bounding box center [352, 3] width 4 height 4
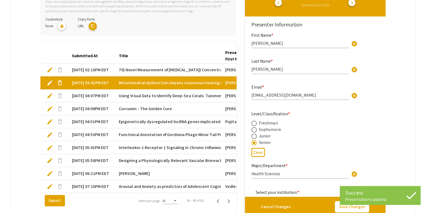
type input "1"
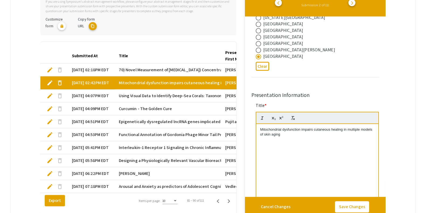
scroll to position [215, 0]
click at [260, 127] on div "Mitochondrial dysfunction impairs cutaneous healing in multiple models of skin …" at bounding box center [317, 165] width 122 height 81
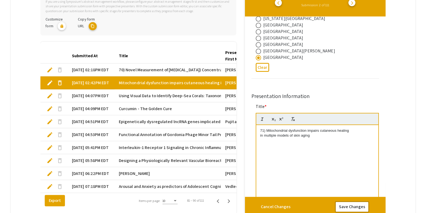
click at [363, 209] on button "Save Changes" at bounding box center [352, 206] width 34 height 11
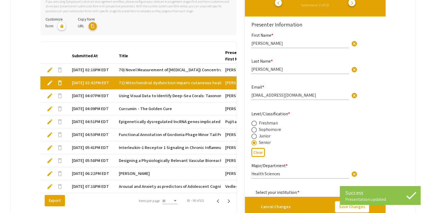
type input "1"
click at [356, 6] on div "Presentations Editor Submission 2 of 111 arrow_back_ios arrow_forward_ios" at bounding box center [315, -1] width 132 height 17
click at [355, 4] on span "arrow_forward_ios" at bounding box center [352, 3] width 4 height 4
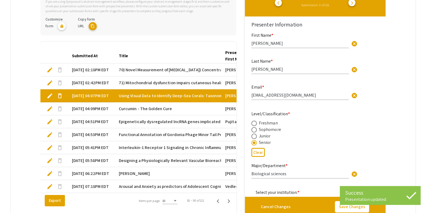
type input "1"
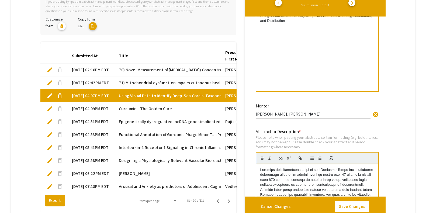
scroll to position [295, 0]
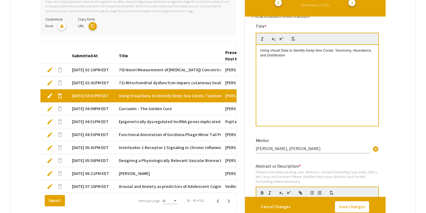
click at [258, 49] on div "Using Visual Data to Identify Deep-Sea Corals: Taxonomy, Abundance, and Distrib…" at bounding box center [317, 85] width 122 height 81
click at [350, 201] on button "Save Changes" at bounding box center [352, 206] width 34 height 11
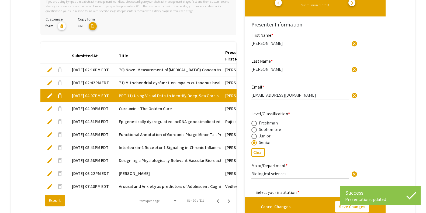
type input "1"
click at [356, 5] on button "arrow_forward_ios" at bounding box center [352, 2] width 7 height 7
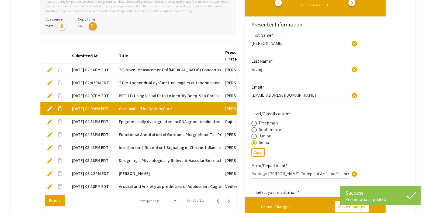
type input "1"
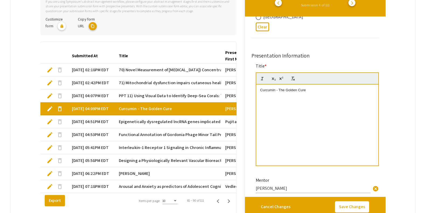
scroll to position [254, 0]
click at [268, 92] on p "Curcumin - The Golden Cure" at bounding box center [317, 91] width 114 height 5
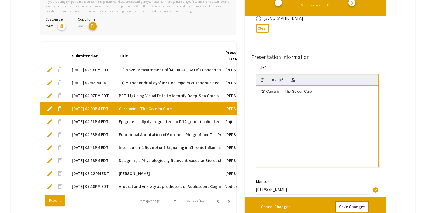
click at [356, 202] on button "Save Changes" at bounding box center [352, 206] width 34 height 11
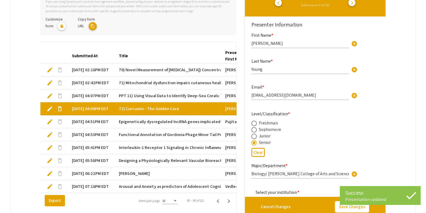
type input "1"
click at [355, 2] on span "arrow_forward_ios" at bounding box center [352, 3] width 4 height 4
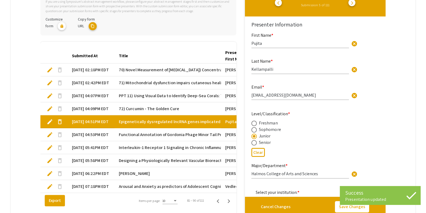
type input "1"
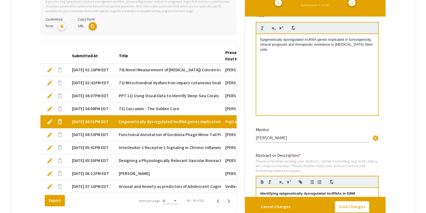
scroll to position [290, 0]
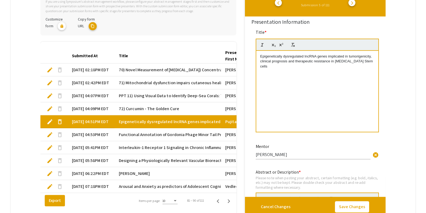
click at [268, 58] on p "Epigenetically dysregulated lncRNA genes implicated in tumorigenicity, clinical…" at bounding box center [317, 61] width 114 height 15
click at [350, 206] on button "Save Changes" at bounding box center [352, 206] width 34 height 11
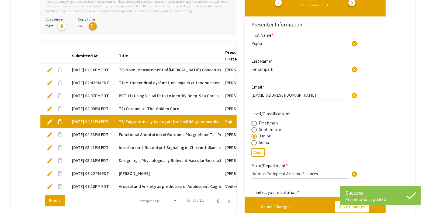
type input "1"
click at [353, 6] on div "Presentations Editor Submission 5 of 111 arrow_back_ios arrow_forward_ios" at bounding box center [315, -1] width 132 height 17
click at [355, 4] on span "arrow_forward_ios" at bounding box center [352, 3] width 4 height 4
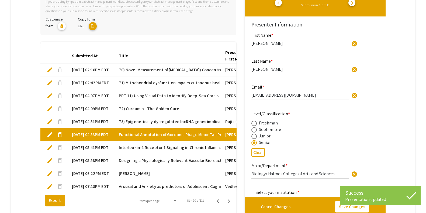
type input "1"
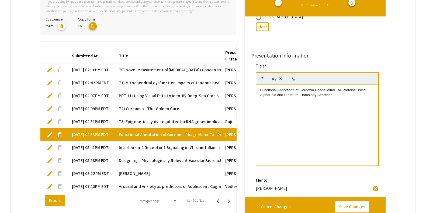
scroll to position [258, 0]
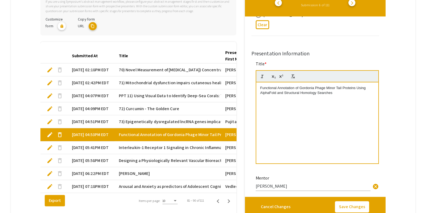
click at [269, 89] on p "Functional Annotation of Gordonia Phage Minor Tail Proteins Using AlphaFold and…" at bounding box center [317, 90] width 114 height 10
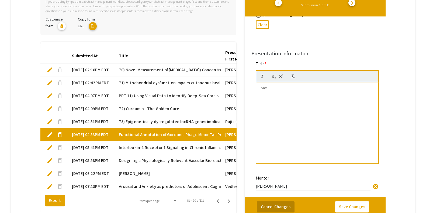
click at [278, 206] on button "Cancel Changes" at bounding box center [276, 206] width 38 height 11
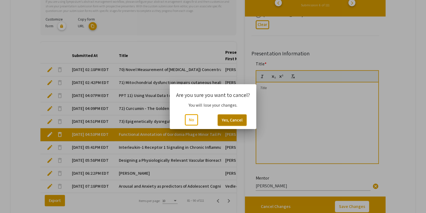
click at [229, 118] on button "Yes, Cancel" at bounding box center [232, 119] width 29 height 11
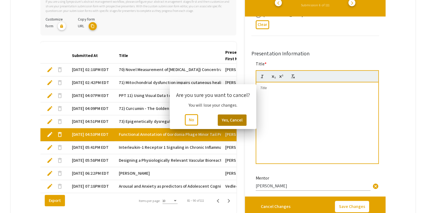
scroll to position [125, 0]
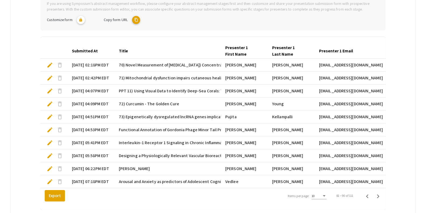
click at [174, 126] on span "Functional Annotation of Gordonia Phage Minor Tail Proteins Using AlphaFold and…" at bounding box center [226, 129] width 214 height 6
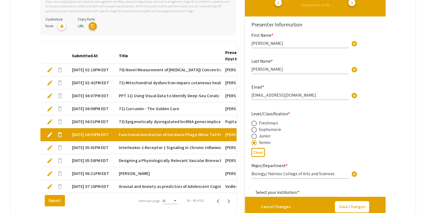
type input "1"
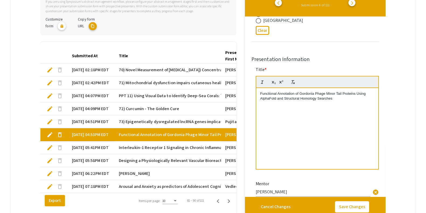
scroll to position [254, 0]
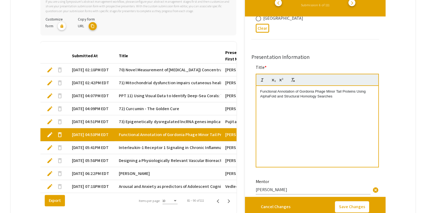
click at [258, 91] on div "Functional Annotation of Gordonia Phage Minor Tail Proteins Using AlphaFold and…" at bounding box center [317, 126] width 122 height 81
click at [352, 202] on button "Save Changes" at bounding box center [352, 206] width 34 height 11
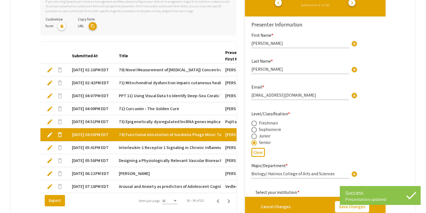
type input "1"
click at [355, 4] on span "arrow_forward_ios" at bounding box center [352, 3] width 4 height 4
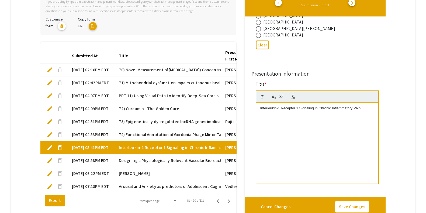
scroll to position [269, 0]
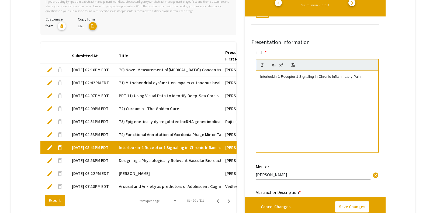
click at [260, 75] on div "Interleukin-1 Receptor 1 Signaling in Chronic Inflammatory Pain" at bounding box center [317, 111] width 122 height 81
click at [346, 201] on button "Save Changes" at bounding box center [352, 206] width 34 height 11
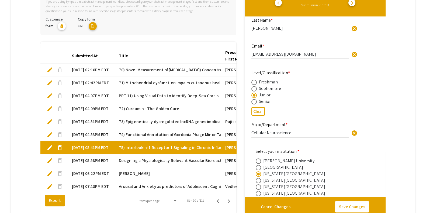
scroll to position [85, 0]
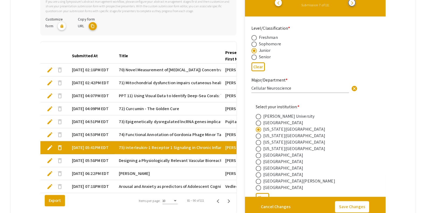
click at [355, 3] on span "arrow_forward_ios" at bounding box center [352, 3] width 4 height 4
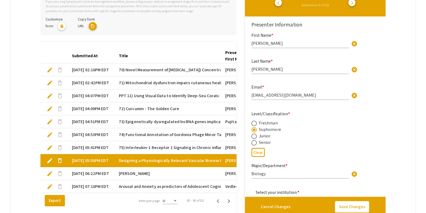
drag, startPoint x: 385, startPoint y: 10, endPoint x: 388, endPoint y: 11, distance: 3.6
click at [386, 11] on div "arrow_forward_ios arrow_back_ios HIDE Presentations Editor Submission 8 of 111 …" at bounding box center [315, 101] width 141 height 228
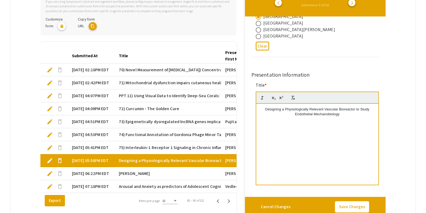
scroll to position [234, 0]
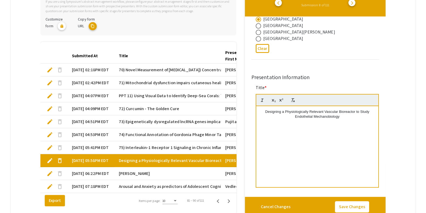
click at [267, 115] on p "Designing a Physiologically Relevant Vascular Bioreactor to Study Endothelial M…" at bounding box center [317, 114] width 114 height 10
click at [267, 112] on p "Designing a Physiologically Relevant Vascular Bioreactor to Study Endothelial M…" at bounding box center [317, 114] width 114 height 10
click at [362, 204] on button "Save Changes" at bounding box center [352, 206] width 34 height 11
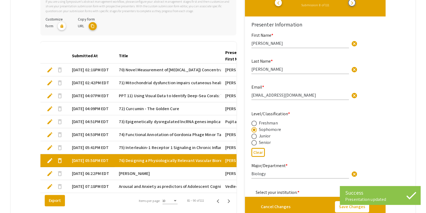
click at [355, 5] on span "arrow_forward_ios" at bounding box center [352, 3] width 4 height 4
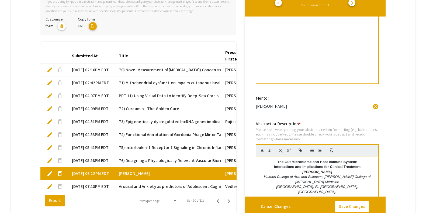
scroll to position [270, 0]
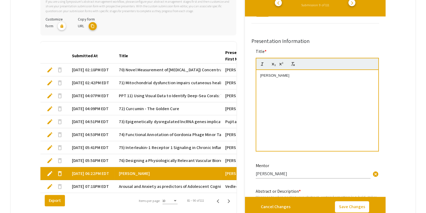
click at [261, 73] on p "Ananya Annamraju" at bounding box center [317, 75] width 114 height 5
click at [364, 207] on button "Save Changes" at bounding box center [352, 206] width 34 height 11
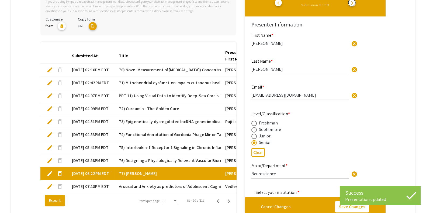
click at [355, 2] on span "arrow_forward_ios" at bounding box center [352, 3] width 4 height 4
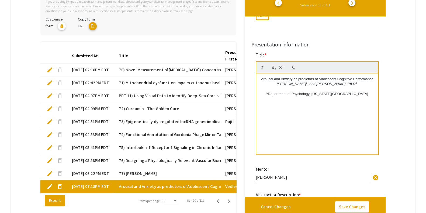
scroll to position [266, 0]
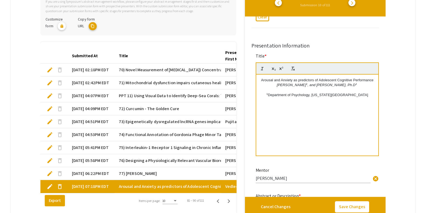
click at [261, 80] on p "Arousal and Anxiety as predictors of Adolescent Cognitive Performance" at bounding box center [317, 80] width 114 height 5
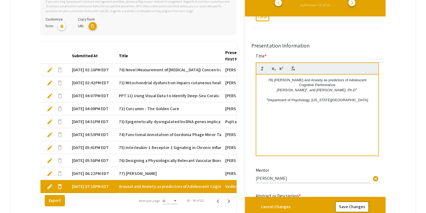
click at [357, 207] on button "Save Changes" at bounding box center [352, 206] width 34 height 11
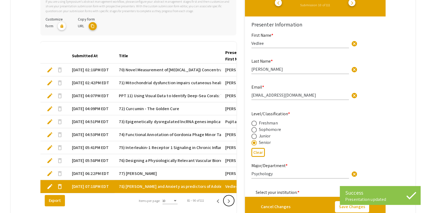
click at [233, 204] on icon "Next page" at bounding box center [229, 201] width 8 height 8
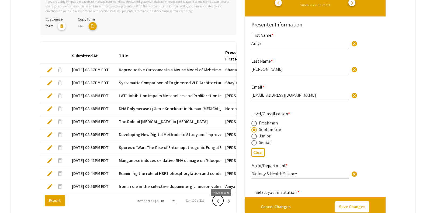
click at [223, 201] on button "Previous page" at bounding box center [218, 200] width 11 height 11
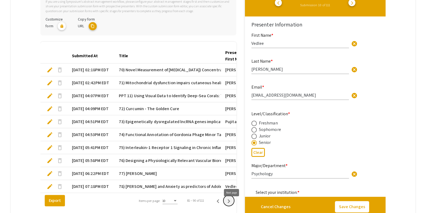
click at [230, 202] on icon "Next page" at bounding box center [229, 201] width 8 height 8
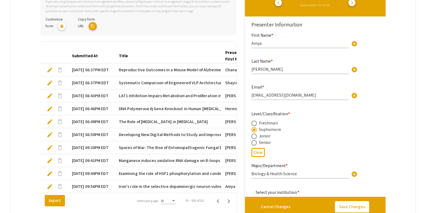
click at [202, 69] on span "Reproductive Outcomes in a Mouse Model of Alzheimer’s Disease" at bounding box center [180, 70] width 122 height 6
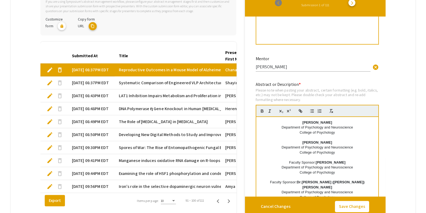
scroll to position [245, 0]
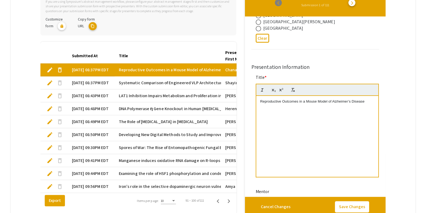
click at [260, 106] on div "Reproductive Outcomes in a Mouse Model of Alzheimer’s Disease" at bounding box center [317, 136] width 122 height 81
click at [359, 210] on button "Save Changes" at bounding box center [352, 206] width 34 height 11
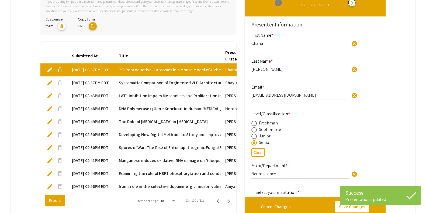
click at [355, 1] on span "arrow_forward_ios" at bounding box center [352, 3] width 4 height 4
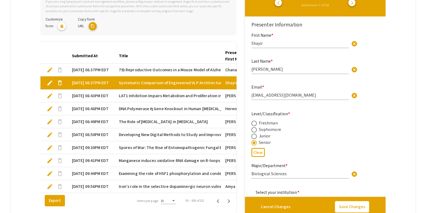
click at [329, 119] on div "Level/Classification * Freshman Sophomore Junior Senior" at bounding box center [299, 128] width 94 height 35
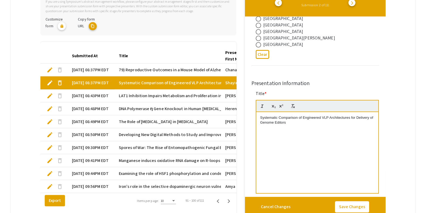
scroll to position [230, 0]
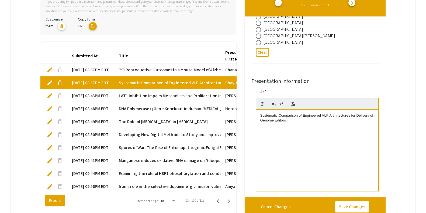
click at [276, 115] on p "Systematic Comparison of Engineered VLP Architectures for Delivery of Genome Ed…" at bounding box center [317, 118] width 114 height 10
click at [356, 204] on button "Save Changes" at bounding box center [352, 206] width 34 height 11
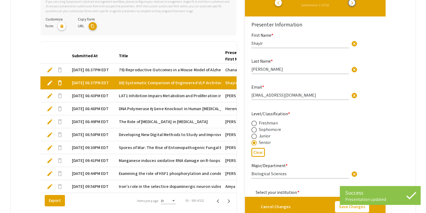
click at [355, 3] on span "arrow_forward_ios" at bounding box center [352, 3] width 4 height 4
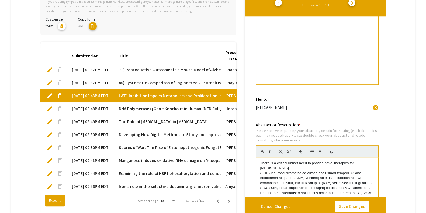
scroll to position [266, 0]
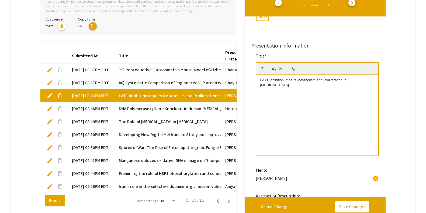
click at [357, 78] on p "LAT1 Inhibition Impairs Metabolism and Proliferation in Colorectal Cancer" at bounding box center [317, 83] width 114 height 10
click at [355, 202] on button "Save Changes" at bounding box center [352, 206] width 34 height 11
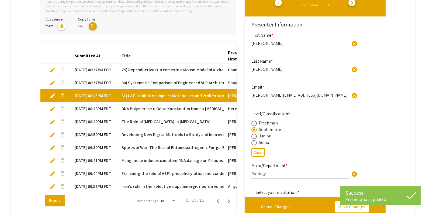
click at [355, 5] on span "arrow_forward_ios" at bounding box center [352, 3] width 4 height 4
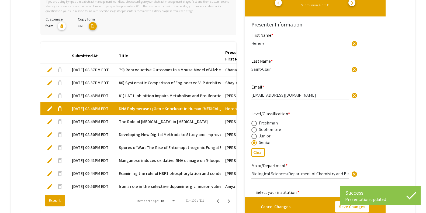
type input "1"
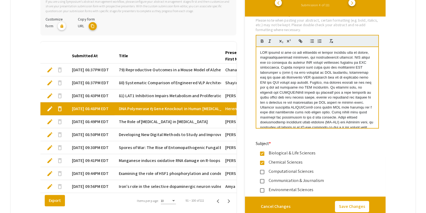
scroll to position [352, 0]
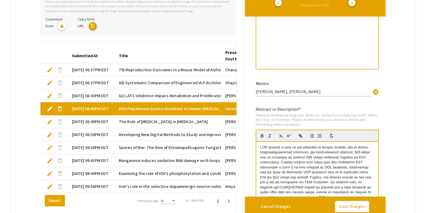
click at [394, 81] on mat-tab-group "Abstract Management Submissions Abstract Booklet Helpful articles Presentation …" at bounding box center [213, 78] width 405 height 285
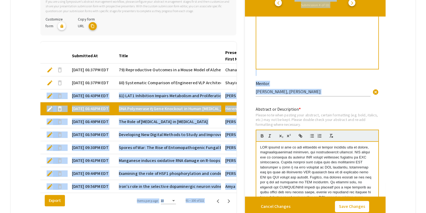
drag, startPoint x: 394, startPoint y: 81, endPoint x: 384, endPoint y: 89, distance: 12.8
click at [384, 89] on mat-tab-group "Abstract Management Submissions Abstract Booklet Helpful articles Presentation …" at bounding box center [213, 78] width 405 height 285
click at [384, 89] on div "Presenter Information First Name * Herene cancel This field is required. Last N…" at bounding box center [315, 178] width 141 height 1029
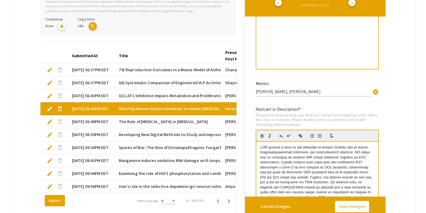
click at [384, 89] on div "Presenter Information First Name * Herene cancel This field is required. Last N…" at bounding box center [315, 178] width 141 height 1029
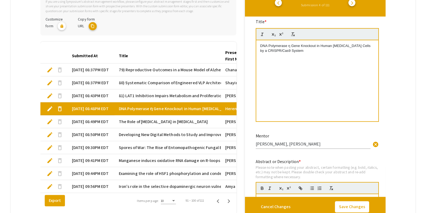
click at [364, 76] on div "DNA Polymerase η Gene Knockout in Human [MEDICAL_DATA] Cells by a CRISPR/Cas9 S…" at bounding box center [317, 80] width 122 height 81
click at [355, 200] on div "Cancel Changes Save Changes" at bounding box center [315, 207] width 141 height 20
click at [352, 204] on button "Save Changes" at bounding box center [352, 206] width 34 height 11
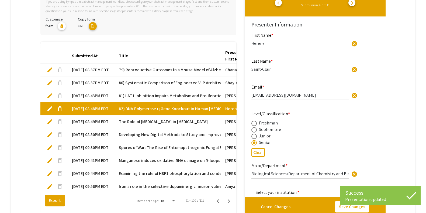
type input "1"
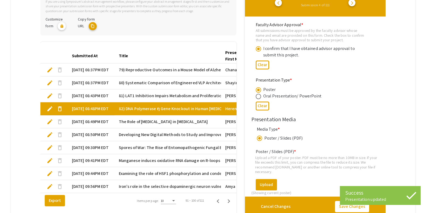
scroll to position [686, 0]
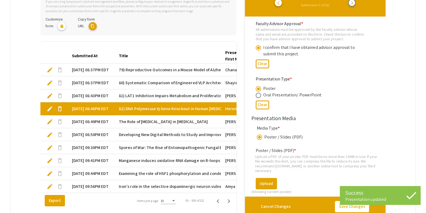
click at [356, 5] on button "arrow_forward_ios" at bounding box center [352, 2] width 7 height 7
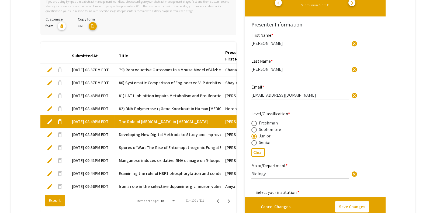
type input "1"
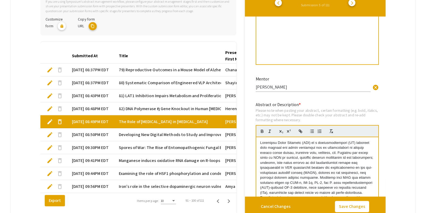
scroll to position [356, 0]
click at [324, 38] on div "The Role of [MEDICAL_DATA] in [MEDICAL_DATA]" at bounding box center [317, 24] width 122 height 81
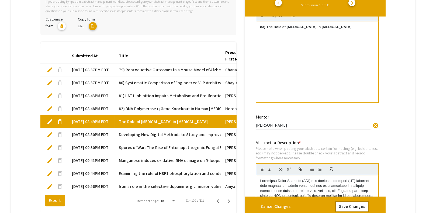
click at [348, 207] on button "Save Changes" at bounding box center [352, 206] width 34 height 11
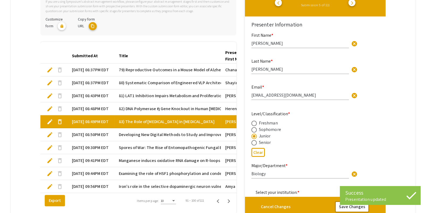
type input "1"
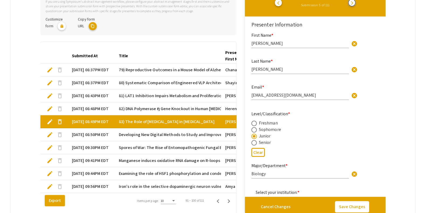
click at [355, 2] on span "arrow_forward_ios" at bounding box center [352, 3] width 4 height 4
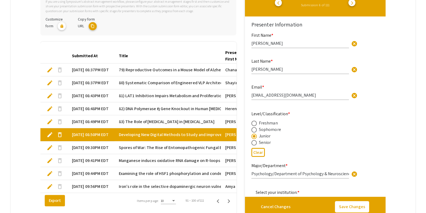
type input "1"
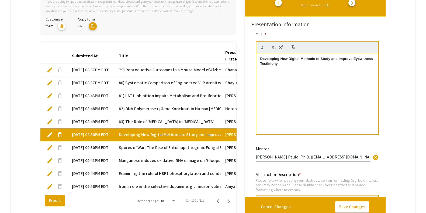
scroll to position [285, 0]
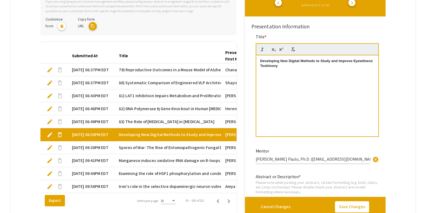
click at [301, 74] on div "Developing New Digital Methods to Study and Improve Eyewitness Testimony" at bounding box center [317, 95] width 122 height 81
click at [347, 201] on button "Save Changes" at bounding box center [352, 206] width 34 height 11
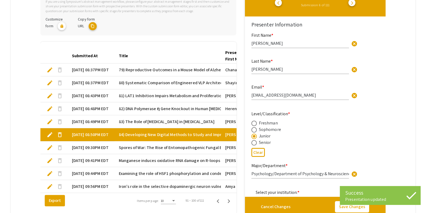
type input "1"
click at [355, 4] on span "arrow_forward_ios" at bounding box center [352, 3] width 4 height 4
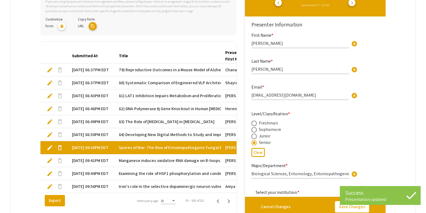
type input "1"
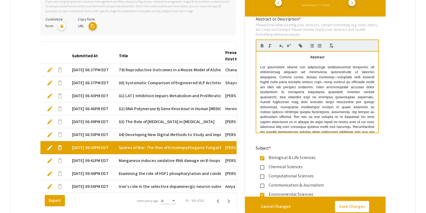
scroll to position [245, 0]
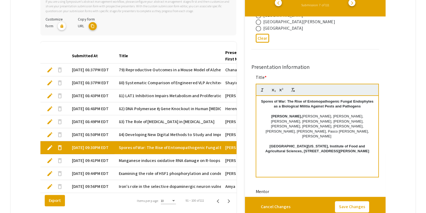
click at [261, 98] on div "Spores of War: The Rise of Entomopathogenic Fungal Endophytes as a Biological M…" at bounding box center [317, 136] width 122 height 81
click at [352, 202] on button "Save Changes" at bounding box center [352, 206] width 34 height 11
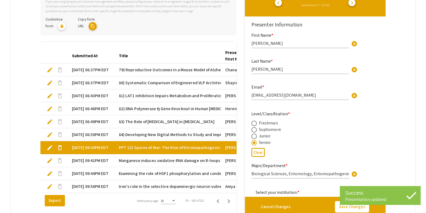
type input "1"
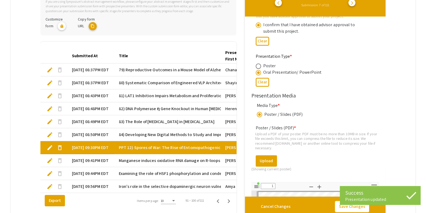
scroll to position [710, 0]
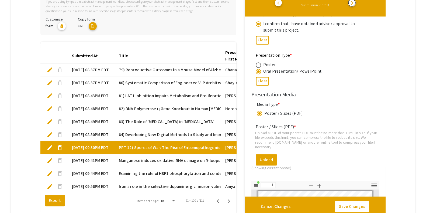
click at [355, 4] on span "arrow_forward_ios" at bounding box center [352, 3] width 4 height 4
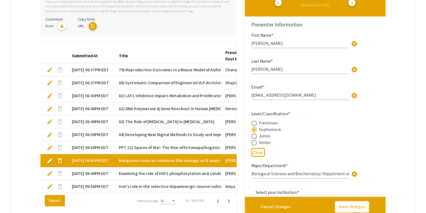
type input "1"
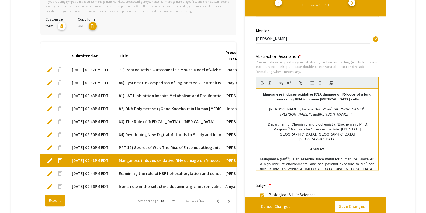
scroll to position [280, 0]
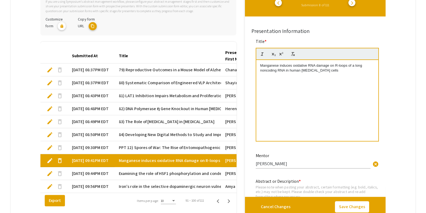
click at [321, 78] on div "Manganese induces oxidative RNA damage on R-loops of a long noncoding RNA in hu…" at bounding box center [317, 100] width 122 height 81
click at [349, 205] on button "Save Changes" at bounding box center [352, 206] width 34 height 11
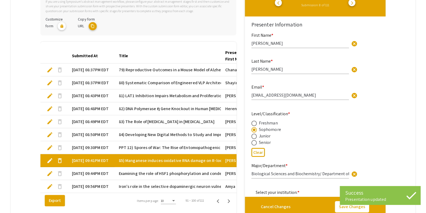
type input "1"
click at [355, 5] on span "arrow_forward_ios" at bounding box center [352, 3] width 4 height 4
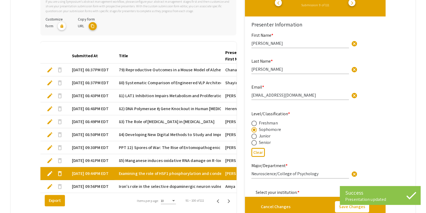
type input "1"
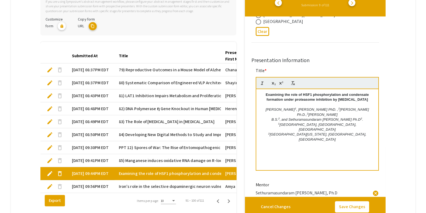
scroll to position [250, 0]
click at [267, 99] on p "Examining the role of HSF1 phosphorylation and condensate formation under prote…" at bounding box center [317, 98] width 114 height 10
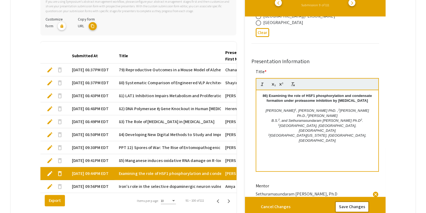
click at [347, 206] on button "Save Changes" at bounding box center [352, 206] width 34 height 11
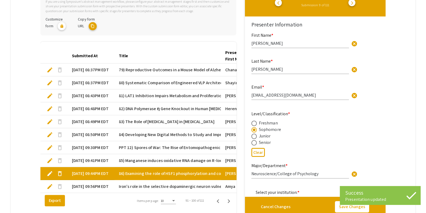
type input "1"
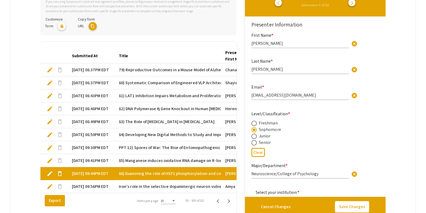
click at [374, 119] on app-form-preview-presenter-fields "First Name * [PERSON_NAME] cancel This field is required. Last Name * [PERSON_N…" at bounding box center [316, 160] width 128 height 257
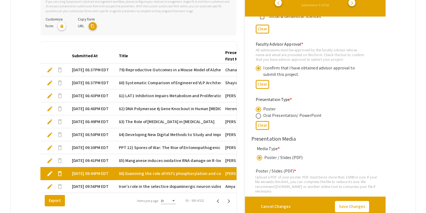
scroll to position [669, 0]
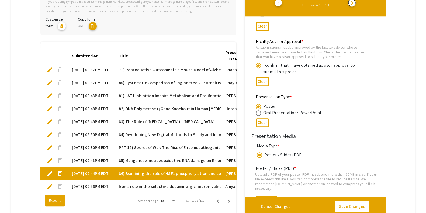
click at [355, 3] on span "arrow_forward_ios" at bounding box center [352, 3] width 4 height 4
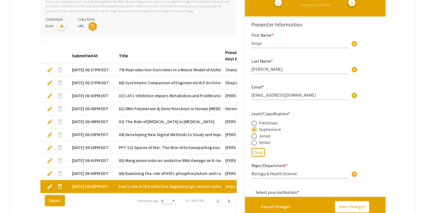
type input "1"
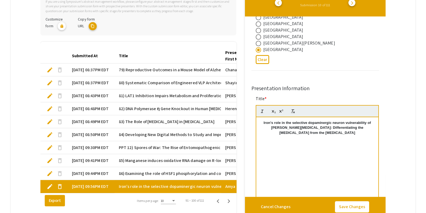
scroll to position [238, 0]
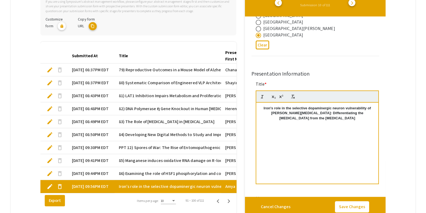
click at [295, 118] on p "Iron's role in the selective dopaminergic neuron vulnerability of [PERSON_NAME]…" at bounding box center [317, 113] width 114 height 15
click at [358, 209] on button "Save Changes" at bounding box center [352, 206] width 34 height 11
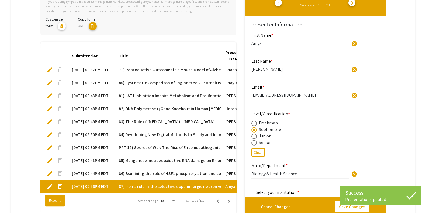
type input "1"
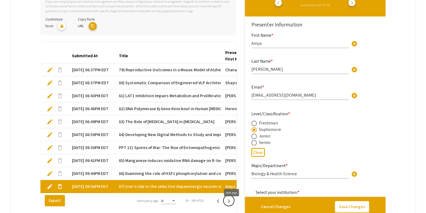
click at [230, 205] on icon "Next page" at bounding box center [229, 201] width 8 height 8
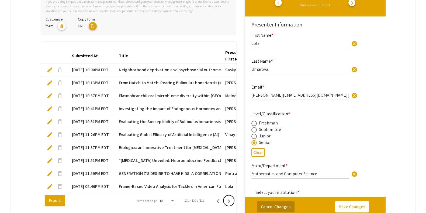
type input "1"
click at [198, 67] on span "Neighborhood deprivation and psychosocial outcomes in PLWH: moderation by infla…" at bounding box center [217, 70] width 196 height 6
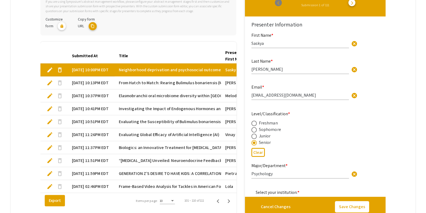
type input "1"
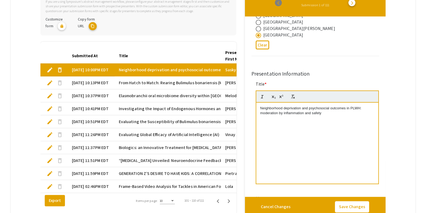
click at [301, 113] on p "Neighborhood deprivation and psychosocial outcomes in PLWH: moderation by infla…" at bounding box center [317, 111] width 114 height 10
click at [349, 205] on button "Save Changes" at bounding box center [352, 206] width 34 height 11
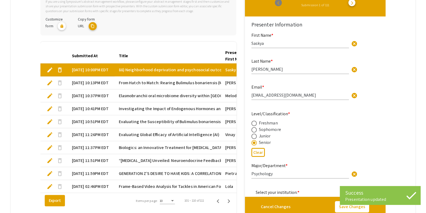
type input "1"
click at [355, 4] on span "arrow_forward_ios" at bounding box center [352, 3] width 4 height 4
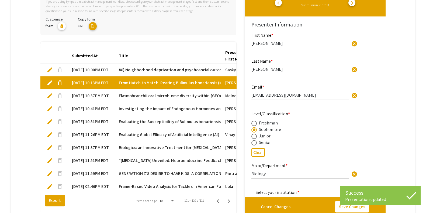
type input "1"
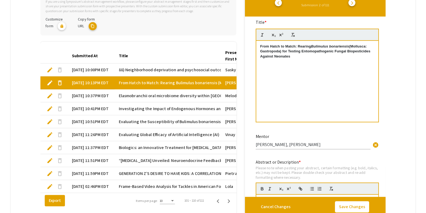
scroll to position [298, 0]
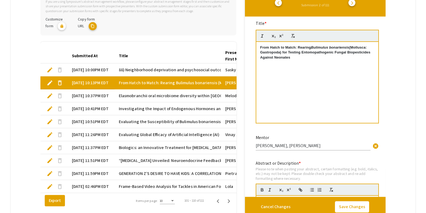
click at [338, 61] on div "From Hatch to Match: Rearing Bulimulus bonariensis (Mollusca: Gastropoda) for T…" at bounding box center [317, 82] width 122 height 81
click at [346, 202] on button "Save Changes" at bounding box center [352, 206] width 34 height 11
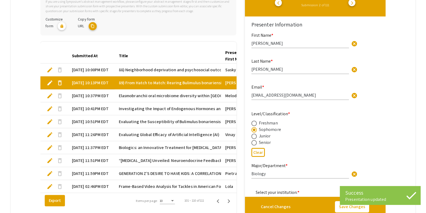
type input "1"
click at [355, 2] on span "arrow_forward_ios" at bounding box center [352, 3] width 4 height 4
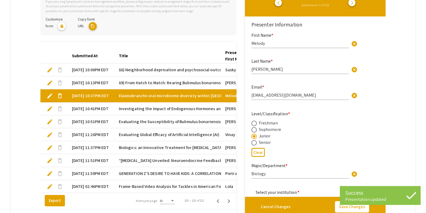
type input "1"
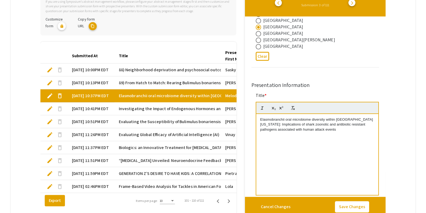
scroll to position [154, 0]
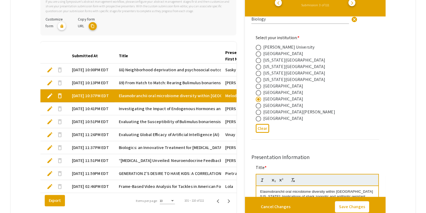
click at [353, 209] on button "Save Changes" at bounding box center [352, 206] width 34 height 11
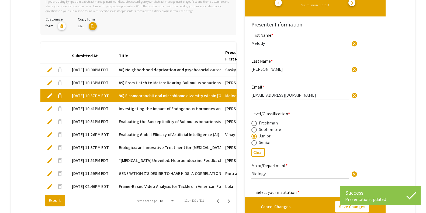
type input "1"
click at [355, 3] on span "arrow_forward_ios" at bounding box center [352, 3] width 4 height 4
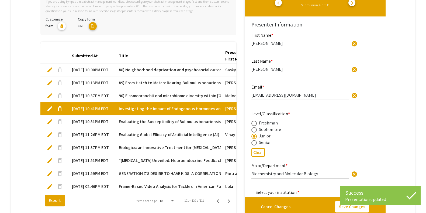
type input "1"
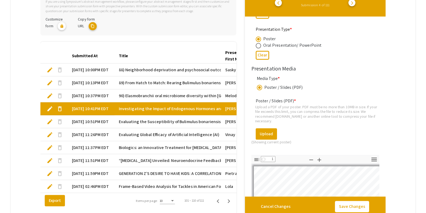
scroll to position [309, 0]
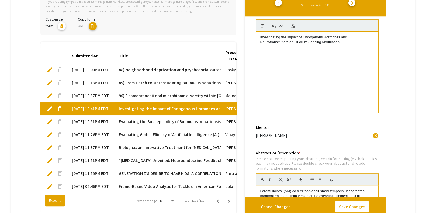
click at [285, 39] on p "Investigating the Impact of Endogenous Hormones and Neurotransmitters on Quorum…" at bounding box center [317, 40] width 114 height 10
click at [356, 206] on button "Save Changes" at bounding box center [352, 206] width 34 height 11
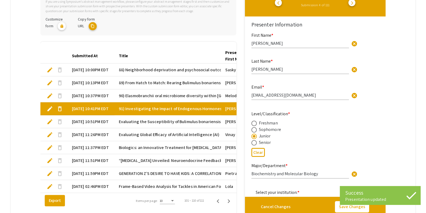
type input "1"
click at [354, 3] on button "arrow_forward_ios" at bounding box center [352, 2] width 7 height 7
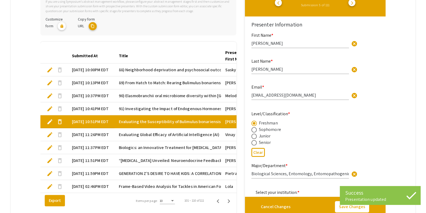
type input "1"
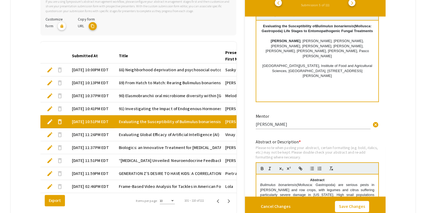
scroll to position [305, 0]
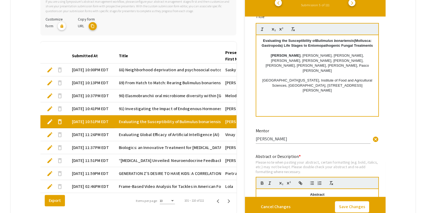
click at [300, 40] on strong "Evaluating the Susceptibility of Bulimulus bonariensis (Mollusca: Gastropoda)" at bounding box center [317, 43] width 111 height 9
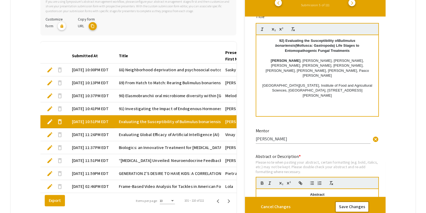
click at [346, 203] on button "Save Changes" at bounding box center [352, 206] width 34 height 11
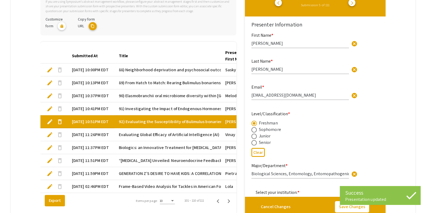
type input "1"
click at [355, 5] on span "arrow_forward_ios" at bounding box center [352, 3] width 4 height 4
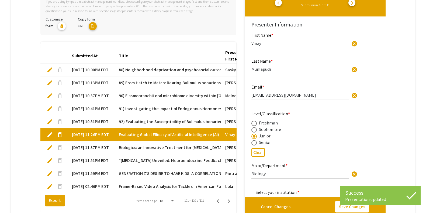
type input "1"
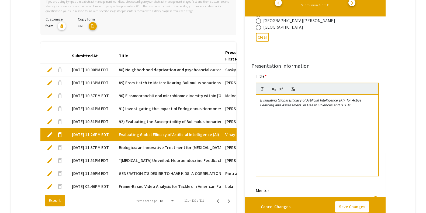
scroll to position [205, 0]
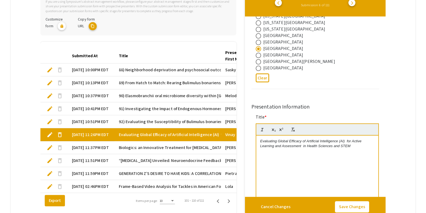
click at [260, 139] on div "Evaluating Global Efficacy of Artificial Intelligence (AI) ​ for Active Learnin…" at bounding box center [317, 175] width 122 height 81
click at [355, 209] on button "Save Changes" at bounding box center [352, 206] width 34 height 11
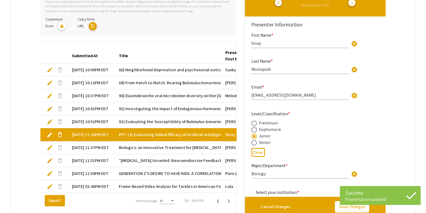
type input "1"
click at [355, 4] on span "arrow_forward_ios" at bounding box center [352, 3] width 4 height 4
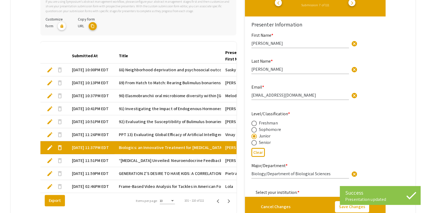
type input "1"
drag, startPoint x: 391, startPoint y: 14, endPoint x: 388, endPoint y: 27, distance: 14.0
click at [388, 27] on mat-tab-group "Abstract Management Submissions Abstract Booklet Helpful articles Presentation …" at bounding box center [213, 78] width 405 height 285
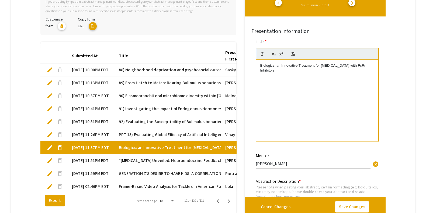
scroll to position [245, 0]
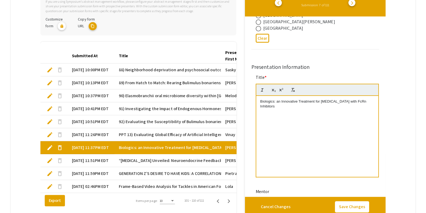
click at [407, 116] on mat-tab-group "Abstract Management Submissions Abstract Booklet Helpful articles Presentation …" at bounding box center [213, 78] width 405 height 285
click at [257, 101] on div "Biologics: an Innovative Treatment for [MEDICAL_DATA] with FcRn Inhibitors" at bounding box center [317, 136] width 122 height 81
click at [350, 202] on button "Save Changes" at bounding box center [352, 206] width 34 height 11
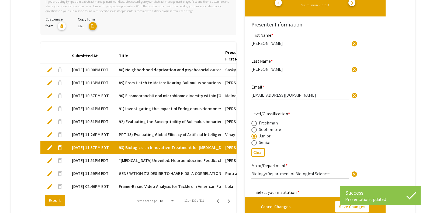
type input "1"
click at [355, 2] on span "arrow_forward_ios" at bounding box center [352, 3] width 4 height 4
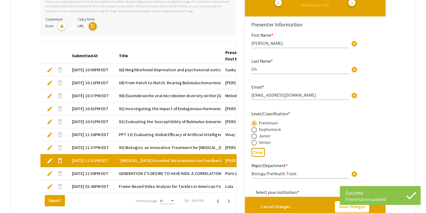
type input "1"
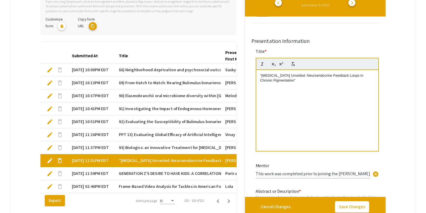
scroll to position [269, 0]
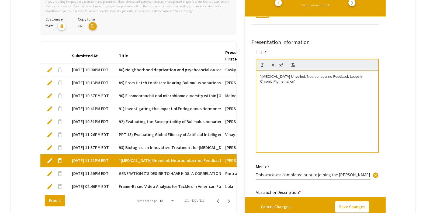
click at [268, 80] on p "“[MEDICAL_DATA] Unveiled: Neuroendocrine Feedback Loops in Chronic Pigmentation”" at bounding box center [317, 79] width 114 height 10
click at [353, 207] on button "Save Changes" at bounding box center [352, 206] width 34 height 11
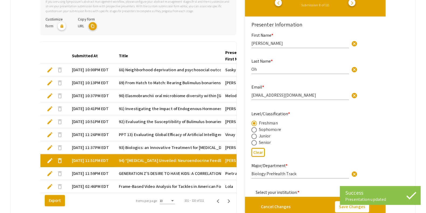
type input "1"
click at [355, 3] on span "arrow_forward_ios" at bounding box center [352, 3] width 4 height 4
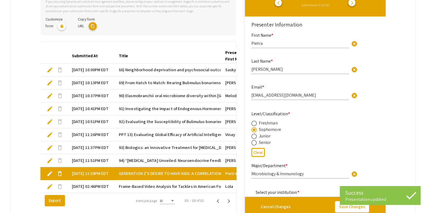
type input "1"
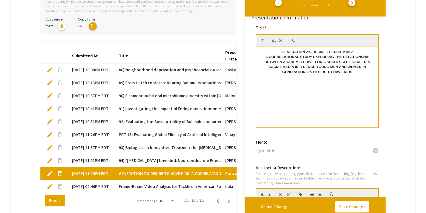
scroll to position [276, 0]
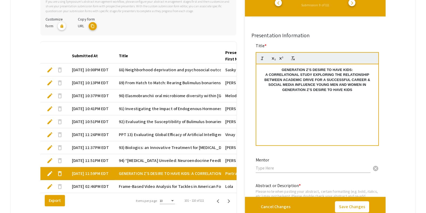
click at [282, 69] on p "GENERATION Z’S DESIRE TO HAVE KIDS:" at bounding box center [317, 69] width 114 height 5
click at [353, 208] on button "Save Changes" at bounding box center [352, 206] width 34 height 11
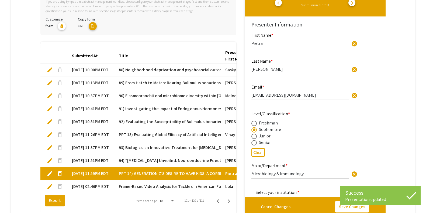
type input "1"
click at [355, 1] on span "arrow_forward_ios" at bounding box center [352, 3] width 4 height 4
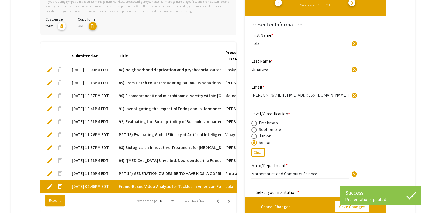
type input "1"
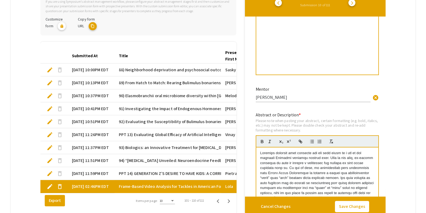
click at [357, 49] on div "Frame-Based Video Analysis for Tackles in American Football" at bounding box center [317, 34] width 122 height 81
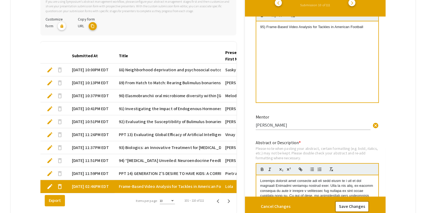
click at [350, 208] on button "Save Changes" at bounding box center [352, 206] width 34 height 11
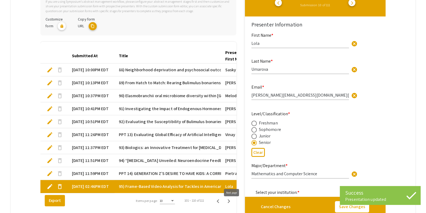
type input "1"
click at [233, 205] on icon "Next page" at bounding box center [229, 201] width 8 height 8
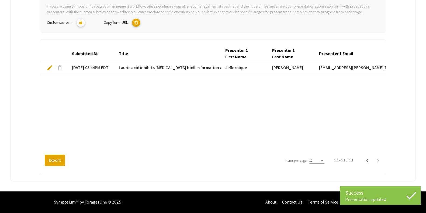
scroll to position [122, 0]
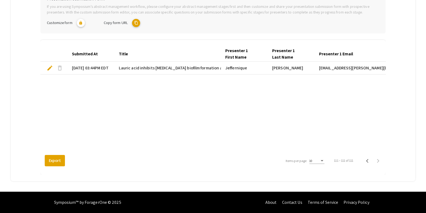
click at [232, 65] on mat-cell "Jeffernique" at bounding box center [244, 67] width 47 height 13
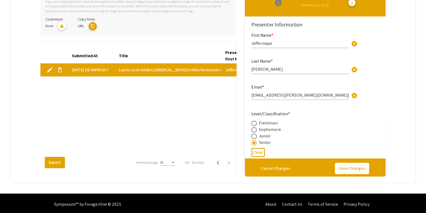
type input "1"
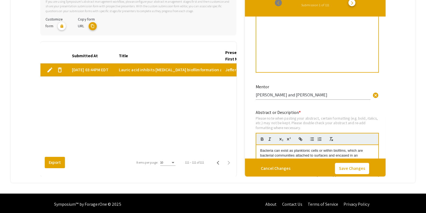
scroll to position [244, 0]
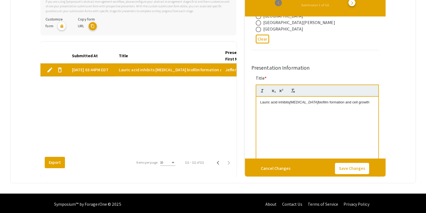
click at [260, 101] on div "Lauric acid inhibits [MEDICAL_DATA] biofilm formation and cell growth" at bounding box center [317, 137] width 122 height 81
click at [351, 164] on button "Save Changes" at bounding box center [352, 168] width 34 height 11
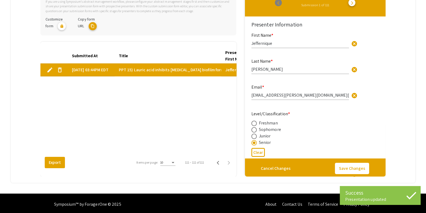
type input "1"
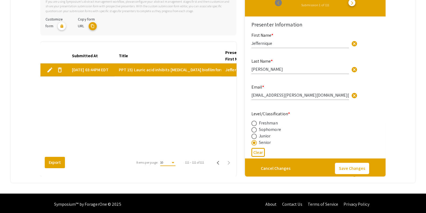
click at [168, 163] on div "10" at bounding box center [165, 162] width 10 height 4
click at [171, 174] on span "25" at bounding box center [169, 172] width 15 height 10
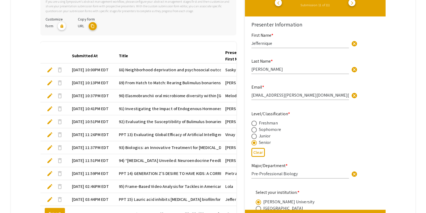
type input "1"
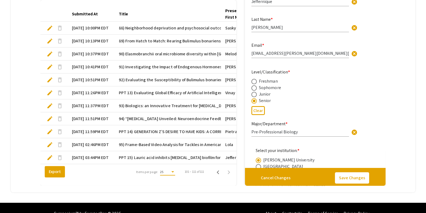
scroll to position [183, 0]
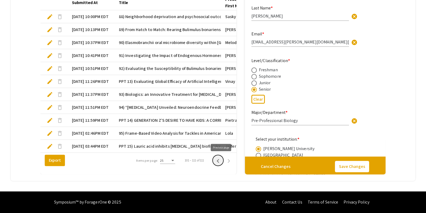
click at [219, 160] on icon "Previous page" at bounding box center [218, 161] width 2 height 4
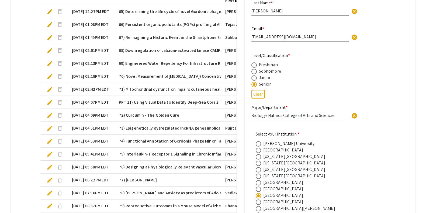
scroll to position [155, 0]
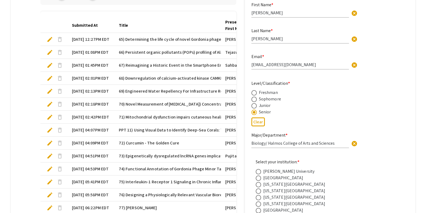
type input "1"
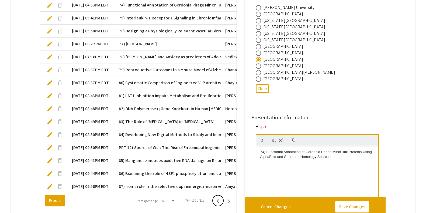
scroll to position [325, 0]
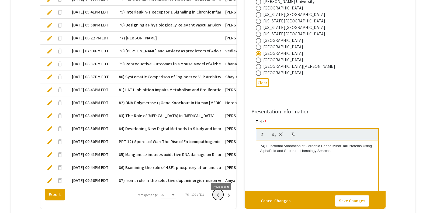
click at [216, 200] on button "Previous page" at bounding box center [218, 194] width 11 height 11
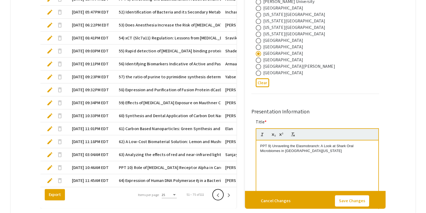
type input "1"
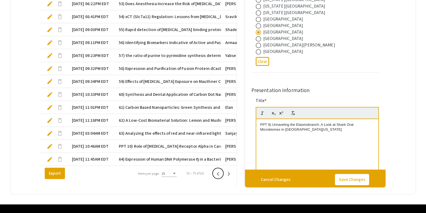
scroll to position [347, 0]
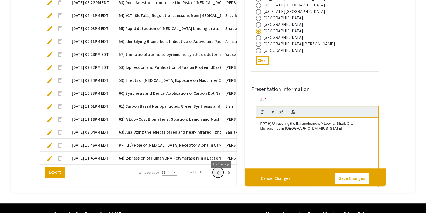
click at [220, 176] on icon "Previous page" at bounding box center [218, 173] width 8 height 8
type input "1"
click at [220, 176] on icon "Previous page" at bounding box center [218, 173] width 8 height 8
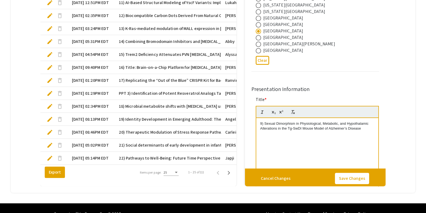
type input "1"
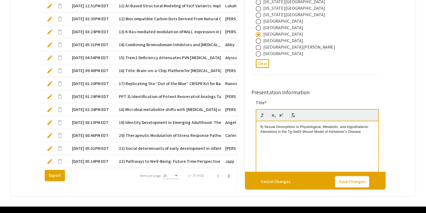
scroll to position [349, 0]
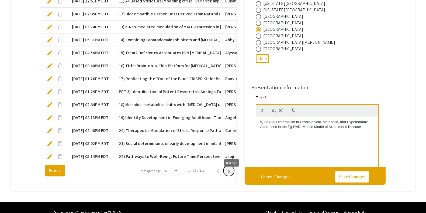
click at [228, 175] on icon "Next page" at bounding box center [229, 171] width 8 height 8
type input "[PERSON_NAME]"
type input "[EMAIL_ADDRESS][DOMAIN_NAME]"
type input "Biology"
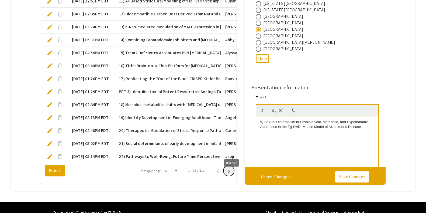
radio input "false"
radio input "true"
type input "[PERSON_NAME]"
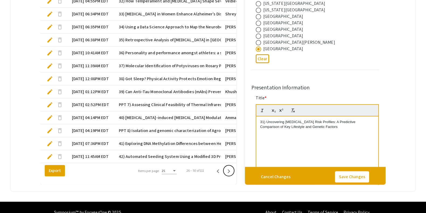
type input "1"
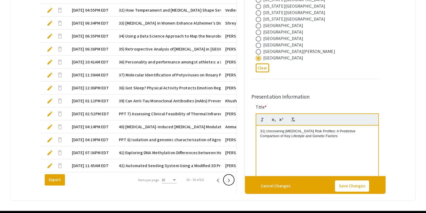
scroll to position [343, 0]
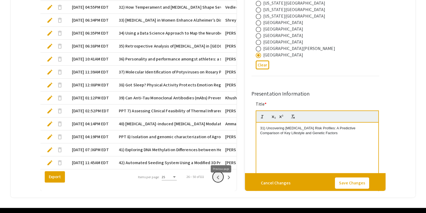
click at [219, 180] on icon "Previous page" at bounding box center [218, 177] width 8 height 8
type input "YingYing"
type input "[PERSON_NAME]"
type input "[EMAIL_ADDRESS][DOMAIN_NAME]"
type input "Neuroscience"
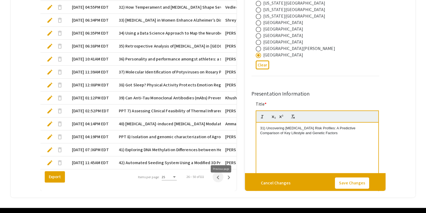
radio input "true"
type input "[PERSON_NAME]"
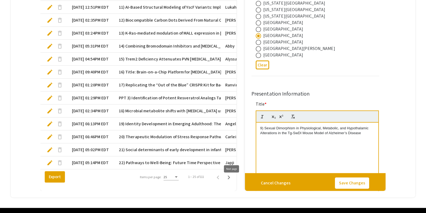
type input "1"
click at [233, 181] on icon "Next page" at bounding box center [229, 177] width 8 height 8
type input "[PERSON_NAME]"
type input "[EMAIL_ADDRESS][DOMAIN_NAME]"
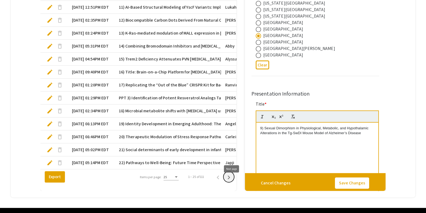
type input "Biology"
radio input "false"
radio input "true"
type input "[PERSON_NAME]"
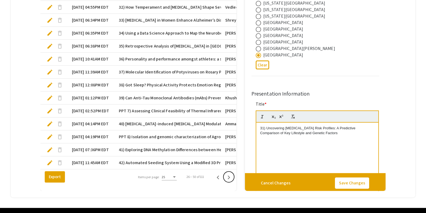
type input "1"
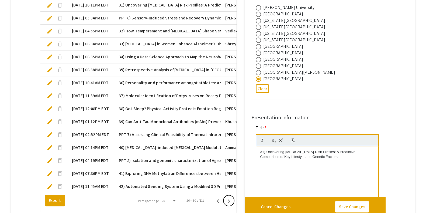
scroll to position [324, 0]
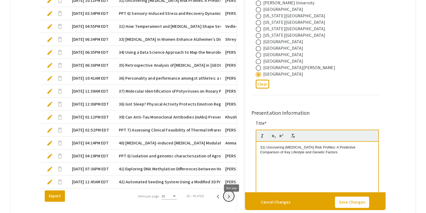
click at [232, 198] on icon "Next page" at bounding box center [229, 196] width 8 height 8
type input "Anika"
type input "[PERSON_NAME]"
type input "[EMAIL_ADDRESS][DOMAIN_NAME]"
radio input "true"
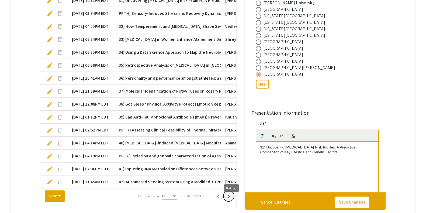
radio input "true"
type input "[PERSON_NAME][DATE]"
radio input "false"
radio input "true"
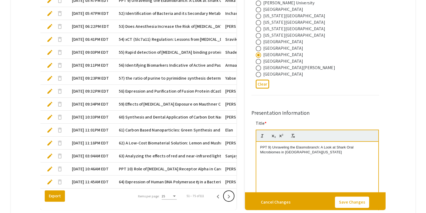
type input "1"
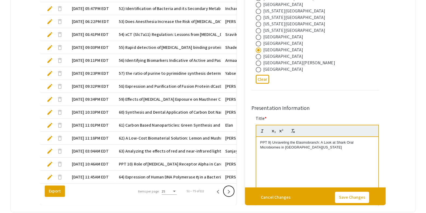
scroll to position [329, 0]
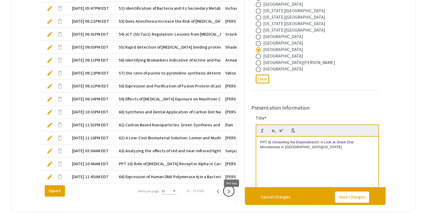
click at [233, 195] on icon "Next page" at bounding box center [229, 191] width 8 height 8
type input "[PERSON_NAME]"
type input "[EMAIL_ADDRESS][DOMAIN_NAME]"
radio input "false"
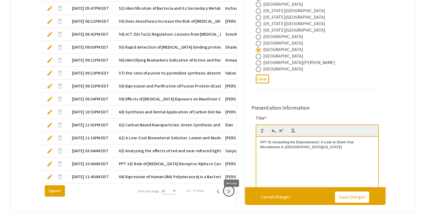
radio input "true"
type input "Biology/ Halmos College of Arts and Sciences"
type input "[PERSON_NAME]"
radio input "true"
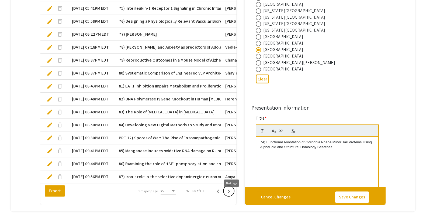
scroll to position [0, 0]
type input "1"
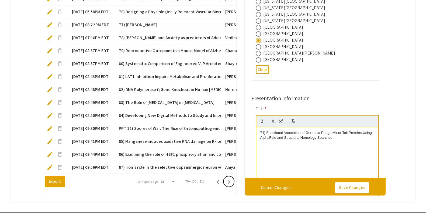
scroll to position [338, 0]
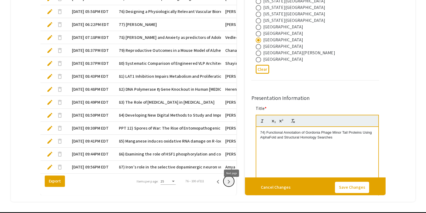
click at [233, 185] on icon "Next page" at bounding box center [229, 182] width 8 height 8
type input "Jeffernique"
type input "[PERSON_NAME]"
type input "[EMAIL_ADDRESS][PERSON_NAME][DOMAIN_NAME][PERSON_NAME]"
type input "Pre-Professional Biology"
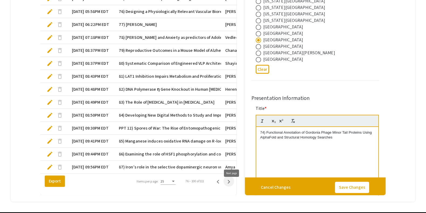
radio input "true"
type input "[PERSON_NAME] and [PERSON_NAME]"
radio input "false"
radio input "true"
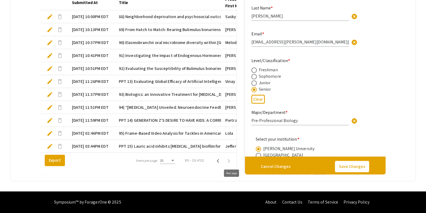
scroll to position [183, 0]
type input "1"
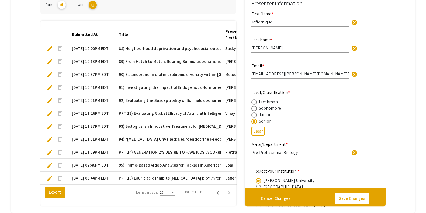
scroll to position [146, 0]
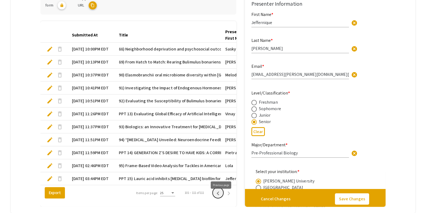
click at [221, 197] on icon "Previous page" at bounding box center [218, 193] width 8 height 8
type input "[PERSON_NAME]"
type input "[EMAIL_ADDRESS][DOMAIN_NAME]"
type input "Biology/ Halmos College of Arts and Sciences"
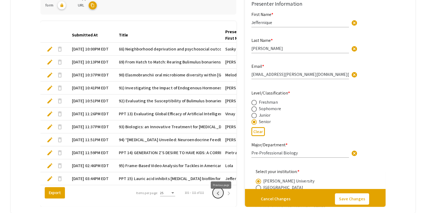
radio input "false"
radio input "true"
type input "[PERSON_NAME]"
radio input "true"
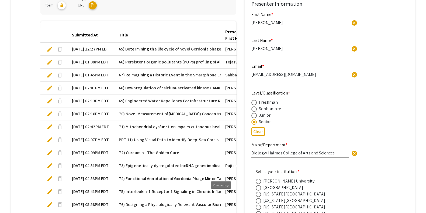
scroll to position [0, 0]
type input "1"
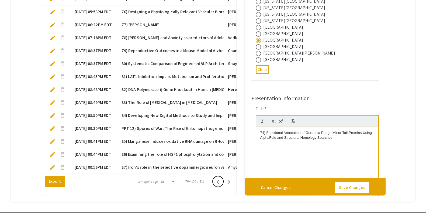
scroll to position [337, 0]
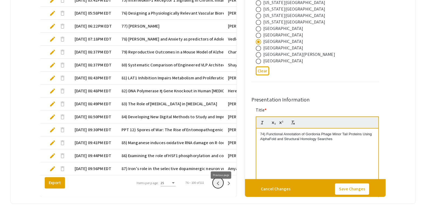
click at [220, 187] on icon "Previous page" at bounding box center [218, 183] width 8 height 8
type input "Anika"
type input "[PERSON_NAME]"
type input "[EMAIL_ADDRESS][DOMAIN_NAME]"
radio input "true"
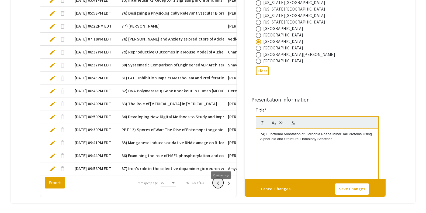
type input "Biology"
type input "[PERSON_NAME][DATE]"
radio input "false"
radio input "true"
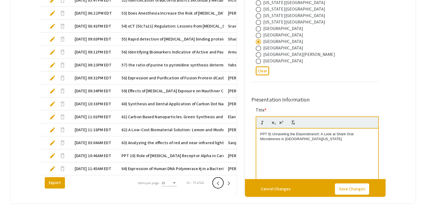
type input "1"
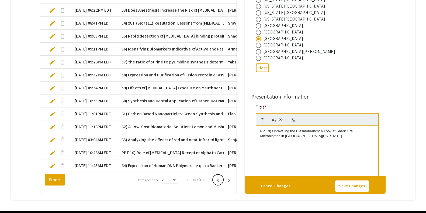
scroll to position [364, 0]
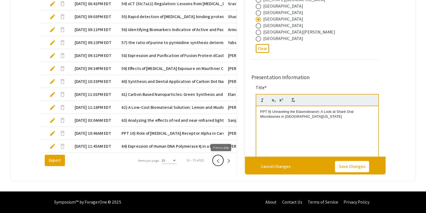
click at [218, 161] on icon "Previous page" at bounding box center [218, 161] width 8 height 8
type input "[PERSON_NAME]"
type input "[EMAIL_ADDRESS][DOMAIN_NAME]"
radio input "false"
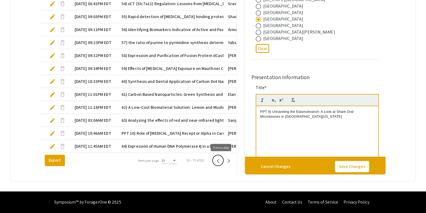
radio input "true"
radio input "false"
radio input "true"
type input "[PERSON_NAME]"
radio input "true"
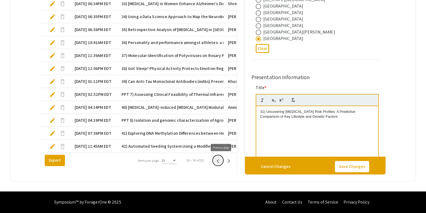
scroll to position [0, 0]
type input "1"
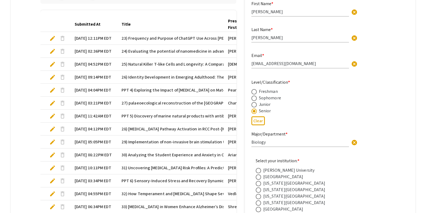
scroll to position [158, 0]
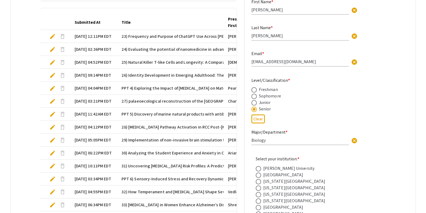
click at [23, 154] on mat-tab-group "Abstract Management Submissions Abstract Booklet Helpful articles Presentation …" at bounding box center [213, 142] width 405 height 479
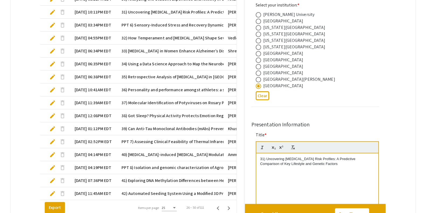
scroll to position [314, 0]
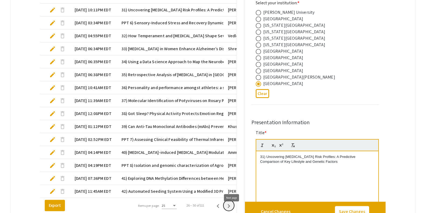
click at [230, 208] on icon "Next page" at bounding box center [229, 206] width 8 height 8
type input "Anika"
type input "[PERSON_NAME]"
type input "[EMAIL_ADDRESS][DOMAIN_NAME]"
radio input "true"
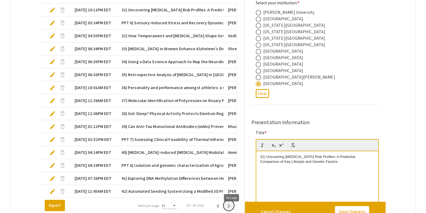
radio input "true"
type input "[PERSON_NAME][DATE]"
radio input "false"
radio input "true"
type input "1"
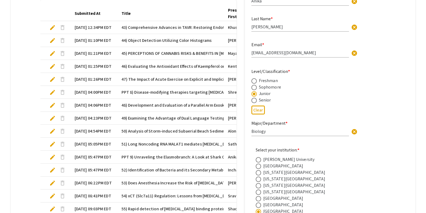
scroll to position [167, 0]
click at [150, 90] on span "PPT 8) Disease-modifying therapies targeting [MEDICAL_DATA] in Alzheimer’s dise…" at bounding box center [236, 93] width 229 height 6
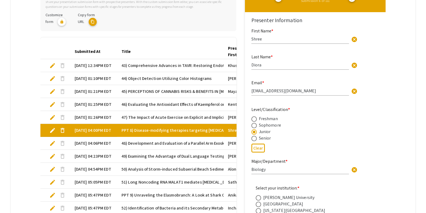
type input "1"
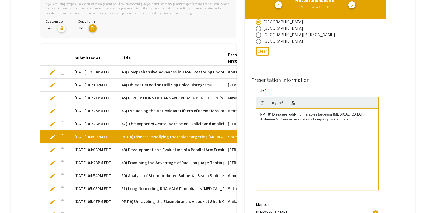
scroll to position [234, 0]
click at [270, 115] on p "PPT 8) Disease-modifying therapies targeting [MEDICAL_DATA] in Alzheimer’s dise…" at bounding box center [317, 116] width 114 height 10
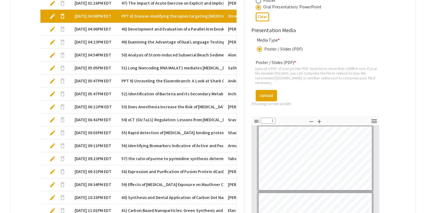
scroll to position [244, 0]
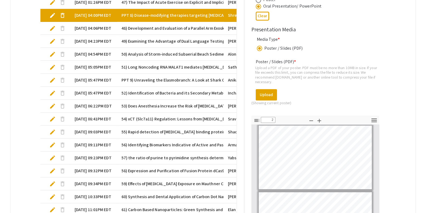
type input "3"
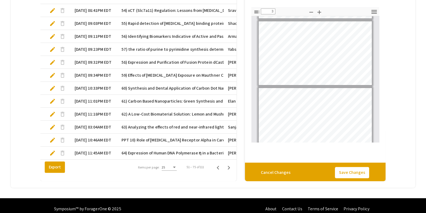
scroll to position [364, 0]
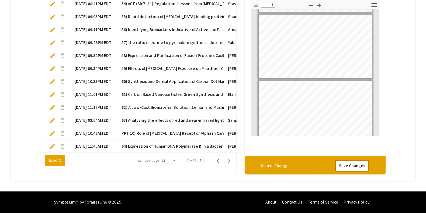
click at [359, 160] on button "Save Changes" at bounding box center [352, 165] width 34 height 11
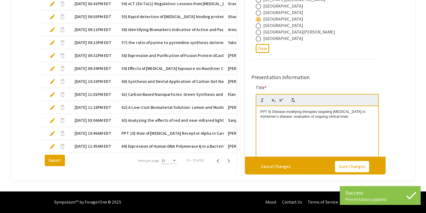
type input "1"
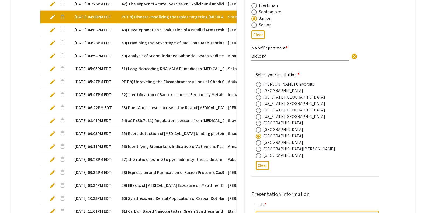
scroll to position [236, 0]
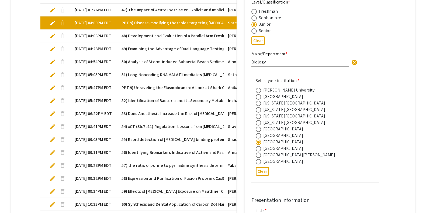
click at [137, 85] on span "PPT 9) Unraveling the Elasmobranch: A Look at Shark Oral Microbiomes in [GEOGRA…" at bounding box center [222, 87] width 201 height 6
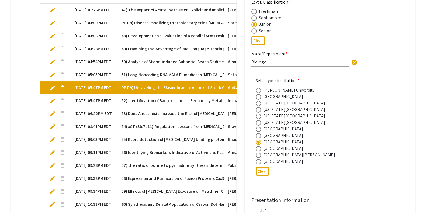
type input "1"
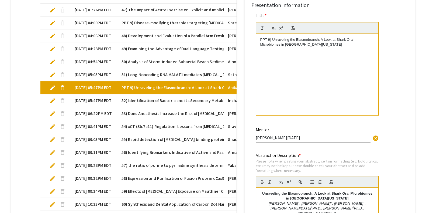
scroll to position [195, 0]
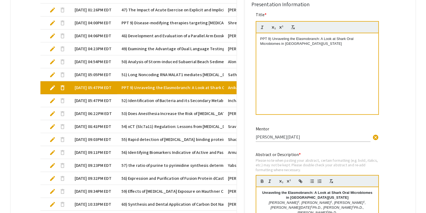
click at [271, 39] on p "PPT 9) Unraveling the Elasmobranch: A Look at Shark Oral Microbiomes in [GEOGRA…" at bounding box center [317, 41] width 114 height 10
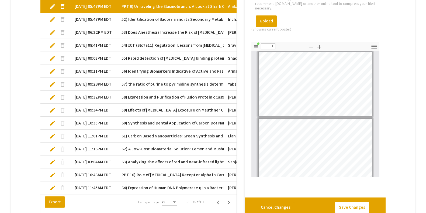
scroll to position [326, 0]
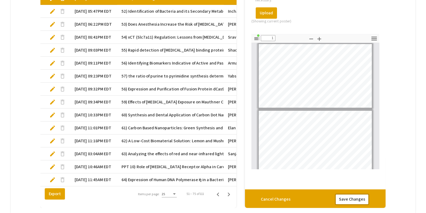
click at [352, 201] on button "Save Changes" at bounding box center [352, 198] width 34 height 11
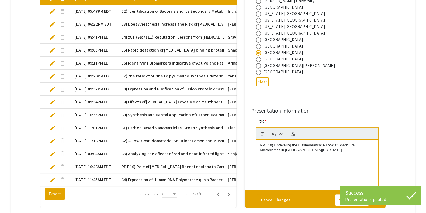
type input "1"
click at [143, 163] on span "PPT 10) Role of [MEDICAL_DATA] Receptor Alpha in Cardiac Adaptation to Pressure…" at bounding box center [208, 166] width 173 height 6
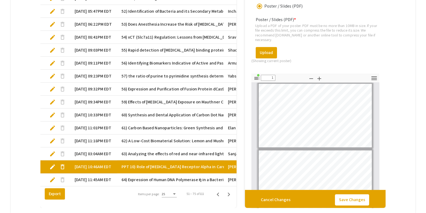
scroll to position [617, 0]
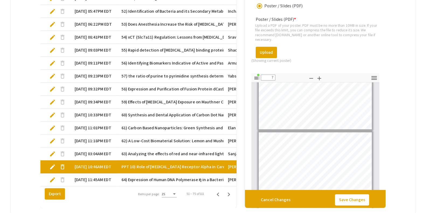
type input "8"
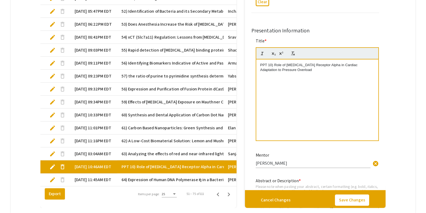
scroll to position [80, 0]
click at [272, 63] on p "PPT 10) Role of [MEDICAL_DATA] Receptor Alpha in Cardiac Adaptation to Pressure…" at bounding box center [317, 68] width 114 height 10
click at [353, 199] on button "Save Changes" at bounding box center [352, 199] width 34 height 11
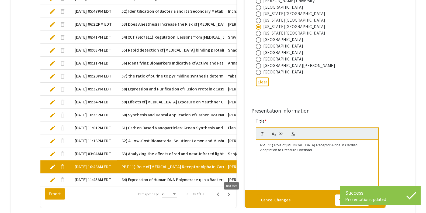
type input "1"
click at [229, 197] on icon "Next page" at bounding box center [229, 194] width 8 height 8
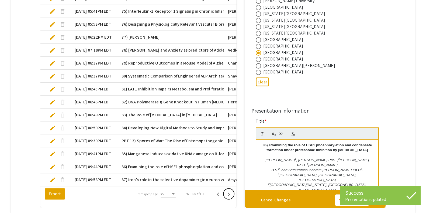
type input "1"
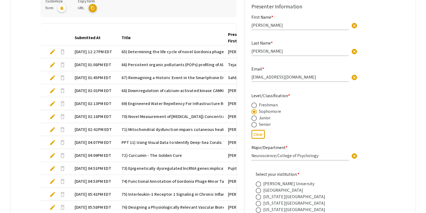
scroll to position [160, 0]
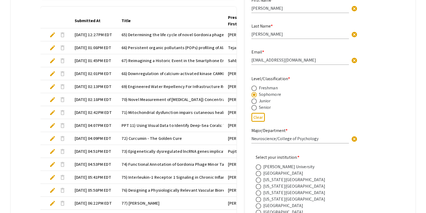
click at [144, 119] on mat-cell "PPT 11) Using Visual Data to Identify Deep-Sea Corals: Taxonomy, Abundance, and…" at bounding box center [170, 125] width 106 height 13
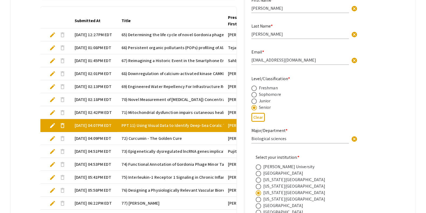
type input "1"
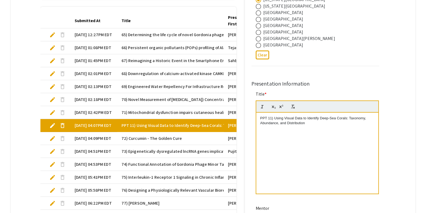
scroll to position [193, 0]
click at [271, 117] on p "PPT 11) Using Visual Data to Identify Deep-Sea Corals: Taxonomy, Abundance, and…" at bounding box center [317, 121] width 114 height 10
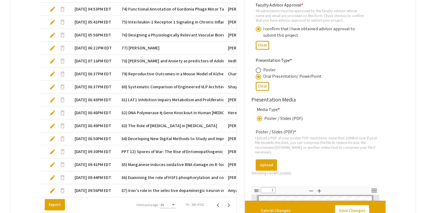
scroll to position [656, 0]
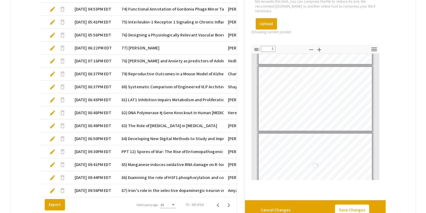
type input "4"
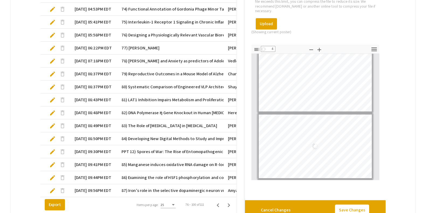
scroll to position [0, 0]
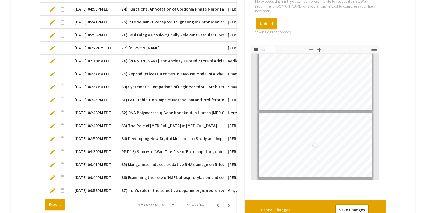
click at [360, 207] on button "Save Changes" at bounding box center [352, 209] width 34 height 11
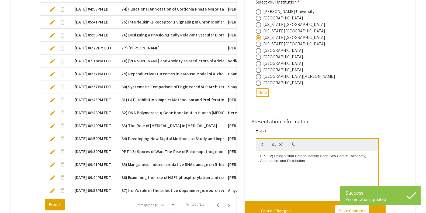
type input "1"
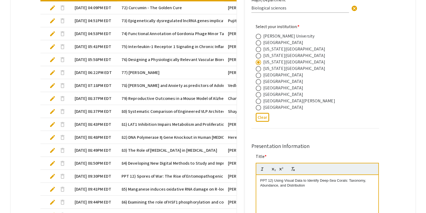
scroll to position [293, 0]
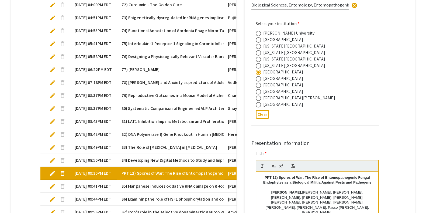
type input "1"
click at [277, 178] on strong "PPT 12) Spores of War: The Rise of Entomopathogenic Fungal Endophytes as a Biol…" at bounding box center [317, 179] width 108 height 9
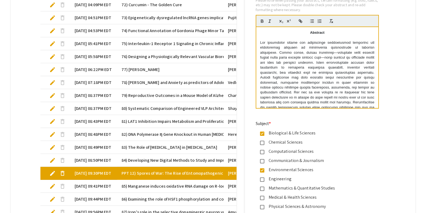
scroll to position [364, 0]
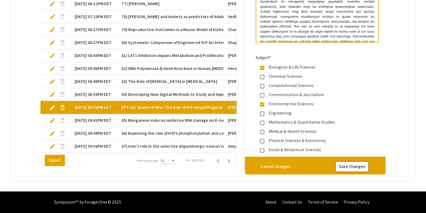
click at [362, 161] on button "Save Changes" at bounding box center [352, 166] width 34 height 11
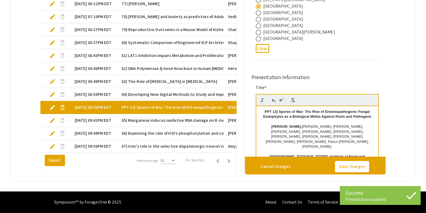
type input "1"
click at [229, 163] on icon "Next page" at bounding box center [229, 161] width 8 height 8
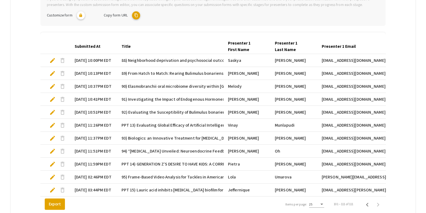
scroll to position [148, 0]
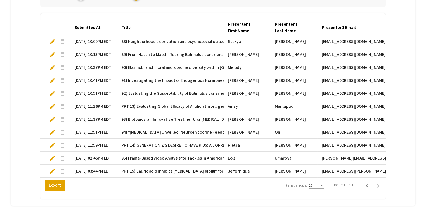
click at [187, 105] on span "PPT 13) Evaluating Global Efficacy of Artificial Intelligence (AI) ​ for Active…" at bounding box center [242, 106] width 241 height 6
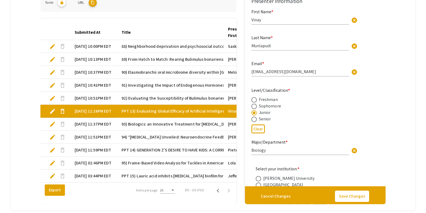
type input "1"
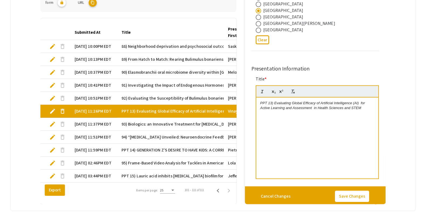
scroll to position [220, 0]
click at [272, 101] on em "PPT 13) Evaluating Global Efficacy of Artificial Intelligence (AI) ​ for Active…" at bounding box center [313, 104] width 106 height 9
click at [345, 194] on button "Save Changes" at bounding box center [352, 195] width 34 height 11
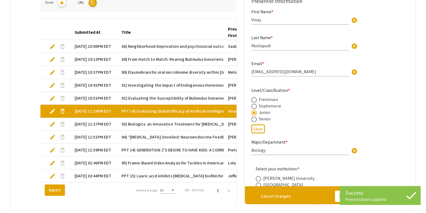
type input "1"
click at [137, 148] on span "PPT 14) GENERATION Z’S DESIRE TO HAVE KIDS: A CORRELATIONAL STUDY EXPLORING THE…" at bounding box center [356, 150] width 469 height 6
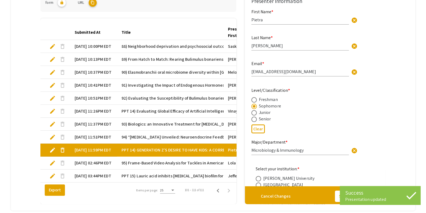
type input "1"
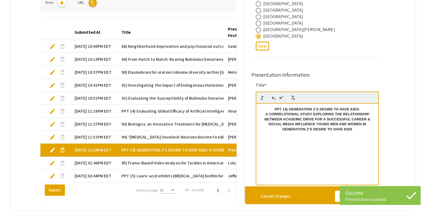
scroll to position [211, 0]
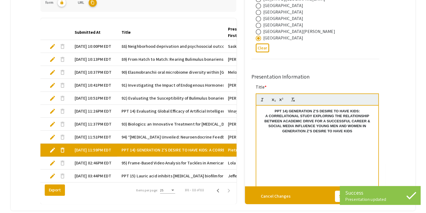
click at [286, 112] on strong "PPT 14) GENERATION Z’S DESIRE TO HAVE KIDS:" at bounding box center [317, 111] width 85 height 4
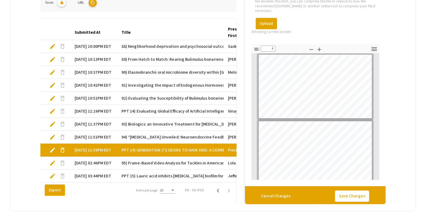
scroll to position [837, 0]
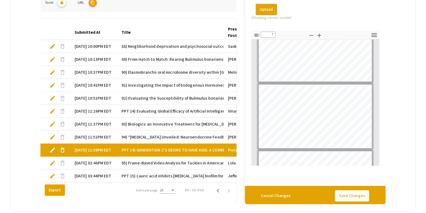
type input "8"
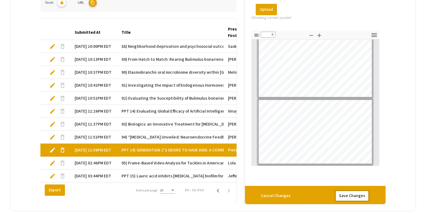
click at [357, 192] on button "Save Changes" at bounding box center [352, 195] width 34 height 11
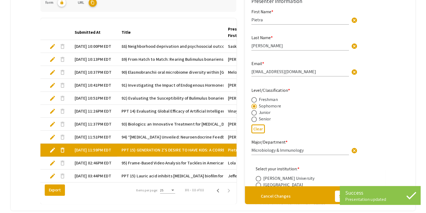
type input "0"
click at [164, 173] on span "PPT 15) Lauric acid inhibits [MEDICAL_DATA] biofilm formation and cell growth" at bounding box center [195, 176] width 146 height 6
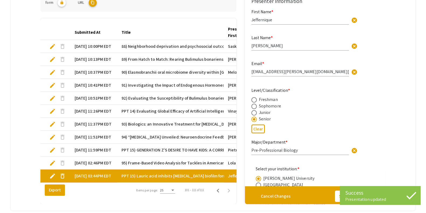
type input "1"
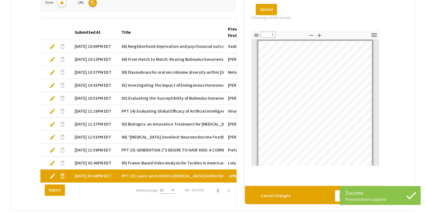
scroll to position [25, 0]
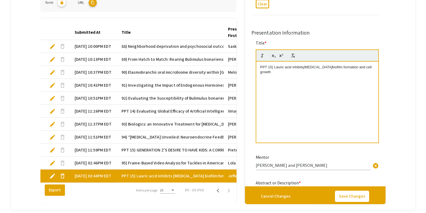
click at [271, 67] on p "PPT 15) Lauric acid inhibits [MEDICAL_DATA] biofilm formation and cell growth" at bounding box center [317, 70] width 114 height 10
click at [360, 195] on button "Save Changes" at bounding box center [352, 195] width 34 height 11
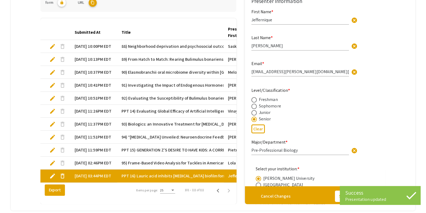
type input "1"
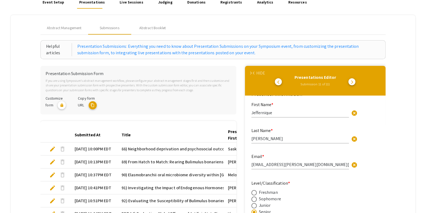
click at [256, 71] on span "arrow_back_ios" at bounding box center [255, 73] width 4 height 4
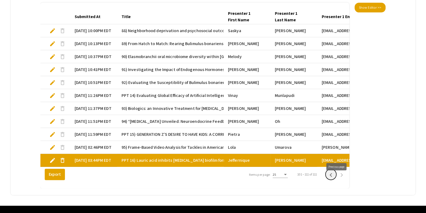
click at [332, 177] on button "Previous page" at bounding box center [331, 174] width 11 height 11
click at [332, 9] on div at bounding box center [194, 9] width 309 height 0
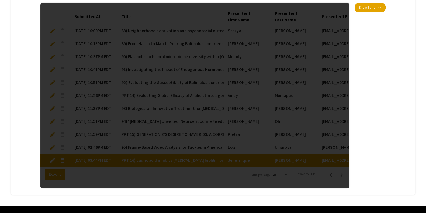
click at [332, 177] on div at bounding box center [194, 95] width 309 height 185
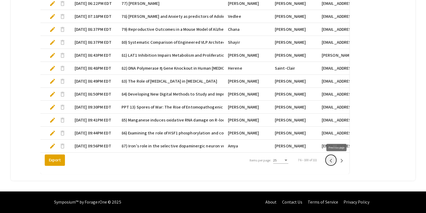
click at [335, 159] on icon "Previous page" at bounding box center [331, 161] width 8 height 8
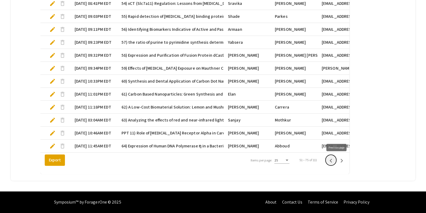
click at [335, 162] on icon "Previous page" at bounding box center [331, 161] width 8 height 8
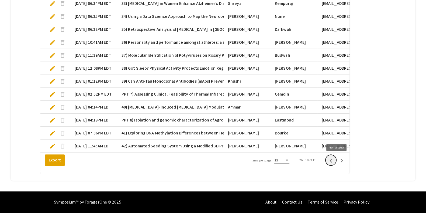
click at [335, 162] on icon "Previous page" at bounding box center [331, 161] width 8 height 8
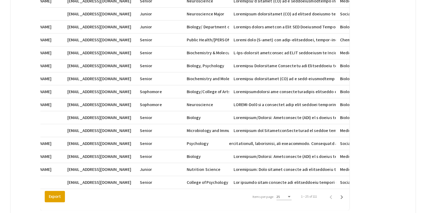
scroll to position [0, 1]
click at [121, 195] on div "Export Items per page: 25 1 – 25 of 111" at bounding box center [194, 196] width 309 height 15
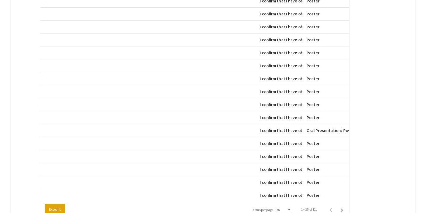
scroll to position [359, 0]
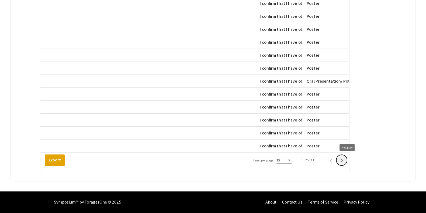
click at [346, 161] on icon "Next page" at bounding box center [342, 161] width 8 height 8
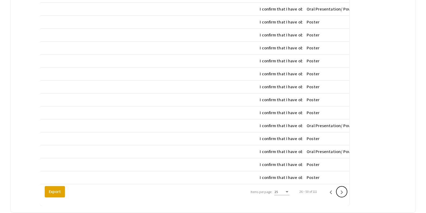
scroll to position [327, 0]
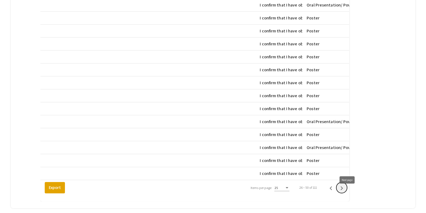
click at [346, 192] on icon "Next page" at bounding box center [342, 188] width 8 height 8
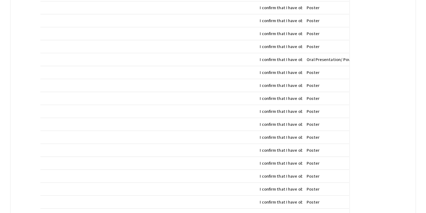
scroll to position [259, 0]
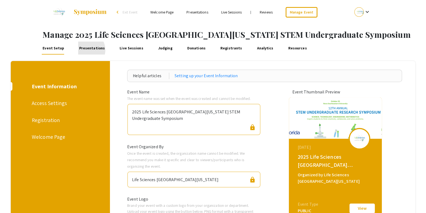
click at [85, 50] on link "Presentations" at bounding box center [92, 48] width 28 height 13
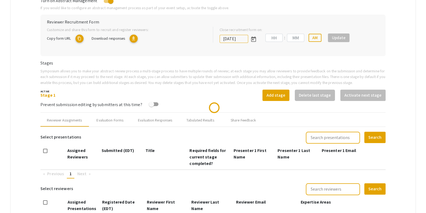
type input "[DATE]"
type input "05"
type input "00"
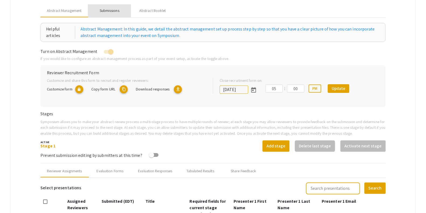
click at [107, 11] on div "Submissions" at bounding box center [110, 11] width 20 height 6
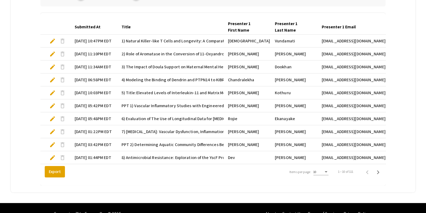
click at [323, 179] on div "10" at bounding box center [321, 172] width 15 height 13
click at [323, 175] on div "10" at bounding box center [321, 170] width 15 height 9
click at [328, 186] on span "25" at bounding box center [324, 186] width 15 height 10
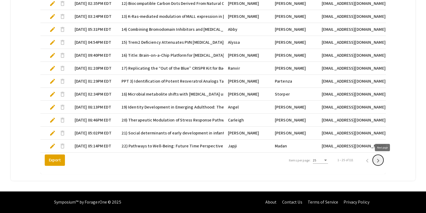
click at [382, 157] on icon "Next page" at bounding box center [378, 161] width 8 height 8
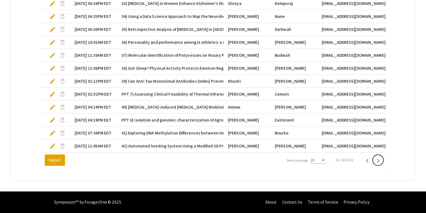
click at [382, 157] on icon "Next page" at bounding box center [378, 161] width 8 height 8
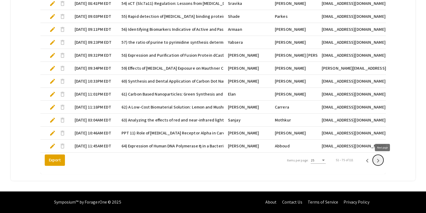
click at [382, 160] on icon "Next page" at bounding box center [378, 161] width 8 height 8
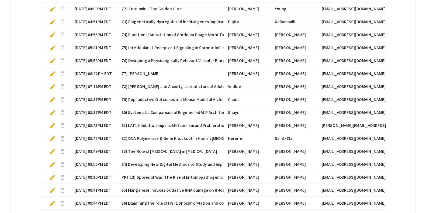
scroll to position [284, 0]
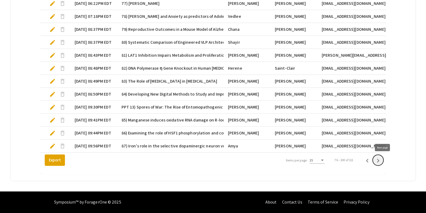
click at [384, 159] on button "Next page" at bounding box center [378, 159] width 11 height 11
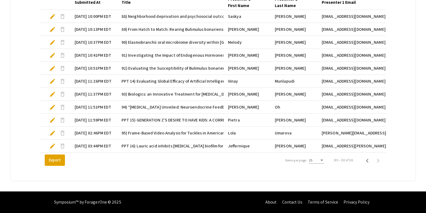
drag, startPoint x: 76, startPoint y: 154, endPoint x: 81, endPoint y: 154, distance: 4.6
click at [81, 154] on div "Export Items per page: 25 101 – 111 of 111" at bounding box center [212, 159] width 345 height 15
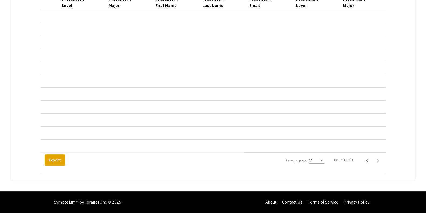
scroll to position [0, 2165]
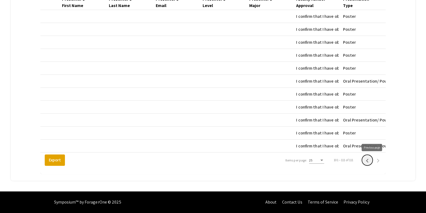
click at [369, 158] on icon "Previous page" at bounding box center [368, 161] width 8 height 8
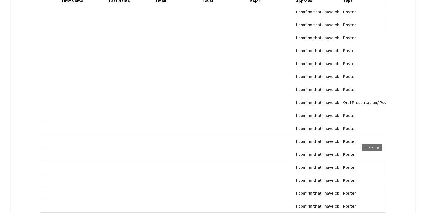
click at [369, 158] on mat-cell "Poster" at bounding box center [362, 154] width 47 height 13
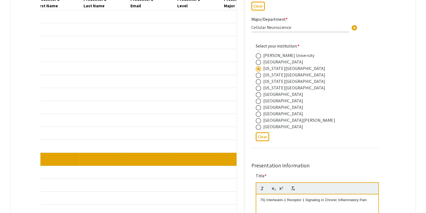
scroll to position [100, 0]
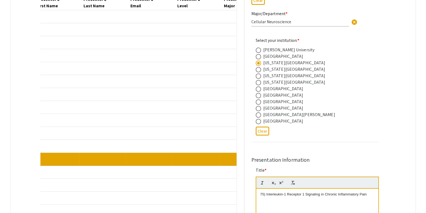
type input "1"
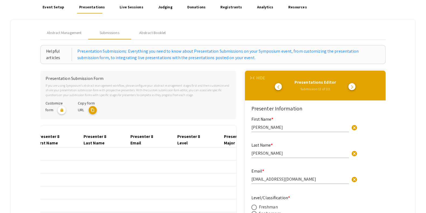
scroll to position [40, 0]
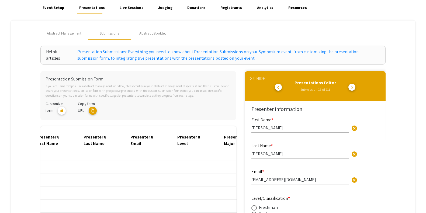
click at [256, 78] on span "arrow_back_ios" at bounding box center [255, 79] width 4 height 4
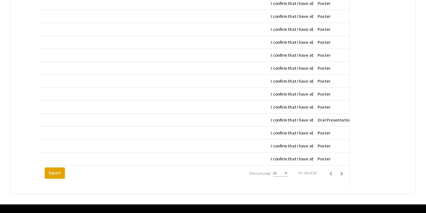
scroll to position [359, 0]
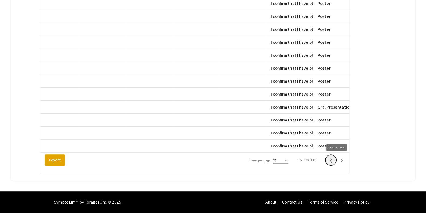
click at [335, 161] on icon "Previous page" at bounding box center [331, 161] width 8 height 8
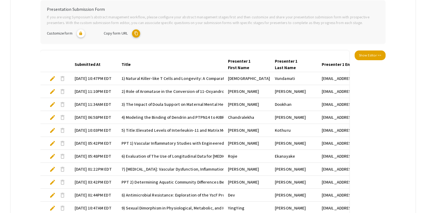
scroll to position [105, 0]
